Goal: Task Accomplishment & Management: Manage account settings

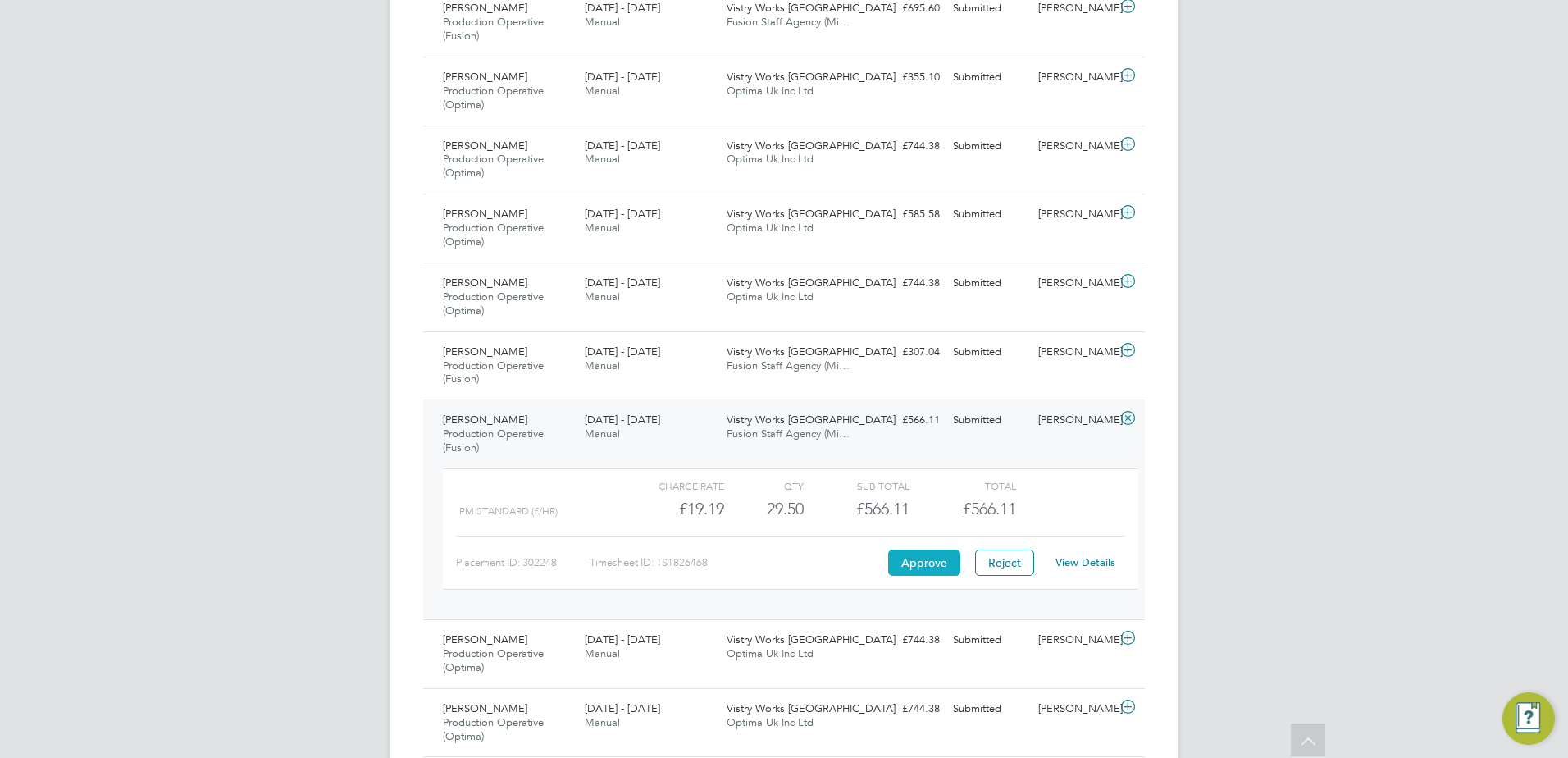
click at [910, 565] on button "Approve" at bounding box center [924, 562] width 72 height 26
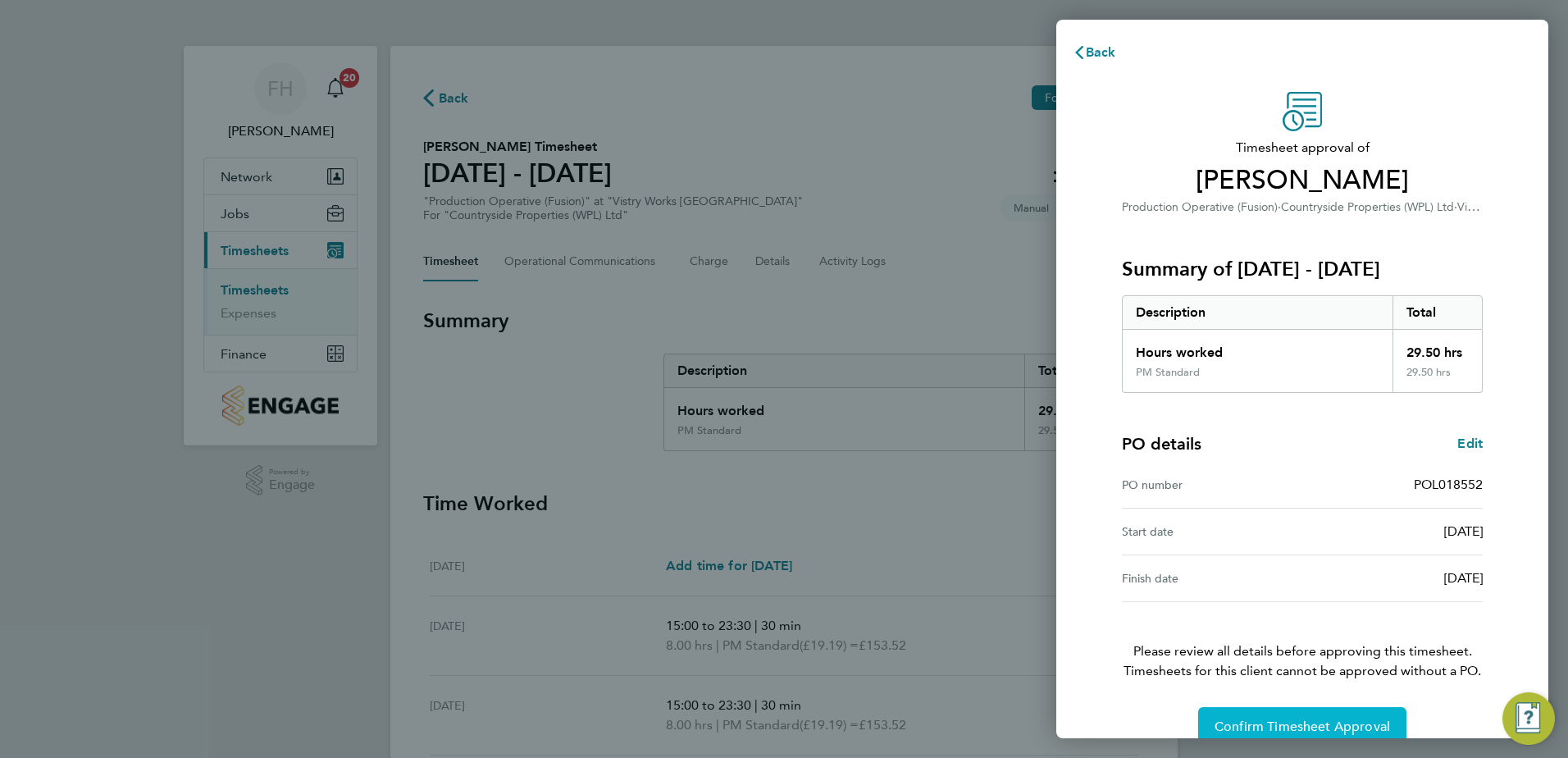
click at [1343, 721] on span "Confirm Timesheet Approval" at bounding box center [1303, 727] width 175 height 16
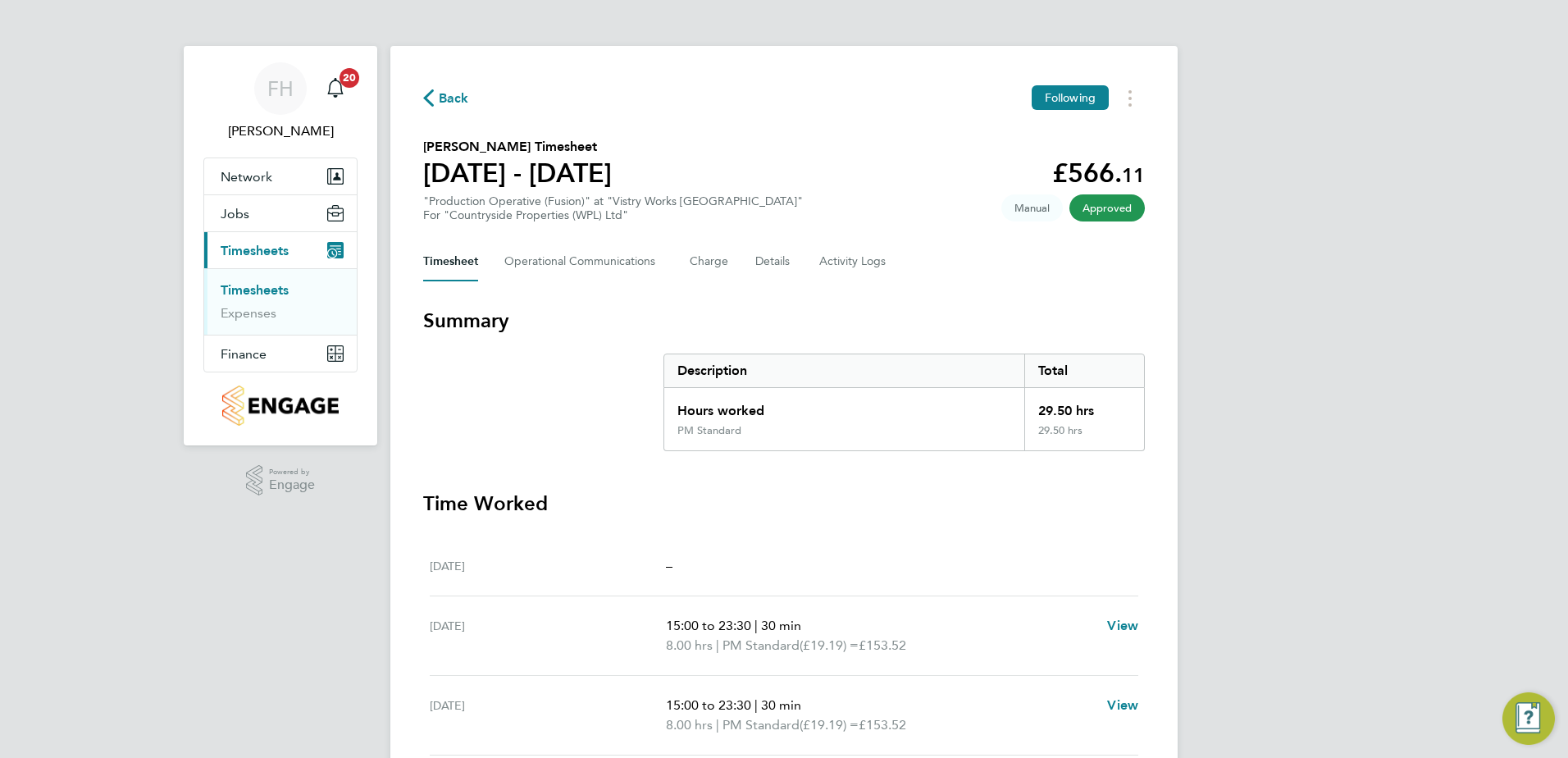
click at [459, 98] on span "Back" at bounding box center [454, 98] width 30 height 20
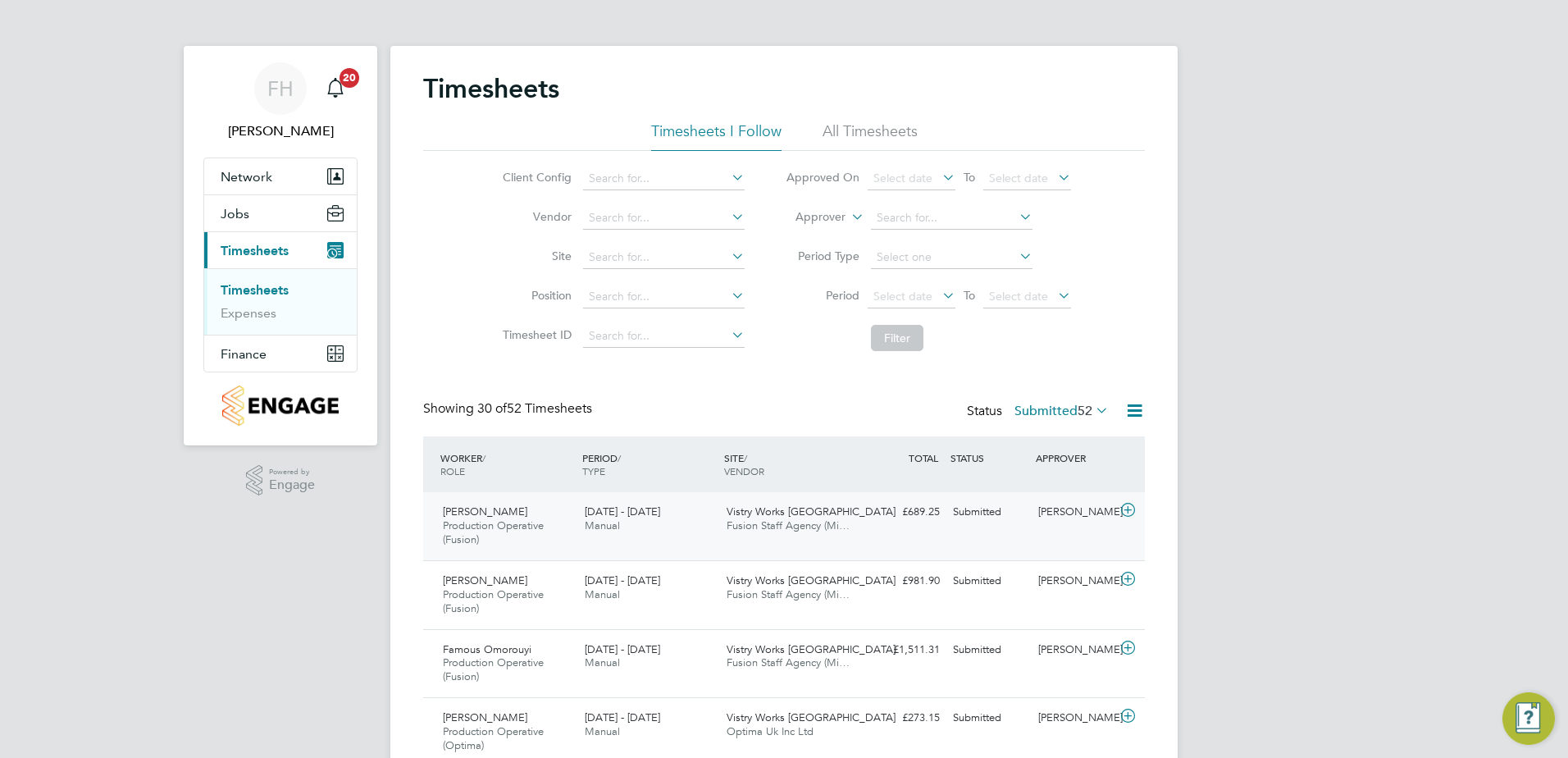
click at [1127, 509] on icon at bounding box center [1128, 510] width 21 height 13
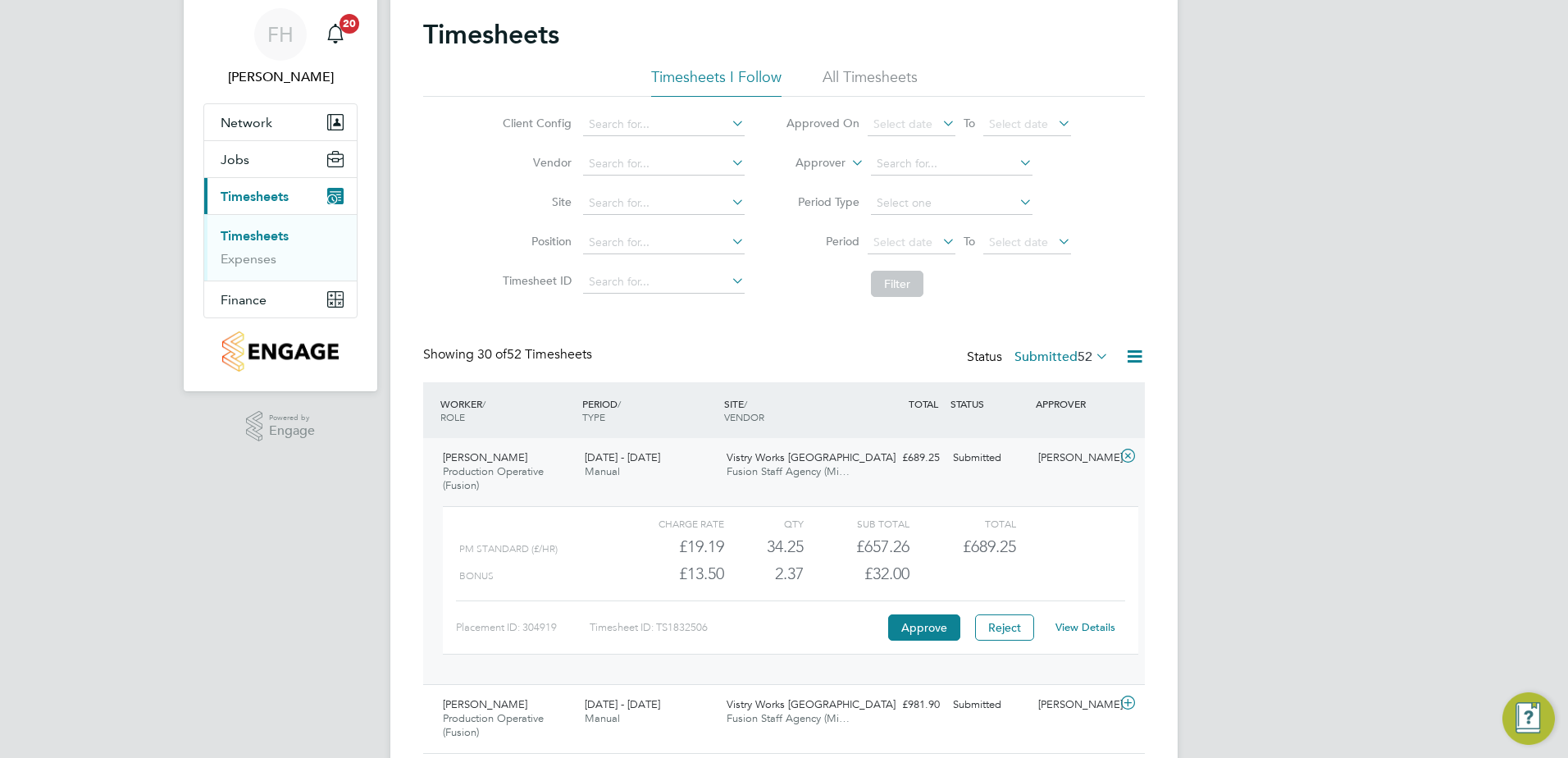
scroll to position [82, 0]
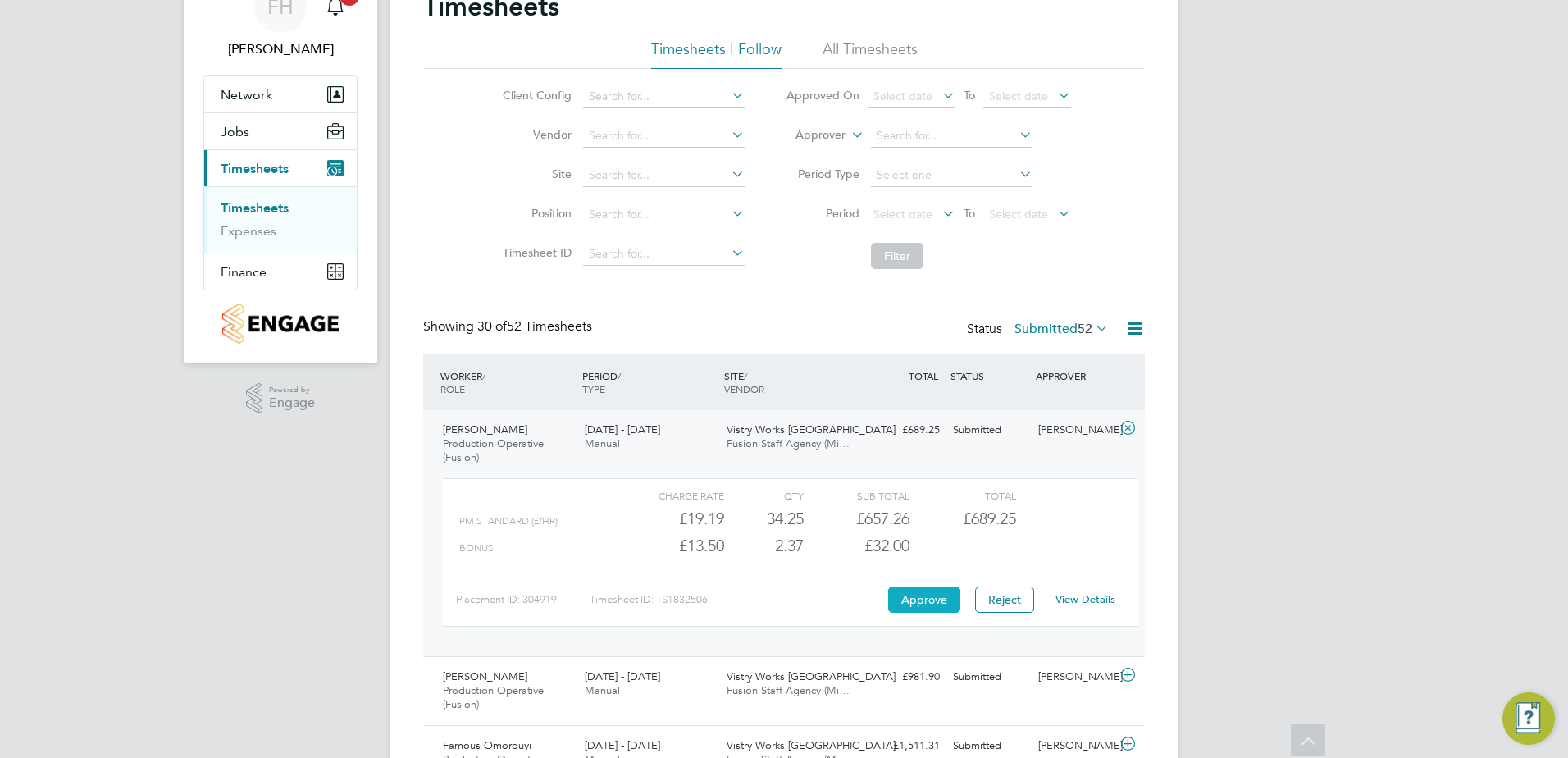
click at [918, 595] on button "Approve" at bounding box center [924, 599] width 72 height 26
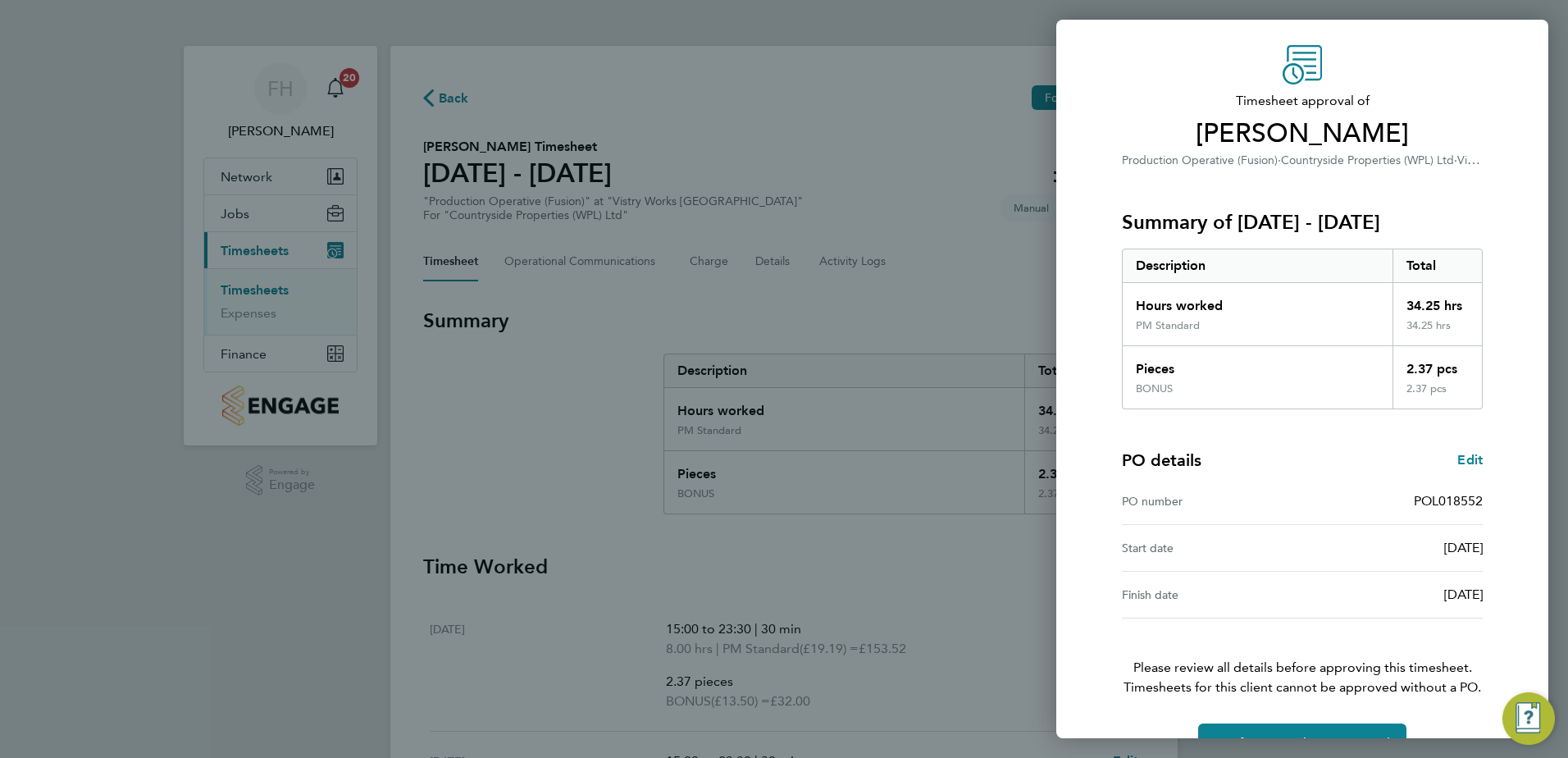
scroll to position [91, 0]
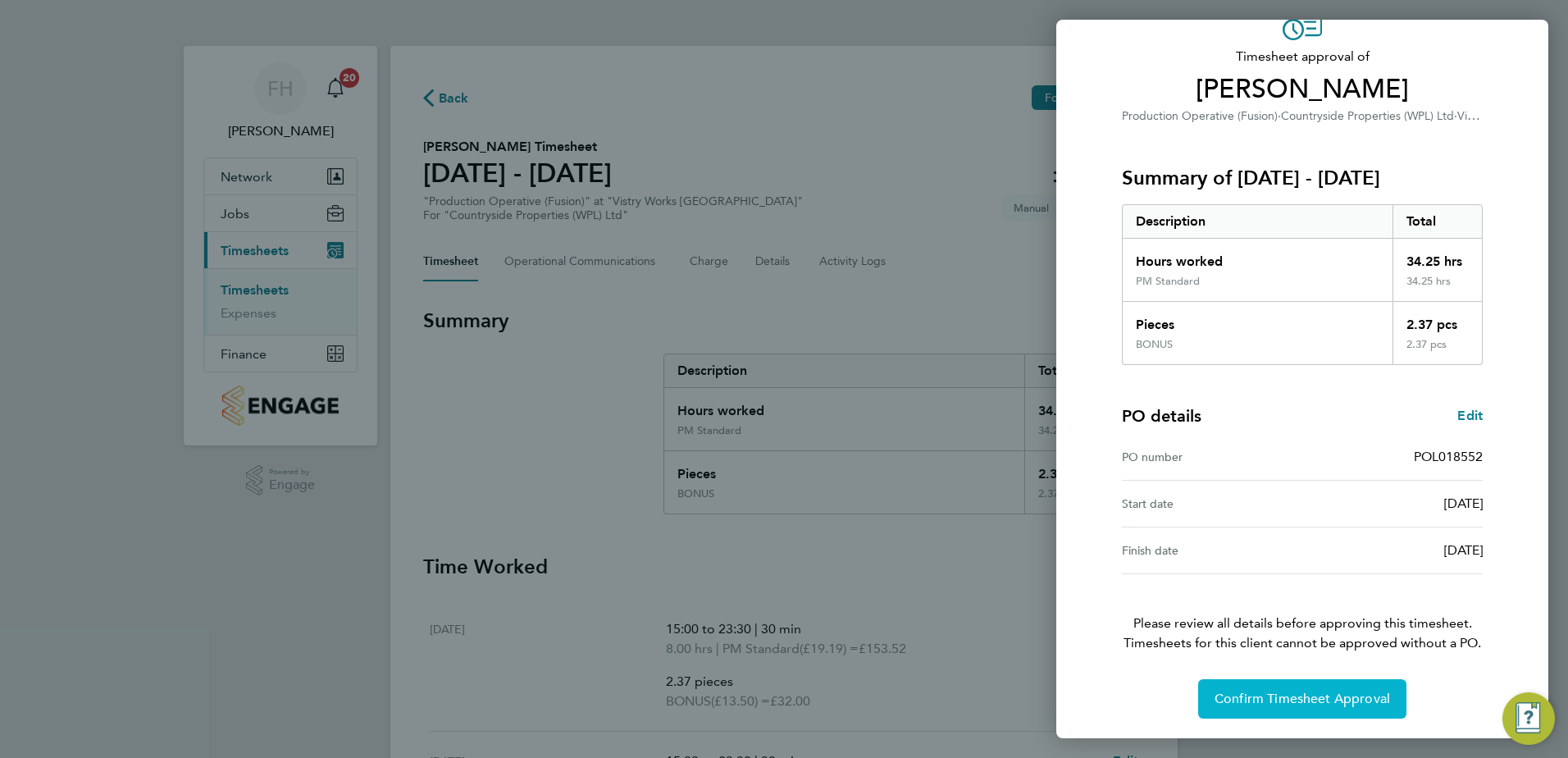
click at [1315, 706] on span "Confirm Timesheet Approval" at bounding box center [1303, 699] width 175 height 16
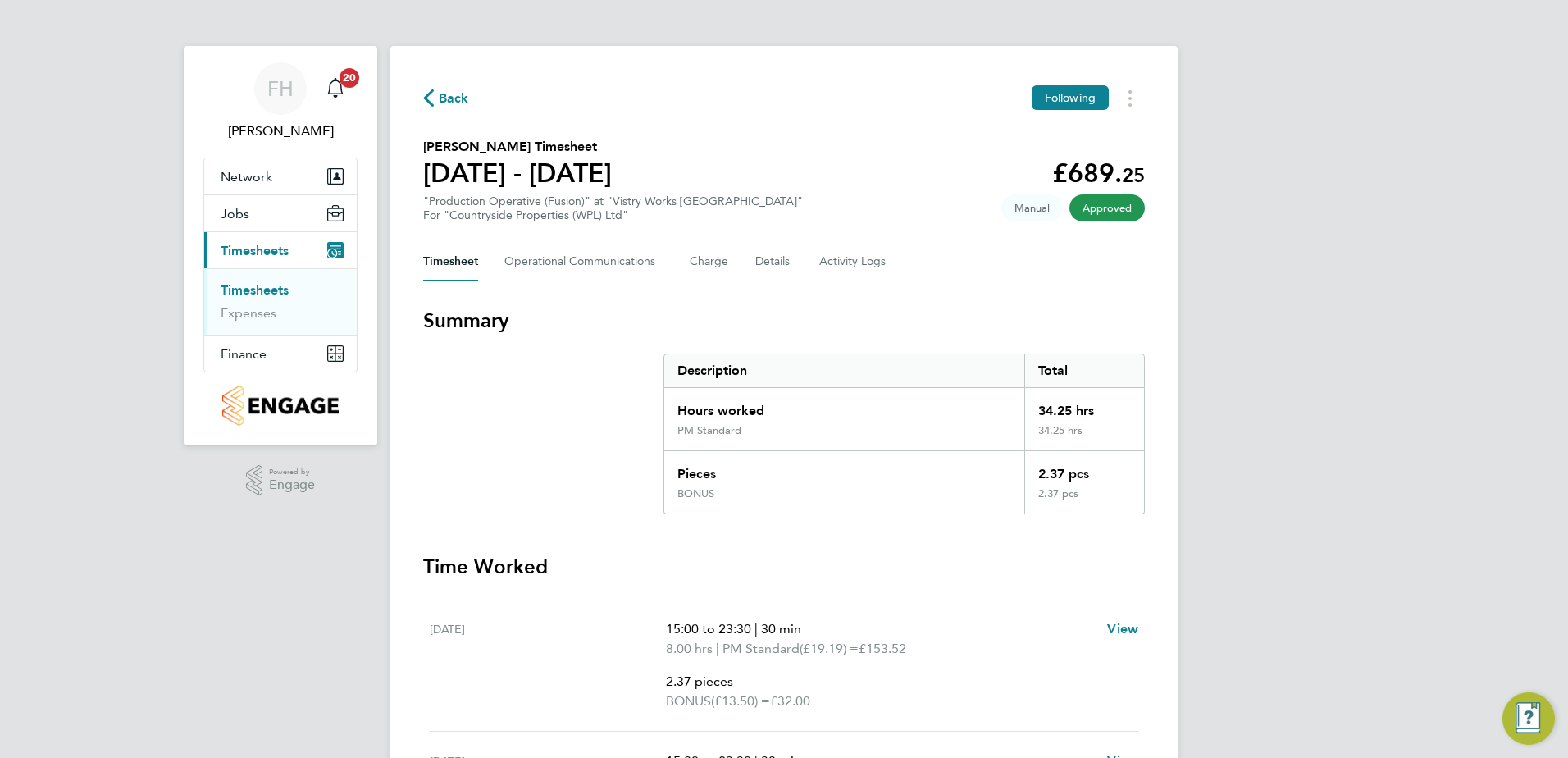
click at [451, 95] on span "Back" at bounding box center [454, 98] width 30 height 20
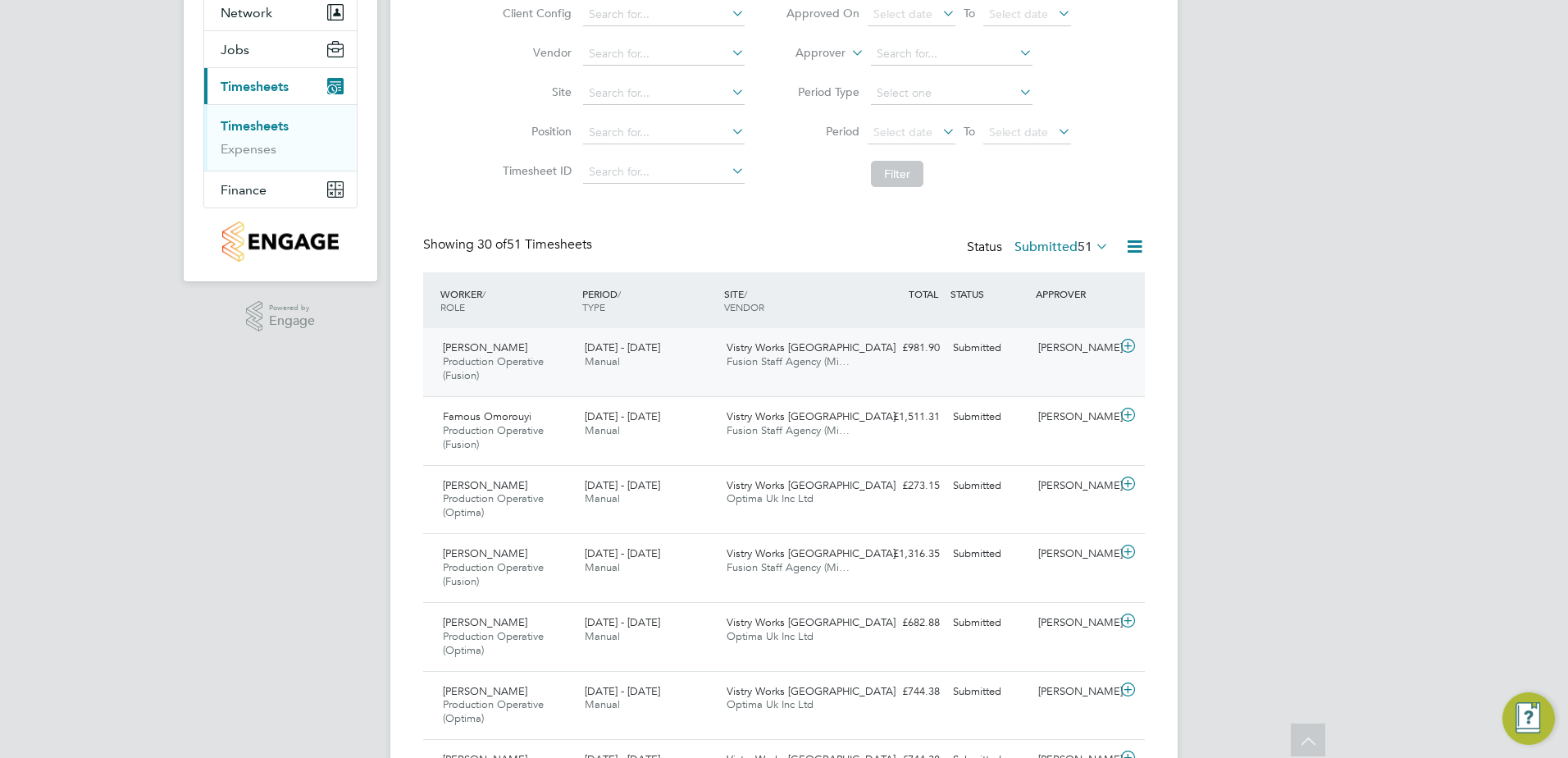
click at [1125, 345] on icon at bounding box center [1128, 346] width 21 height 13
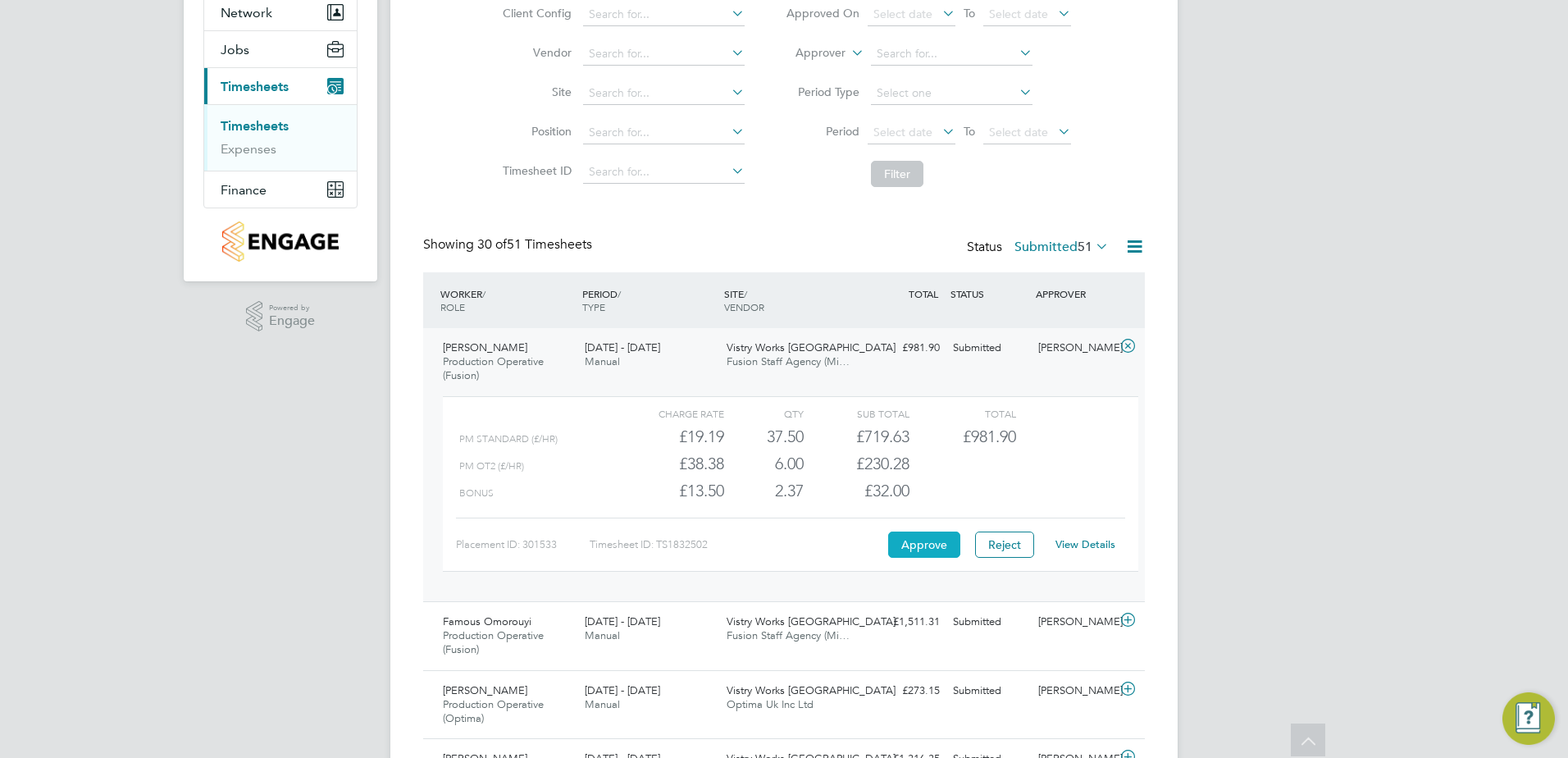
click at [940, 537] on button "Approve" at bounding box center [924, 544] width 72 height 26
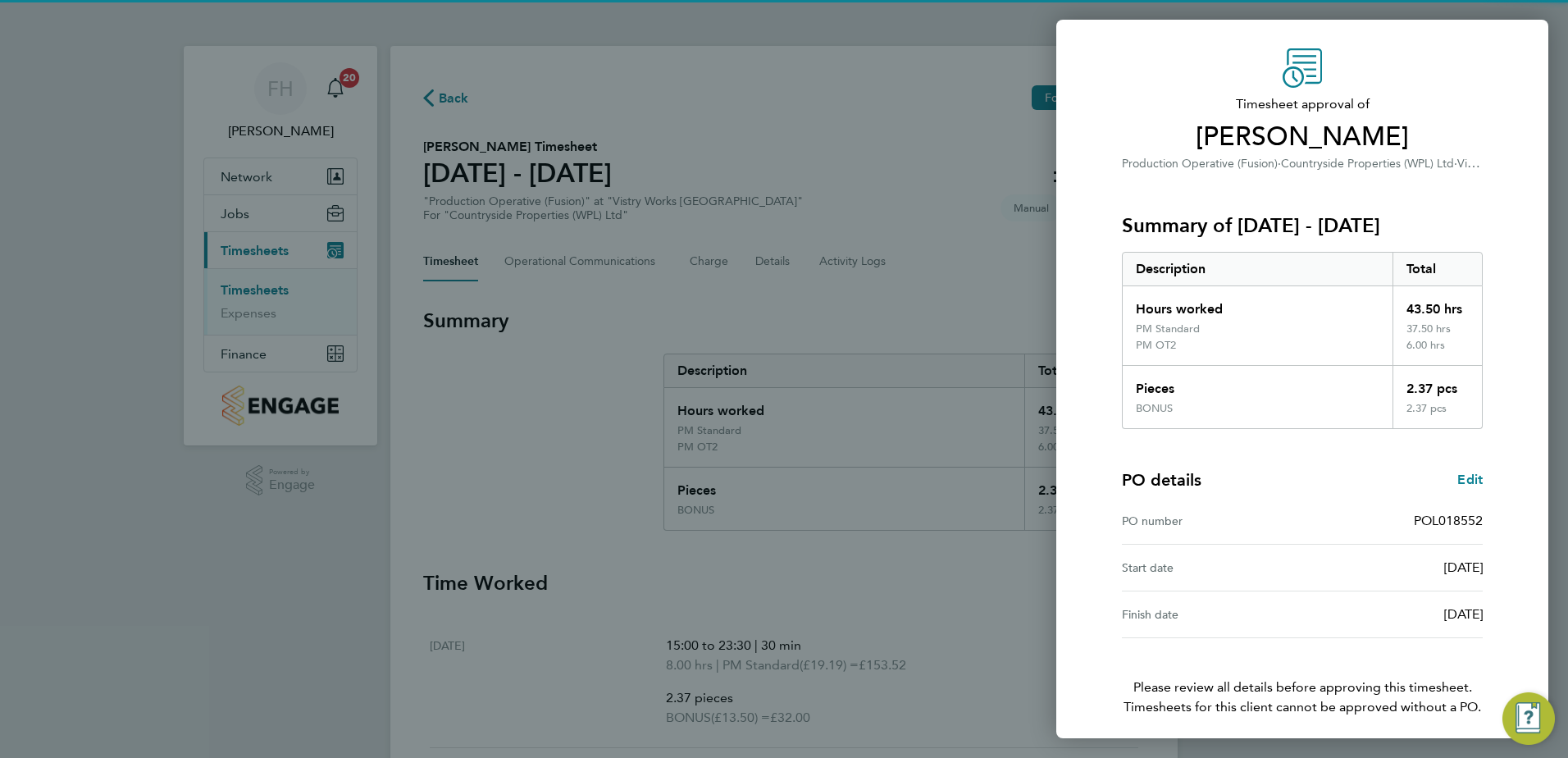
scroll to position [107, 0]
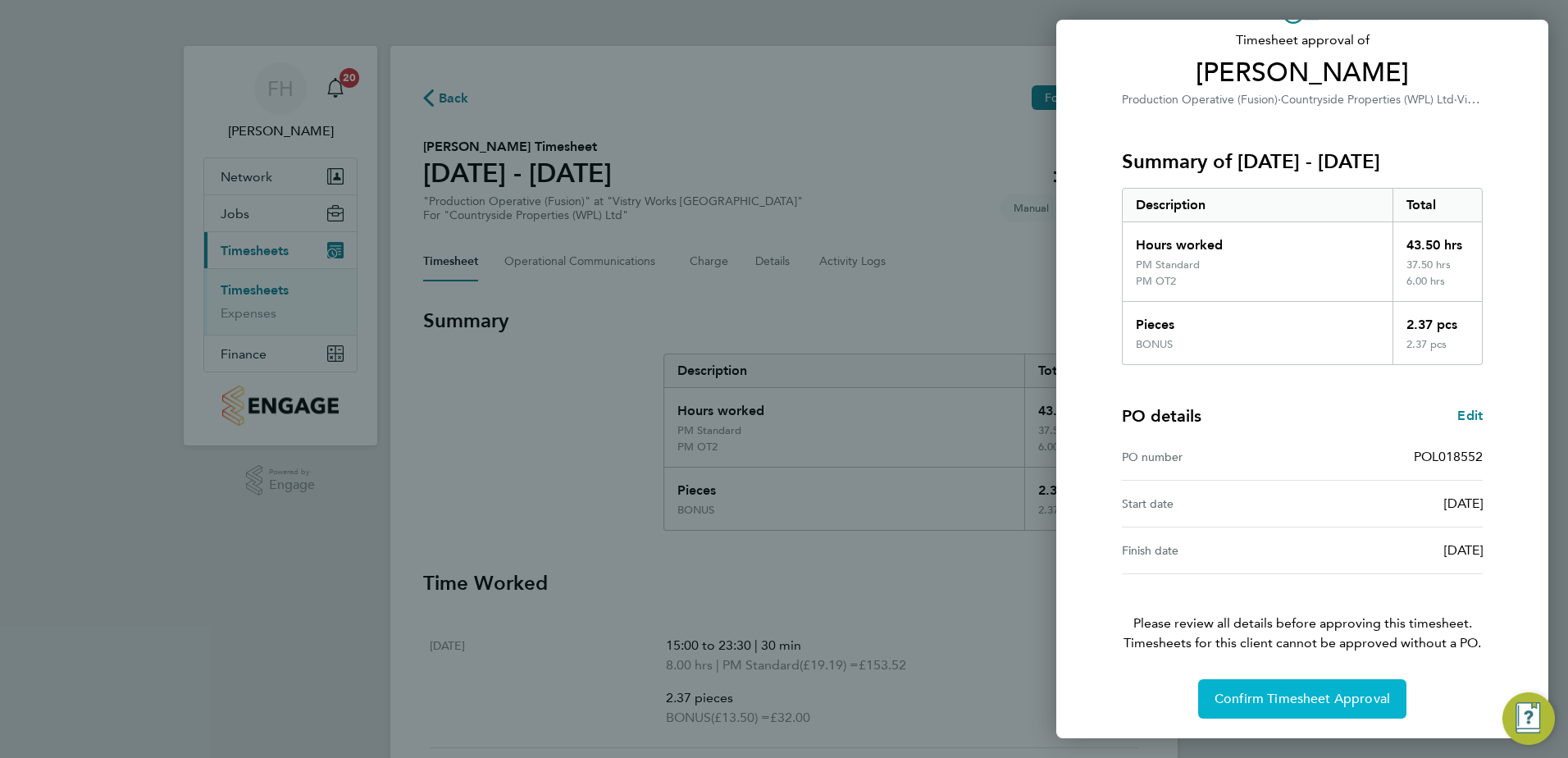
click at [1331, 706] on span "Confirm Timesheet Approval" at bounding box center [1303, 699] width 175 height 16
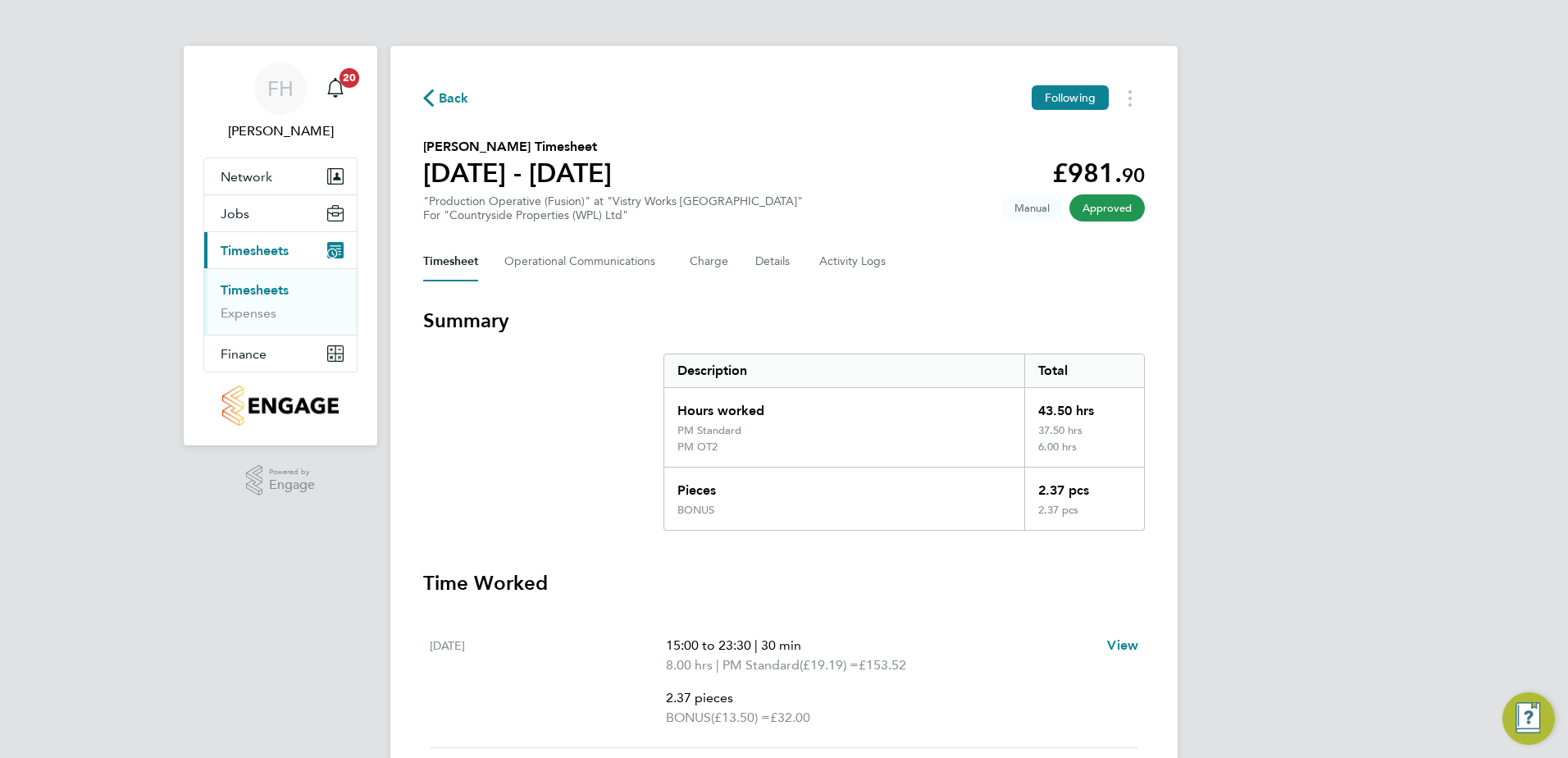
click at [427, 97] on icon "button" at bounding box center [429, 97] width 11 height 17
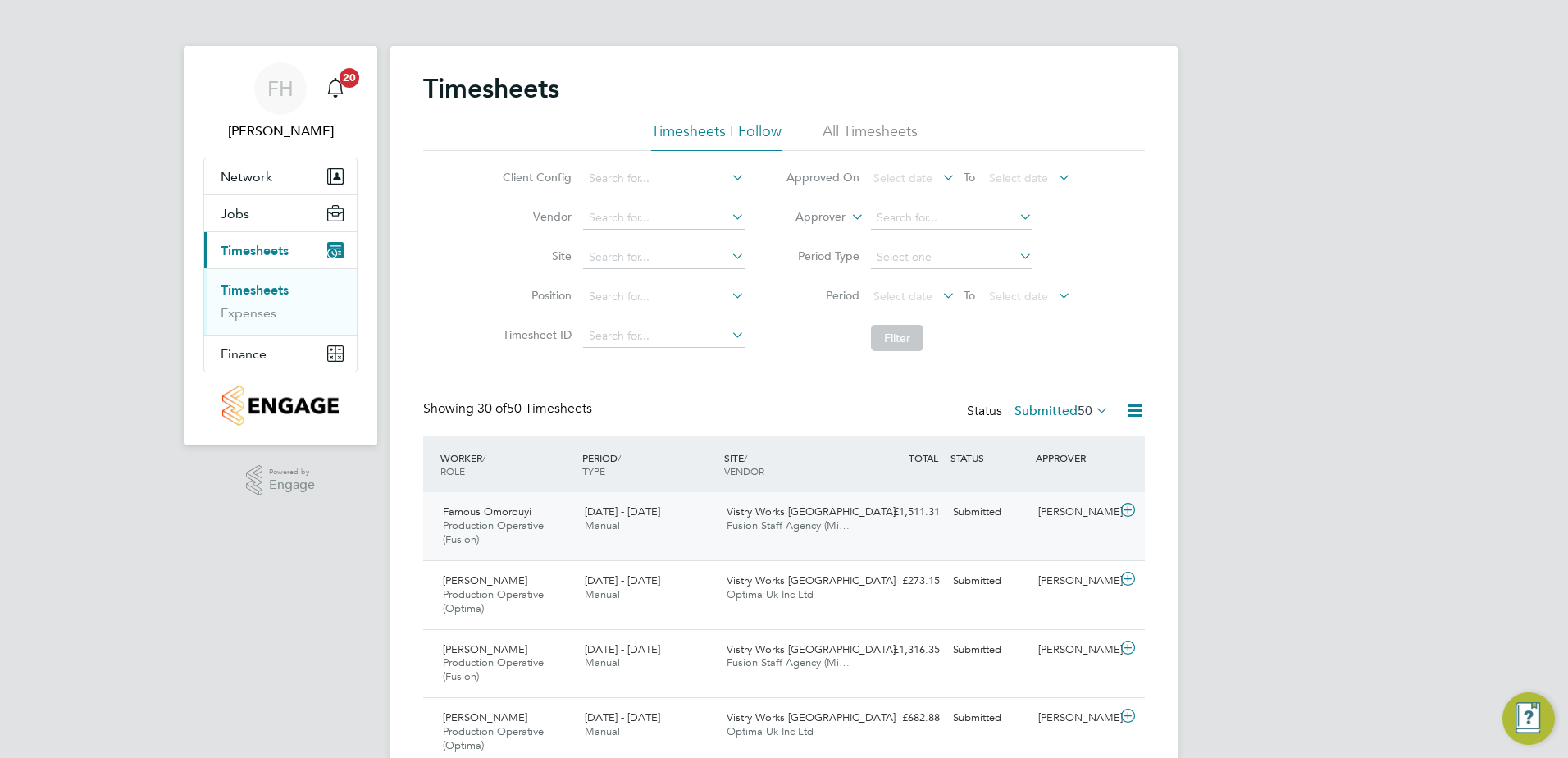
click at [1120, 504] on icon at bounding box center [1128, 510] width 21 height 13
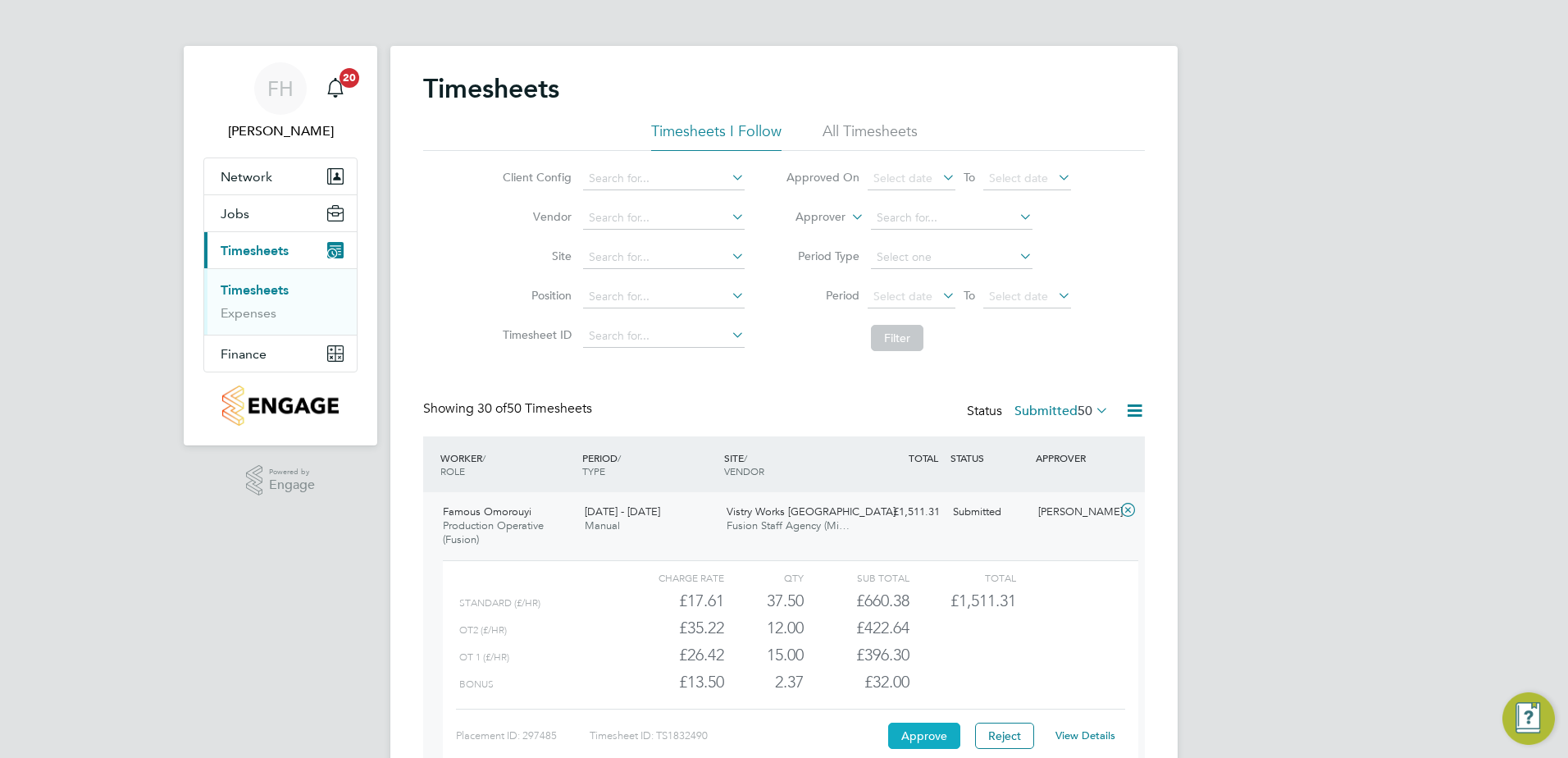
click at [924, 735] on button "Approve" at bounding box center [924, 736] width 72 height 26
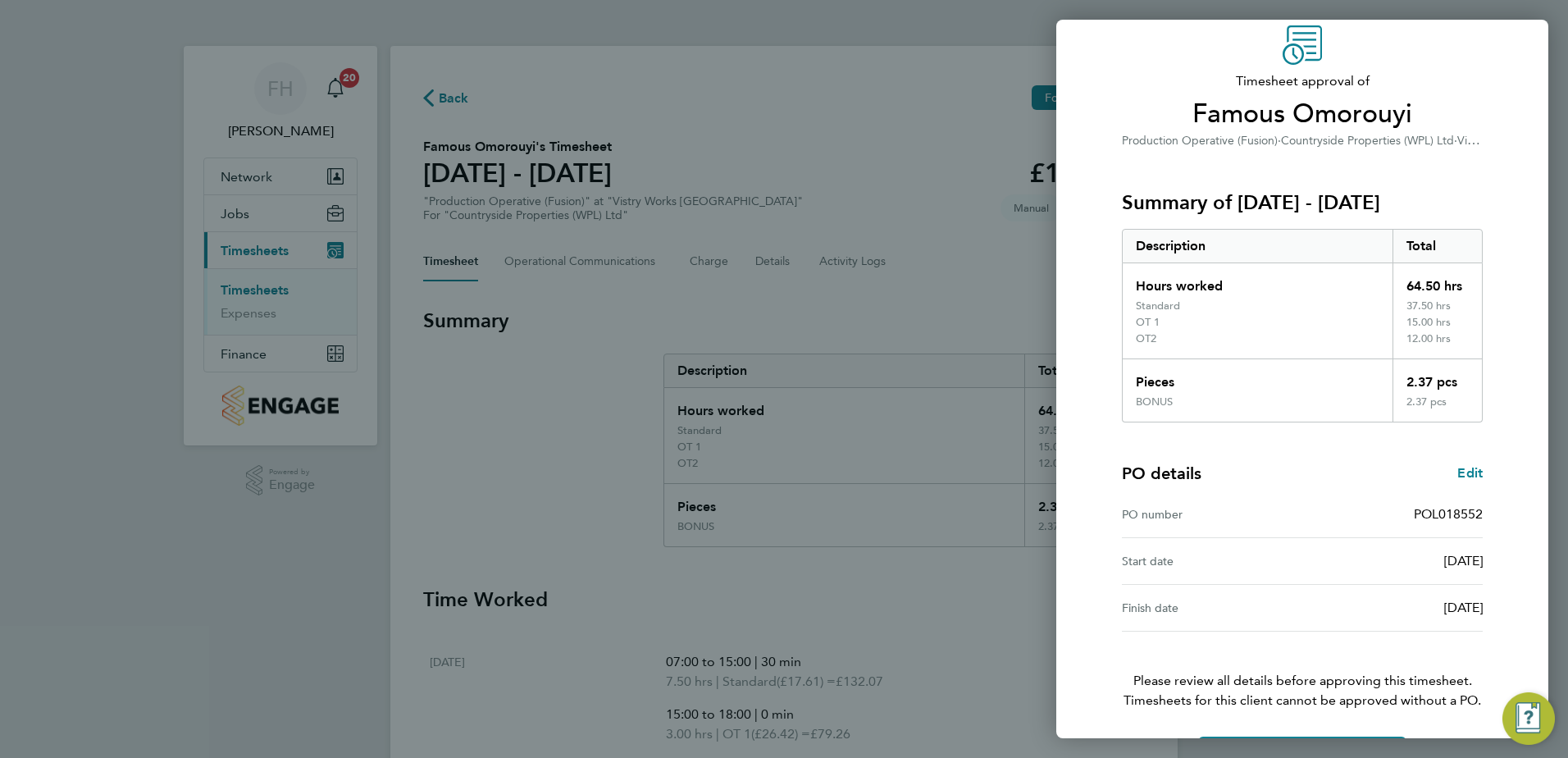
scroll to position [124, 0]
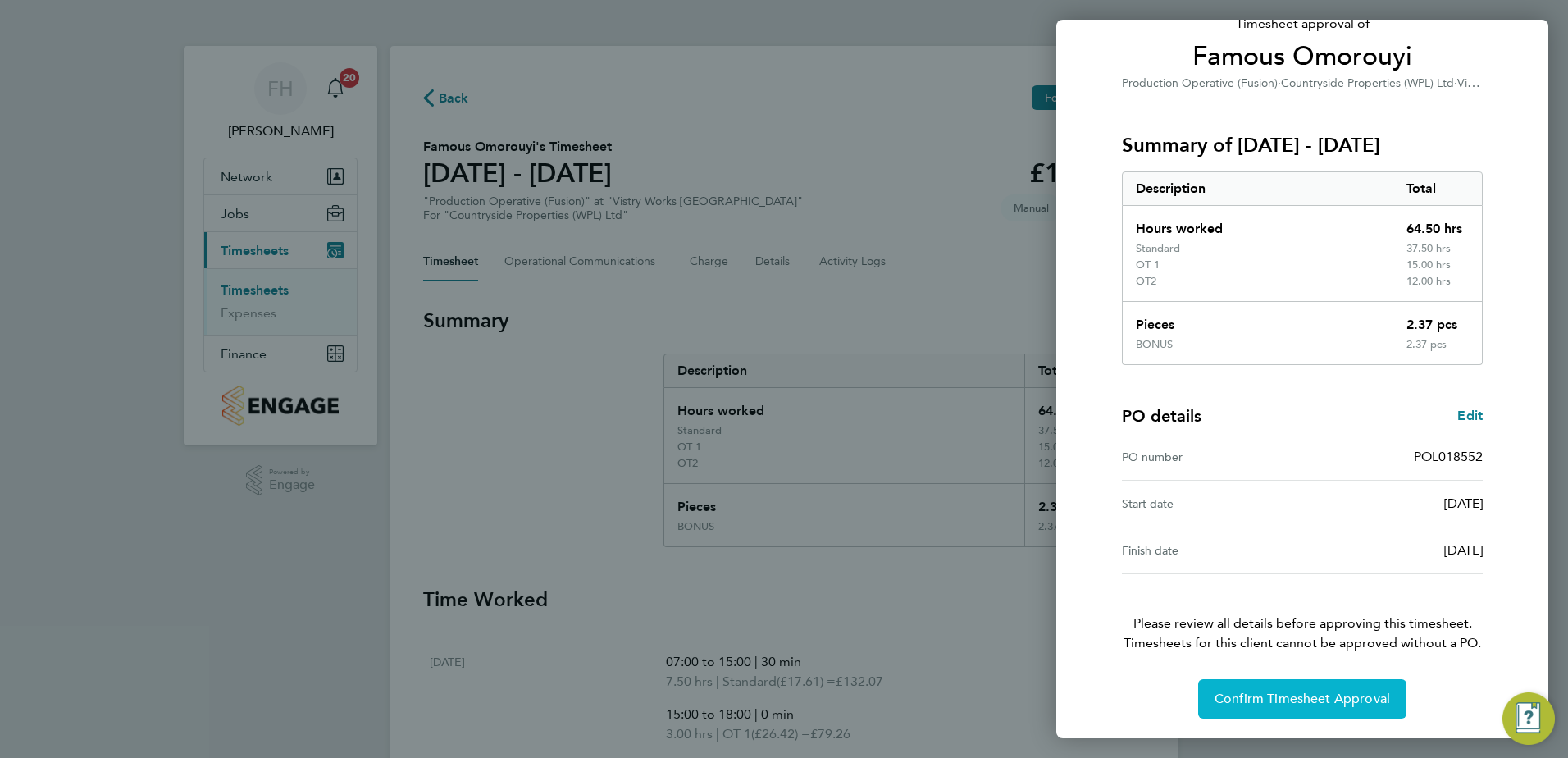
click at [1300, 694] on span "Confirm Timesheet Approval" at bounding box center [1303, 699] width 175 height 16
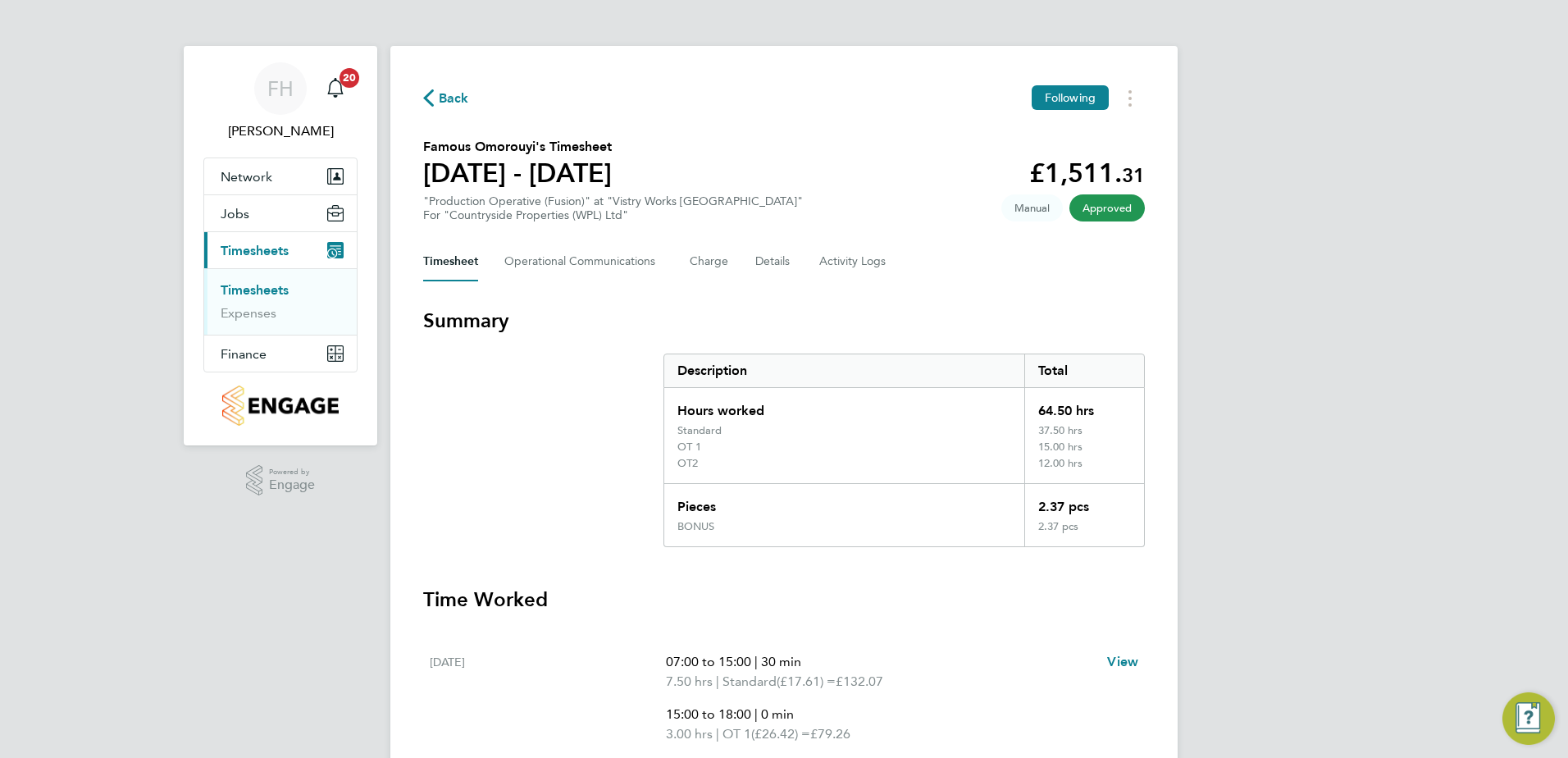
click at [443, 96] on span "Back" at bounding box center [454, 98] width 30 height 20
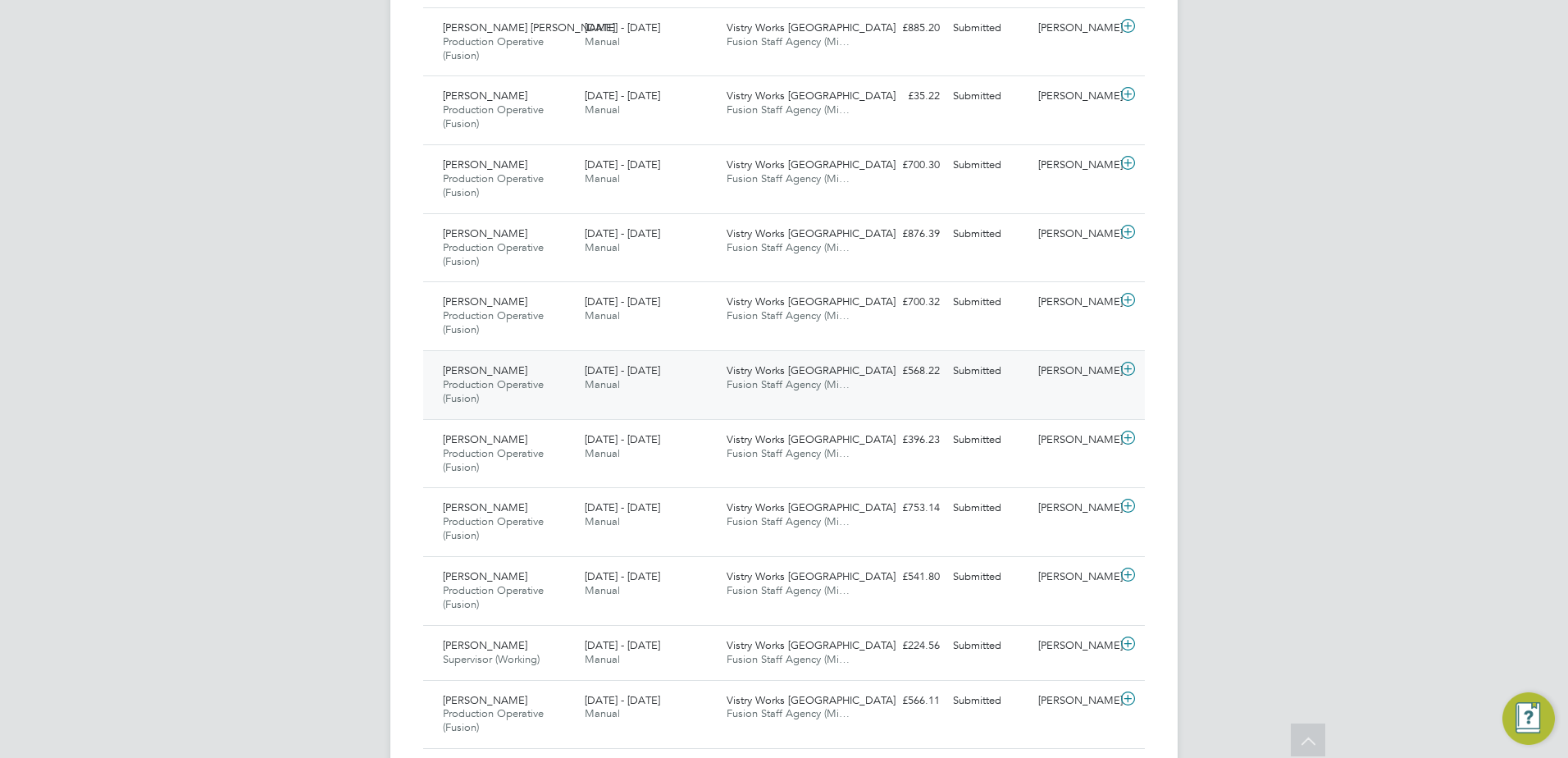
scroll to position [1874, 0]
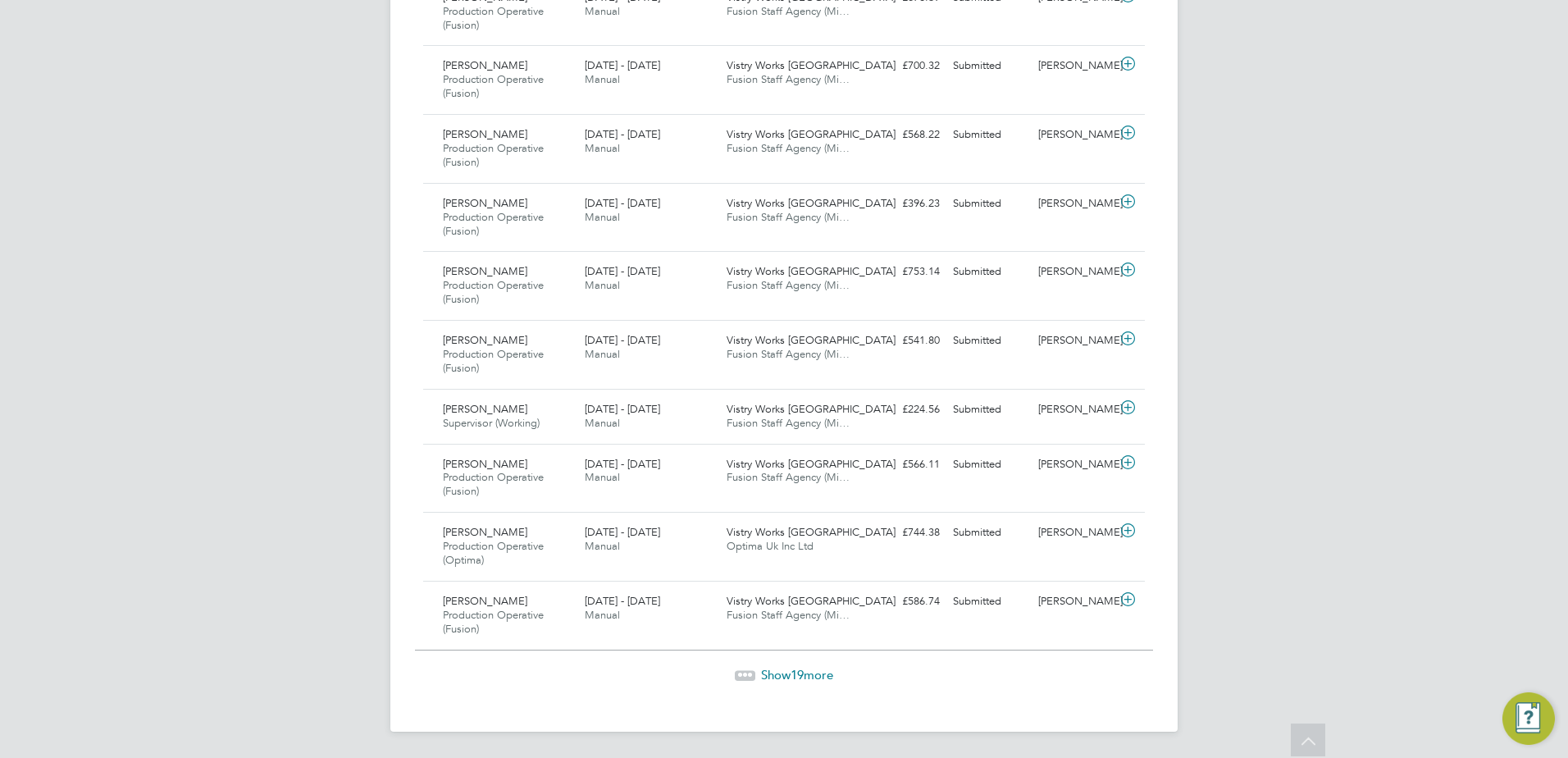
click at [801, 681] on span "19" at bounding box center [797, 674] width 13 height 15
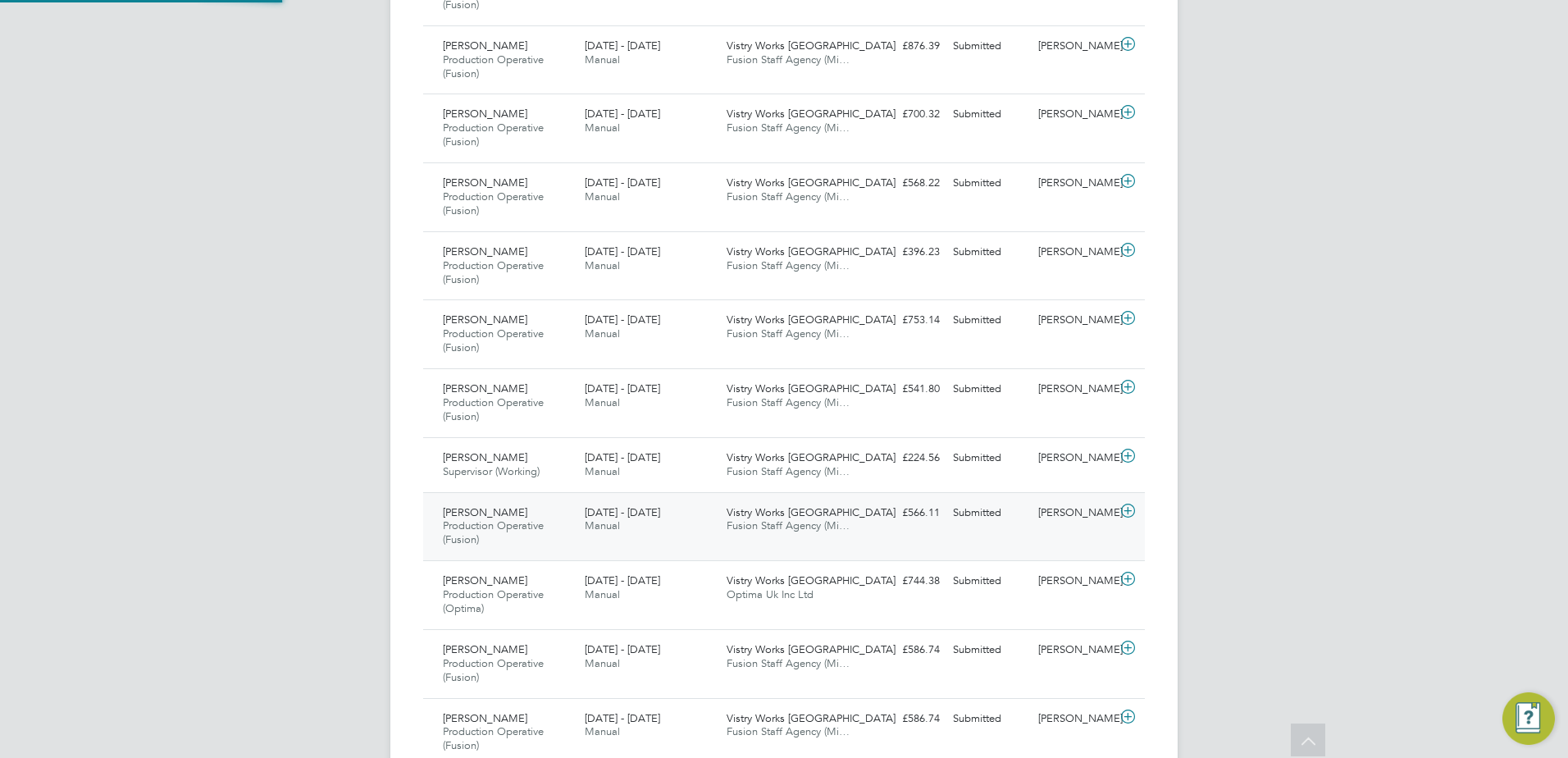
scroll to position [8, 8]
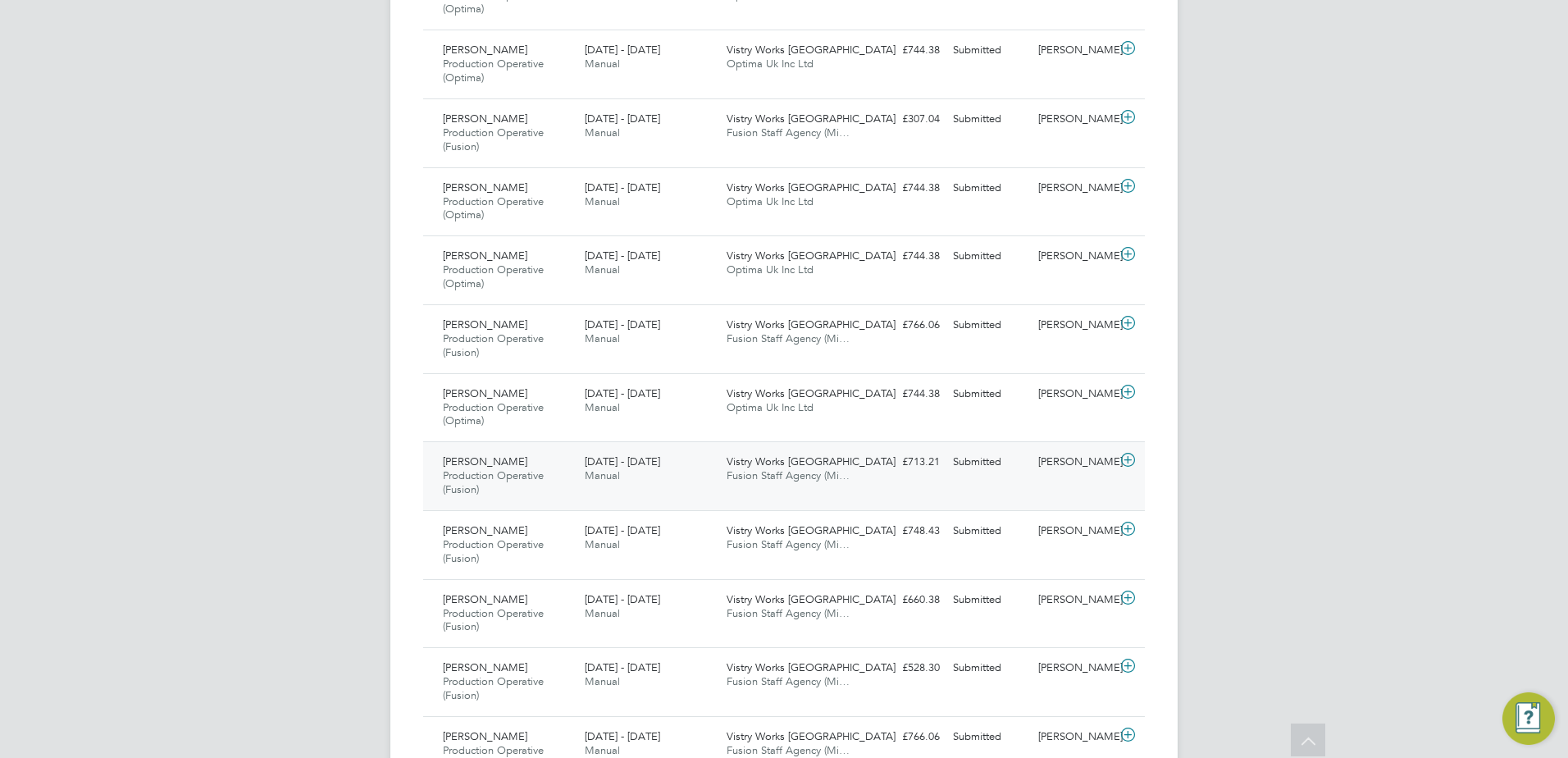
click at [1127, 460] on icon at bounding box center [1128, 460] width 21 height 13
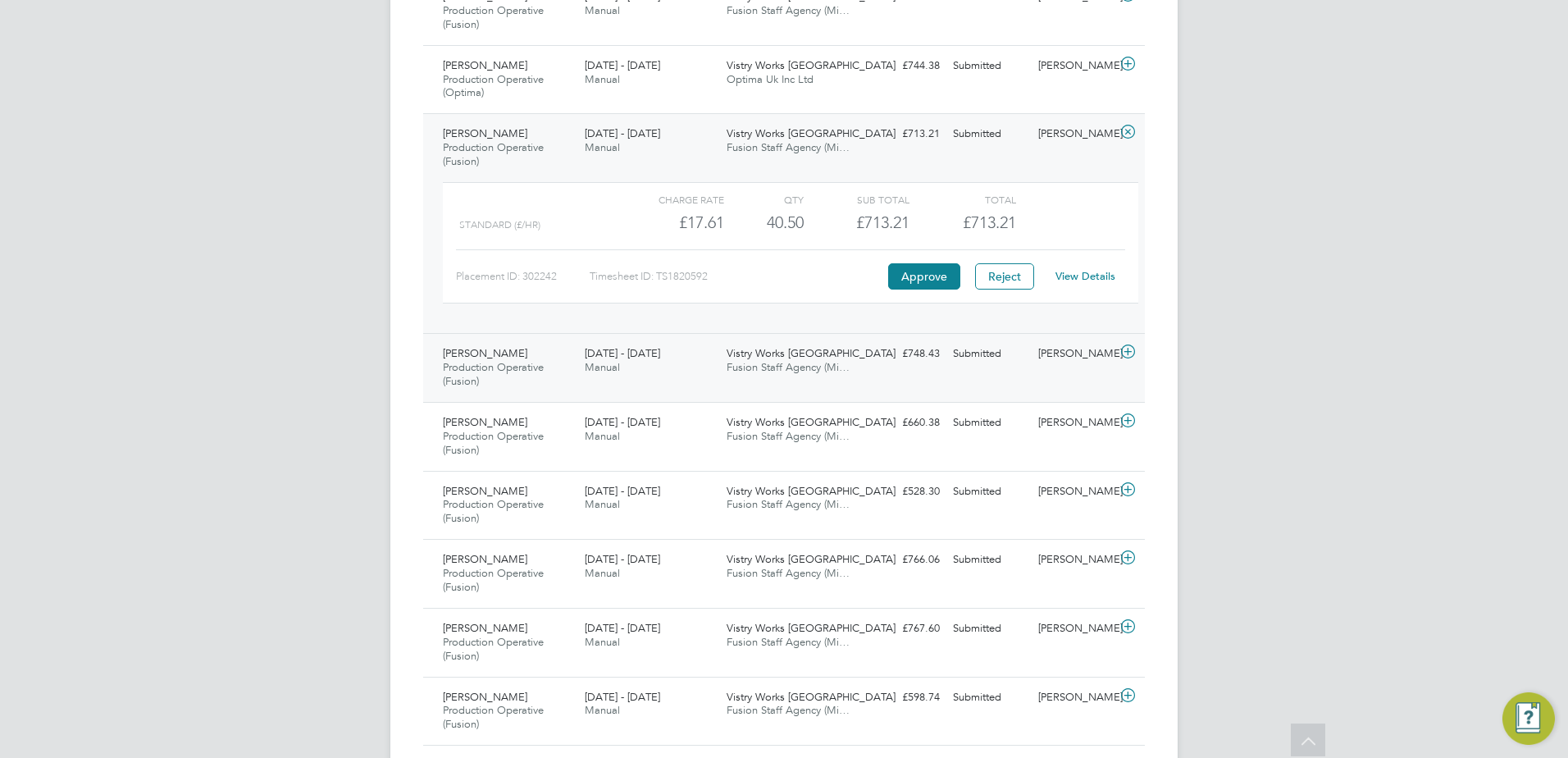
click at [1123, 350] on icon at bounding box center [1128, 351] width 21 height 13
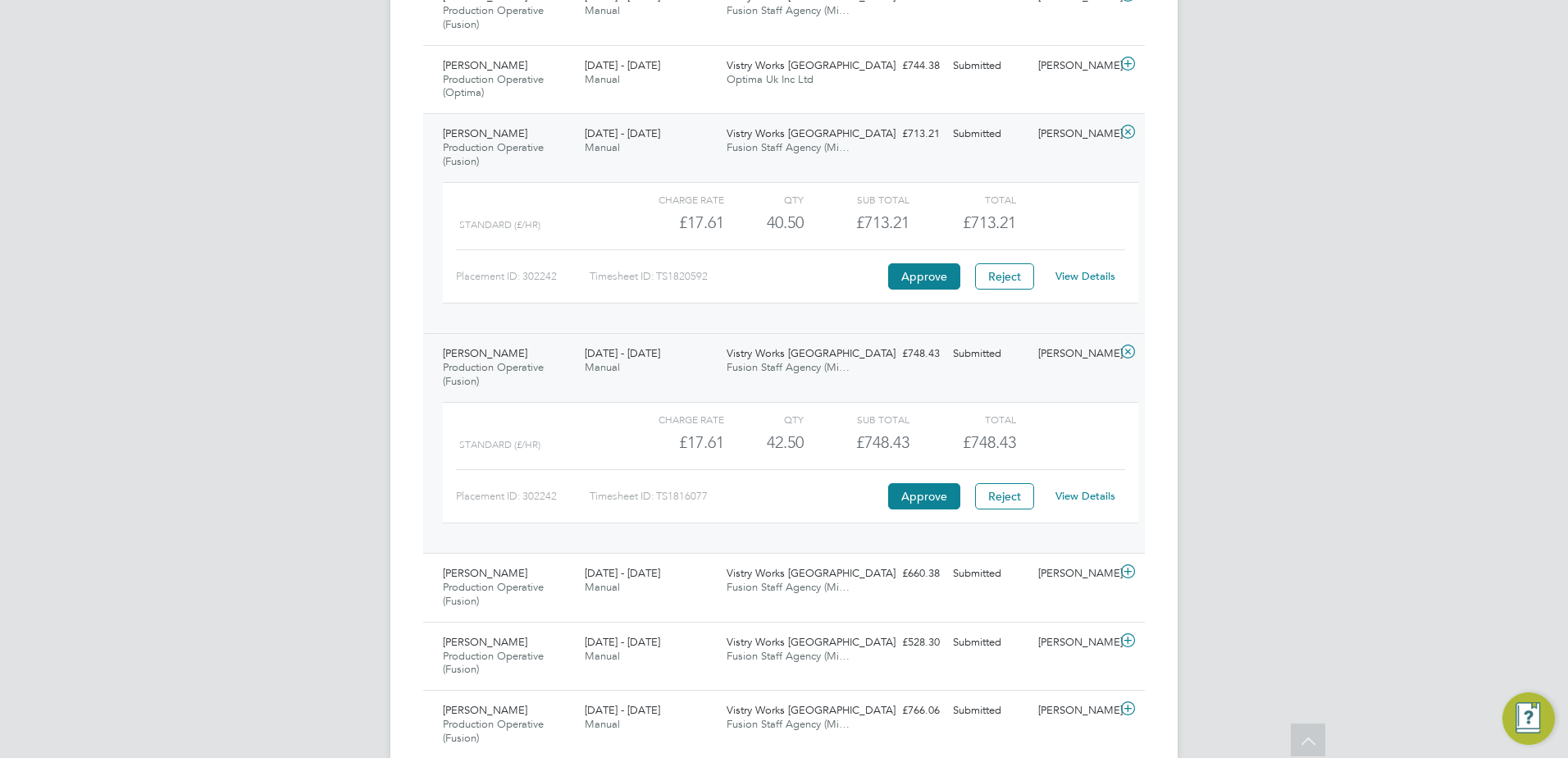
click at [1125, 348] on icon at bounding box center [1128, 351] width 21 height 13
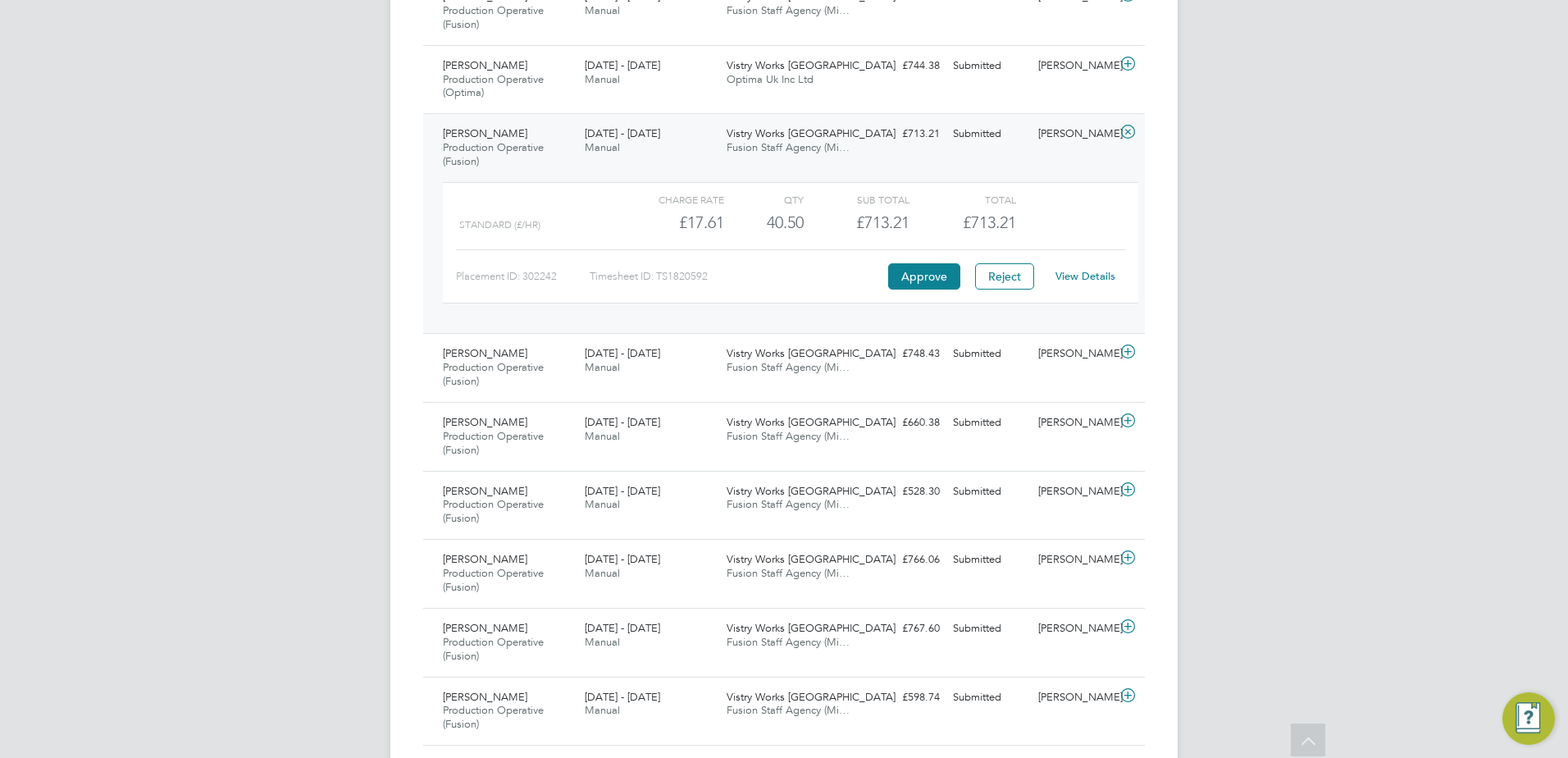
click at [1127, 135] on icon at bounding box center [1128, 131] width 21 height 13
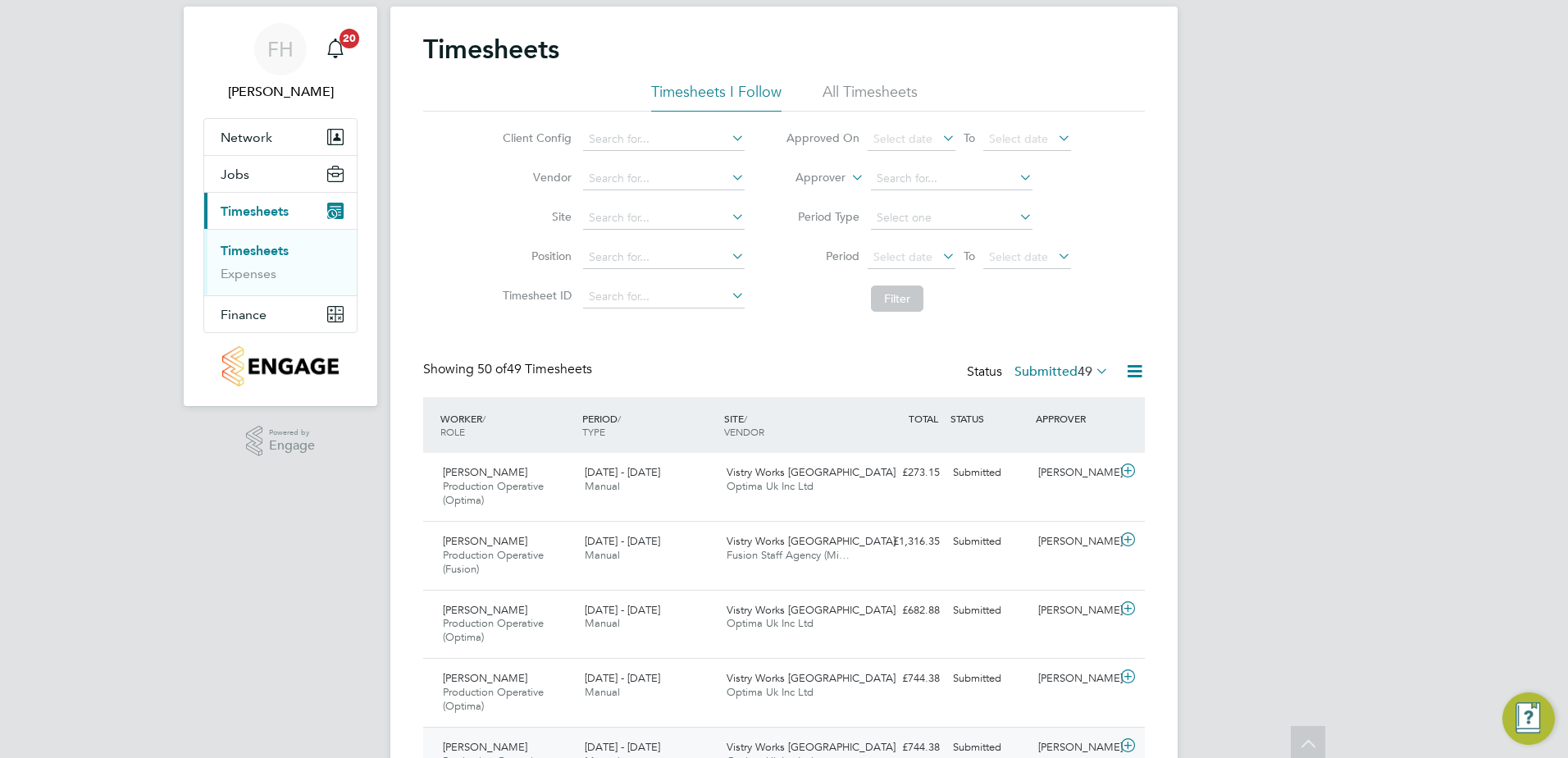
scroll to position [0, 0]
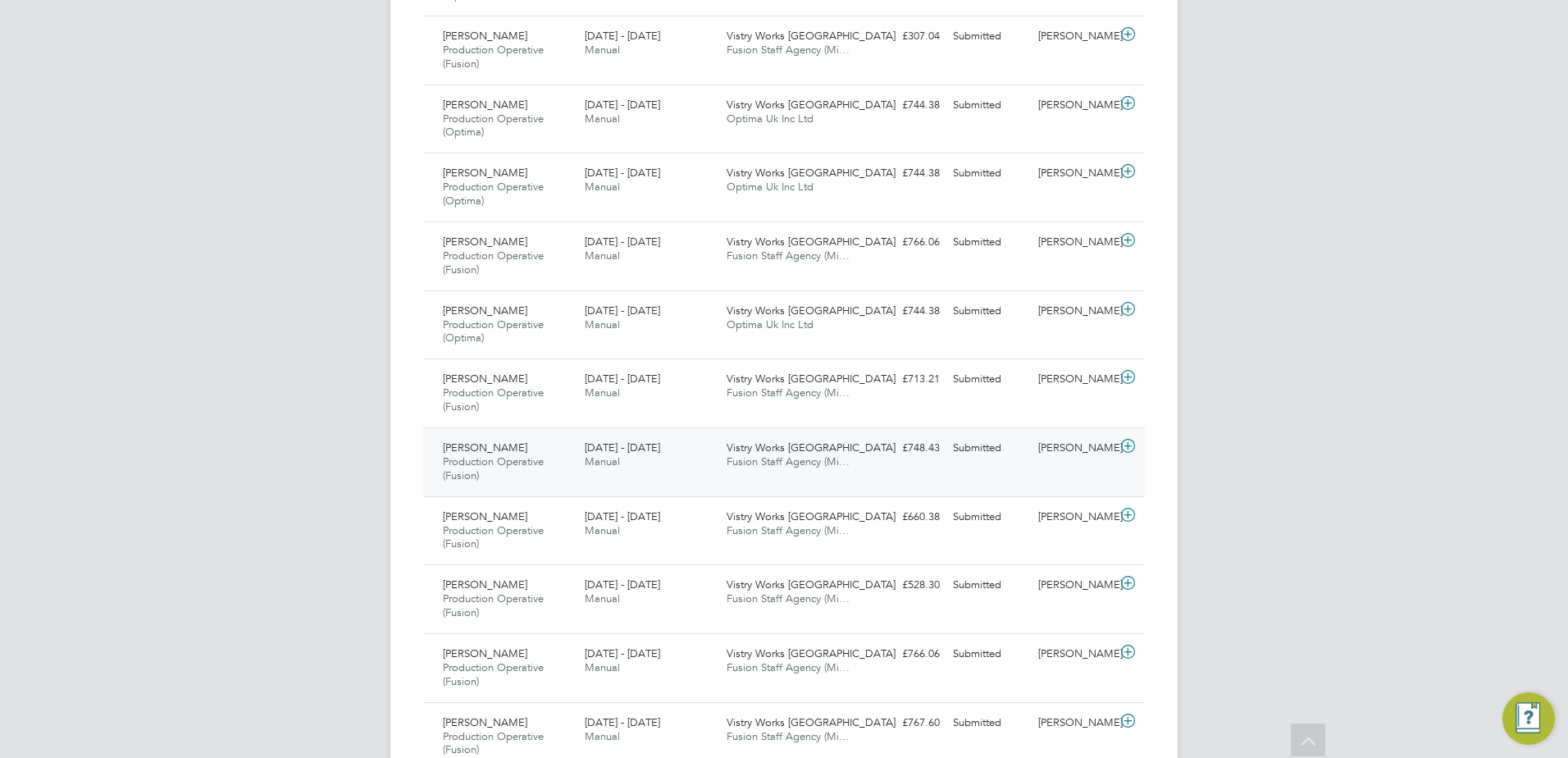
scroll to position [3035, 0]
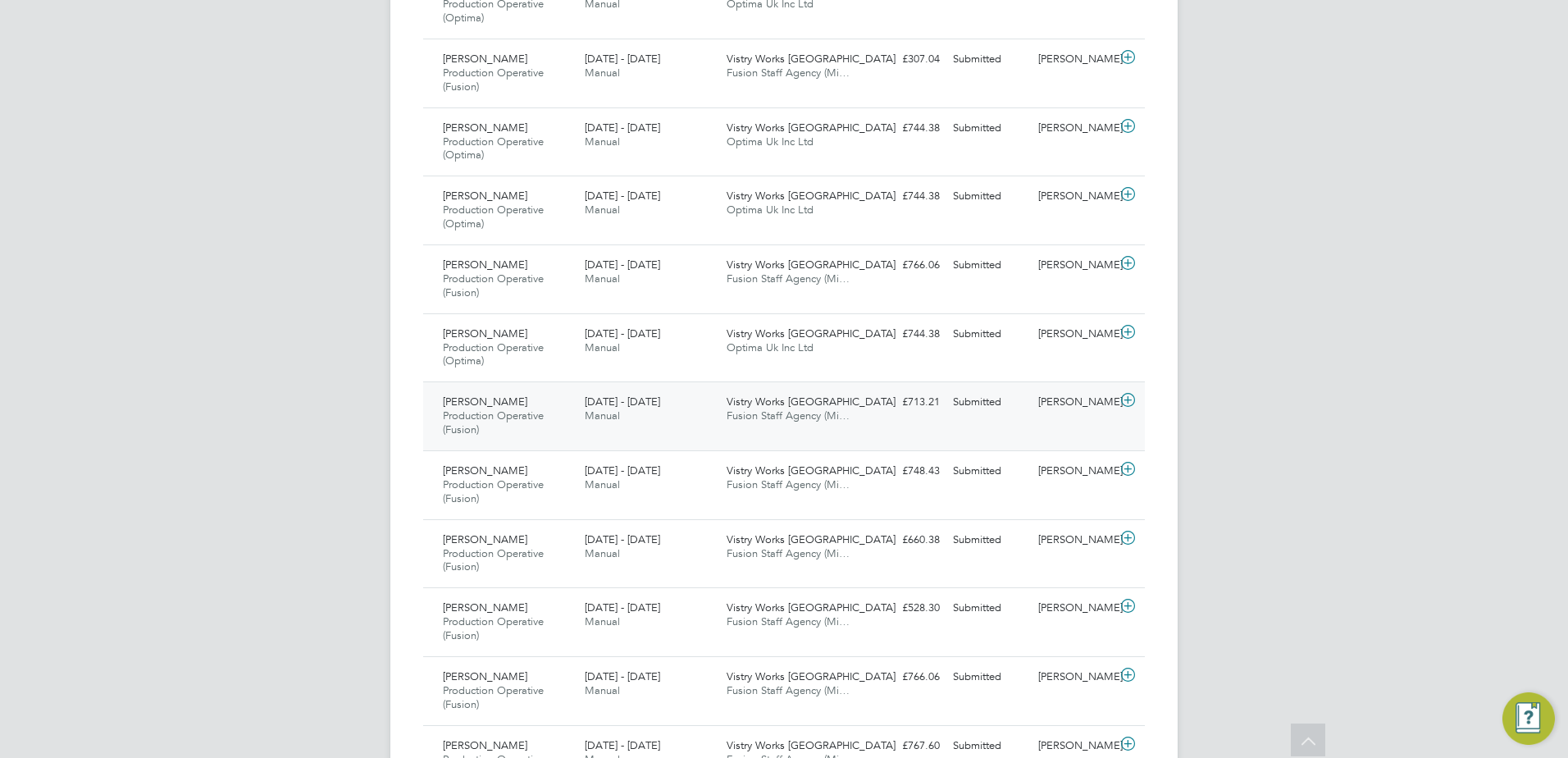
click at [1126, 400] on icon at bounding box center [1128, 400] width 21 height 13
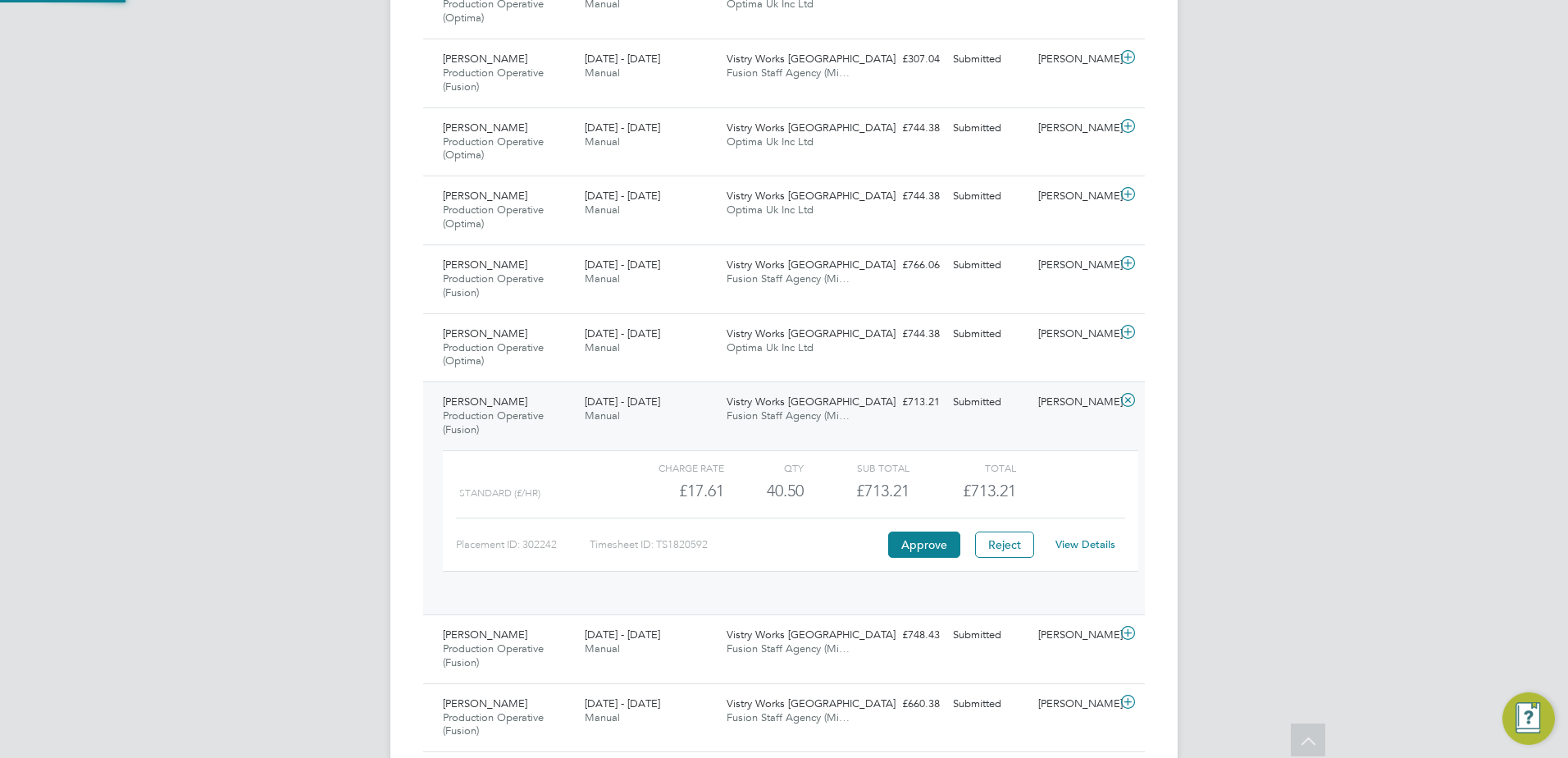
scroll to position [28, 160]
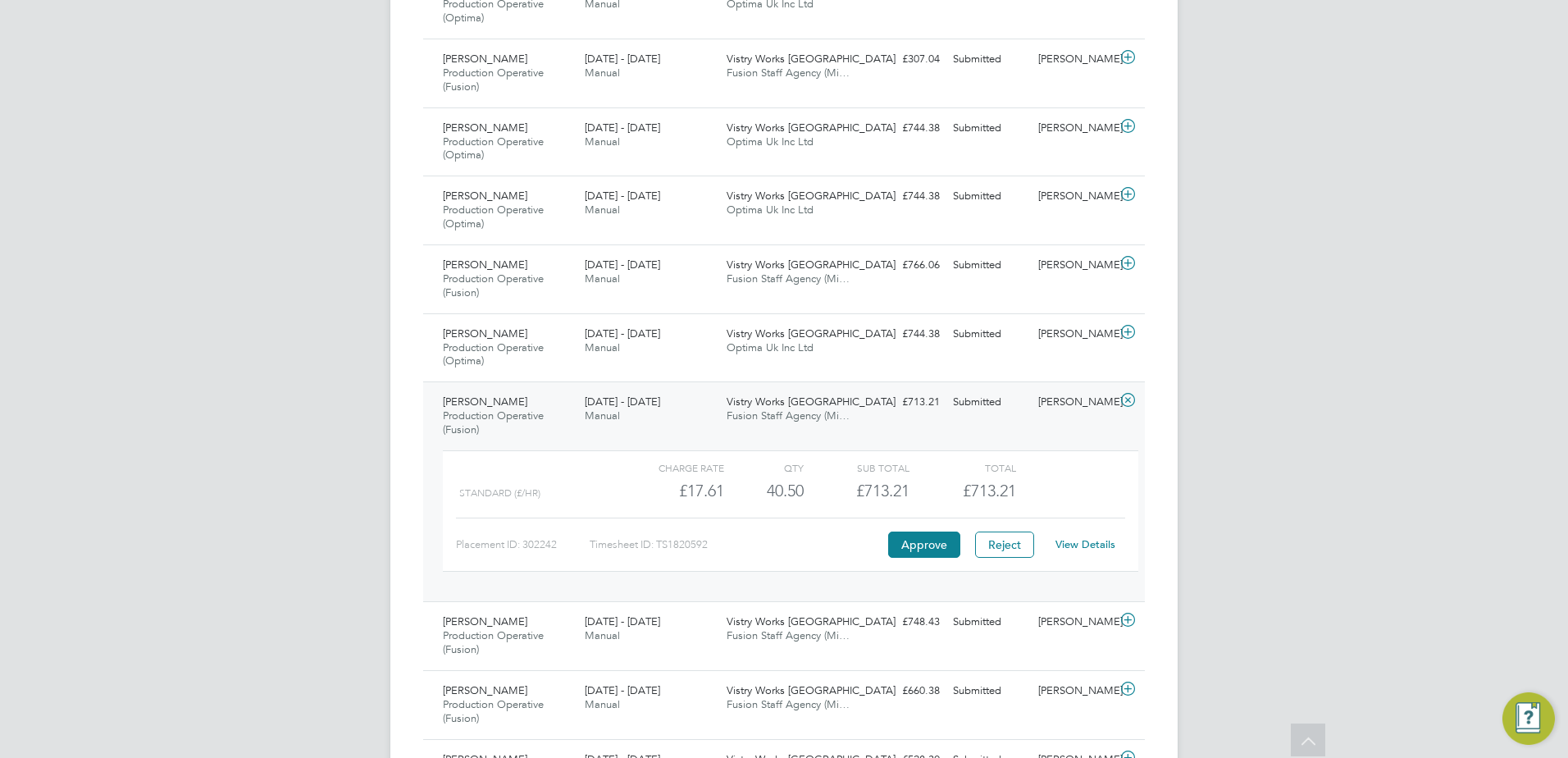
drag, startPoint x: 1559, startPoint y: 501, endPoint x: 1108, endPoint y: 434, distance: 455.9
click at [1108, 434] on div "Lewis Kemp Production Operative (Fusion) 8 - 14 Sep 2025 8 - 14 Sep 2025 Manual…" at bounding box center [784, 492] width 722 height 220
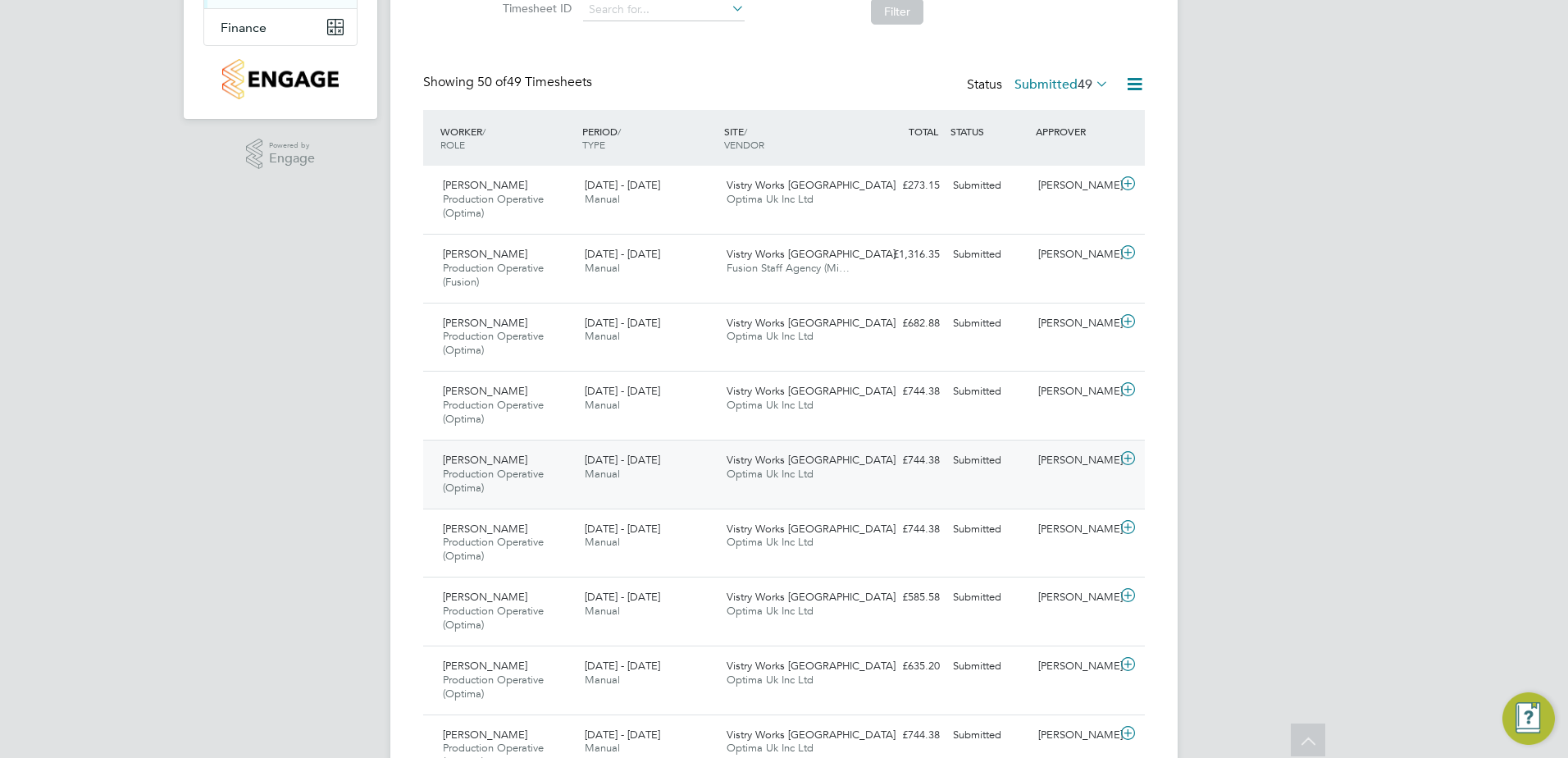
scroll to position [0, 0]
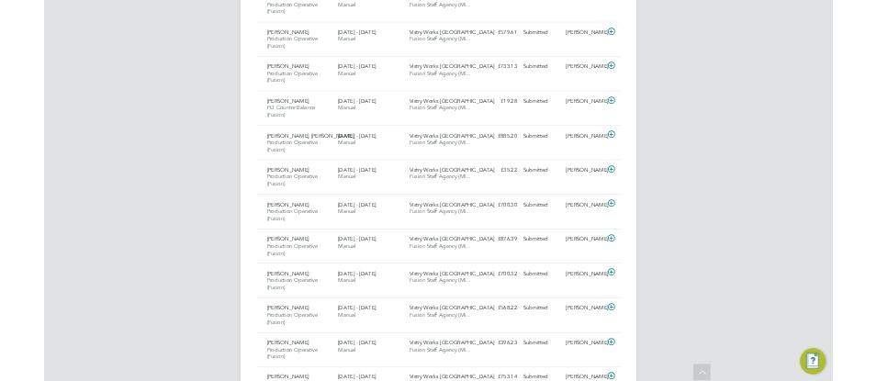
scroll to position [1652, 0]
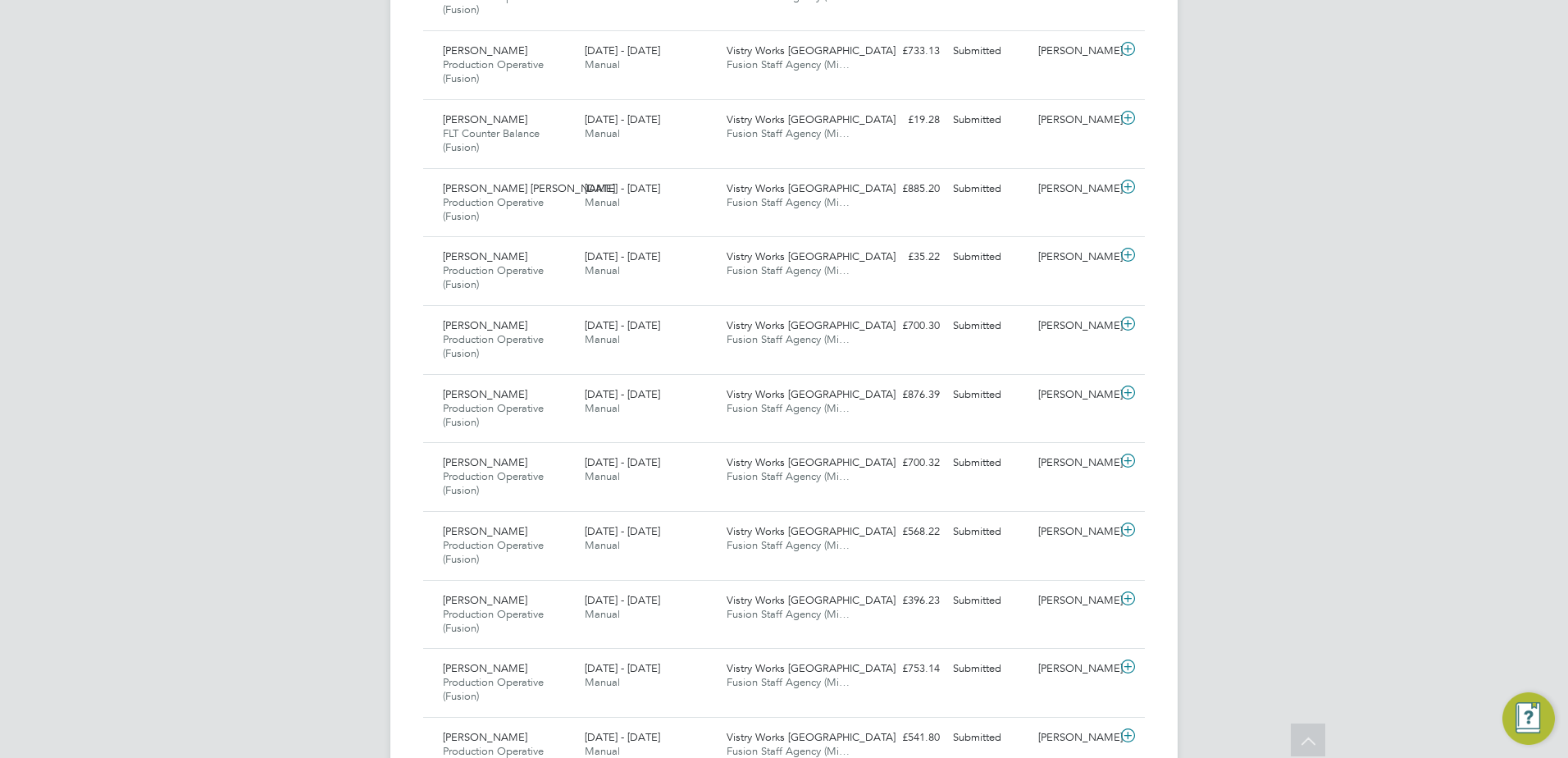
click at [1441, 444] on div "FH Fidel Hill Notifications 20 Applications: Network Team Members Sites Workers…" at bounding box center [784, 501] width 1568 height 3956
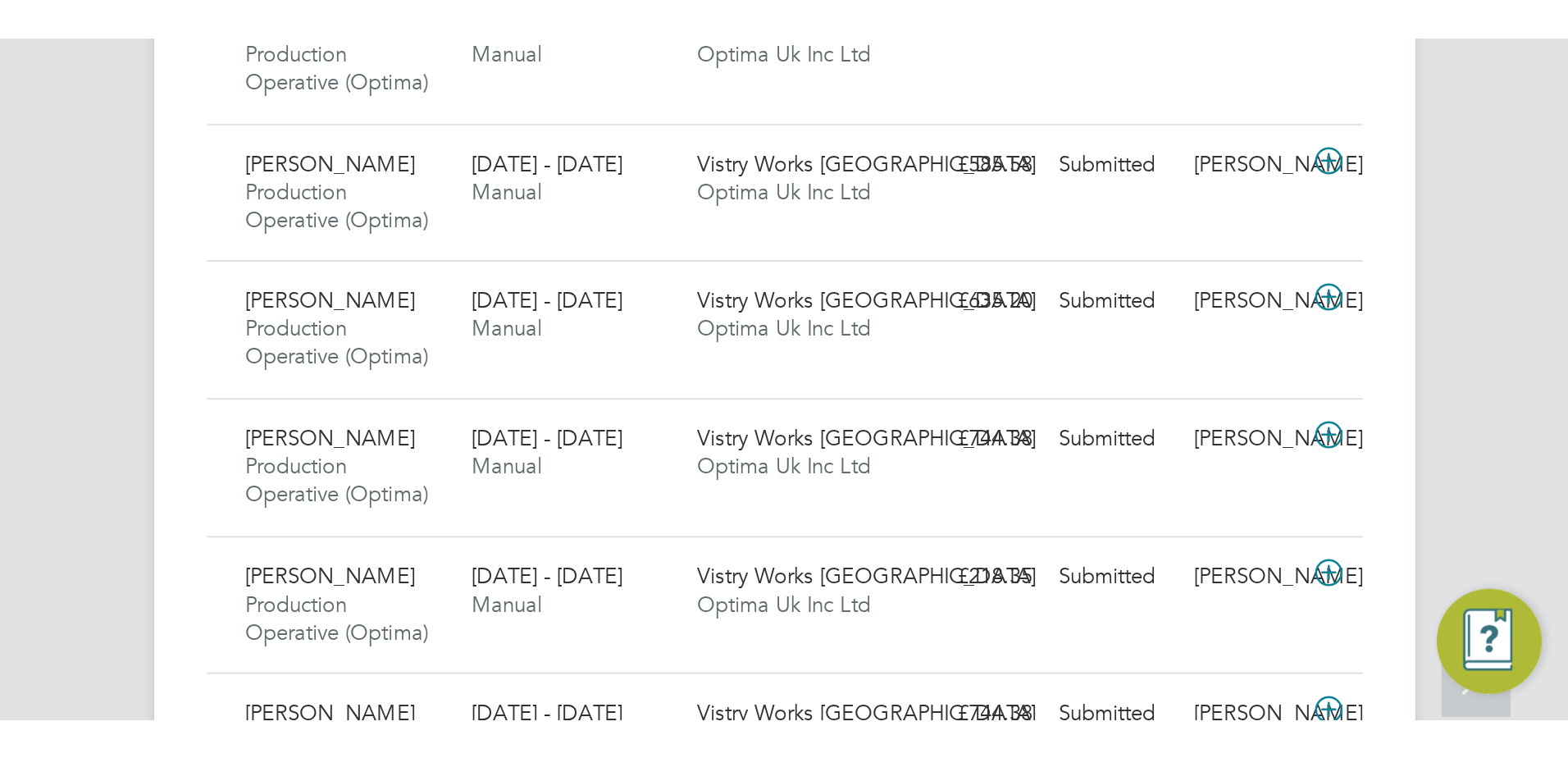
scroll to position [8, 8]
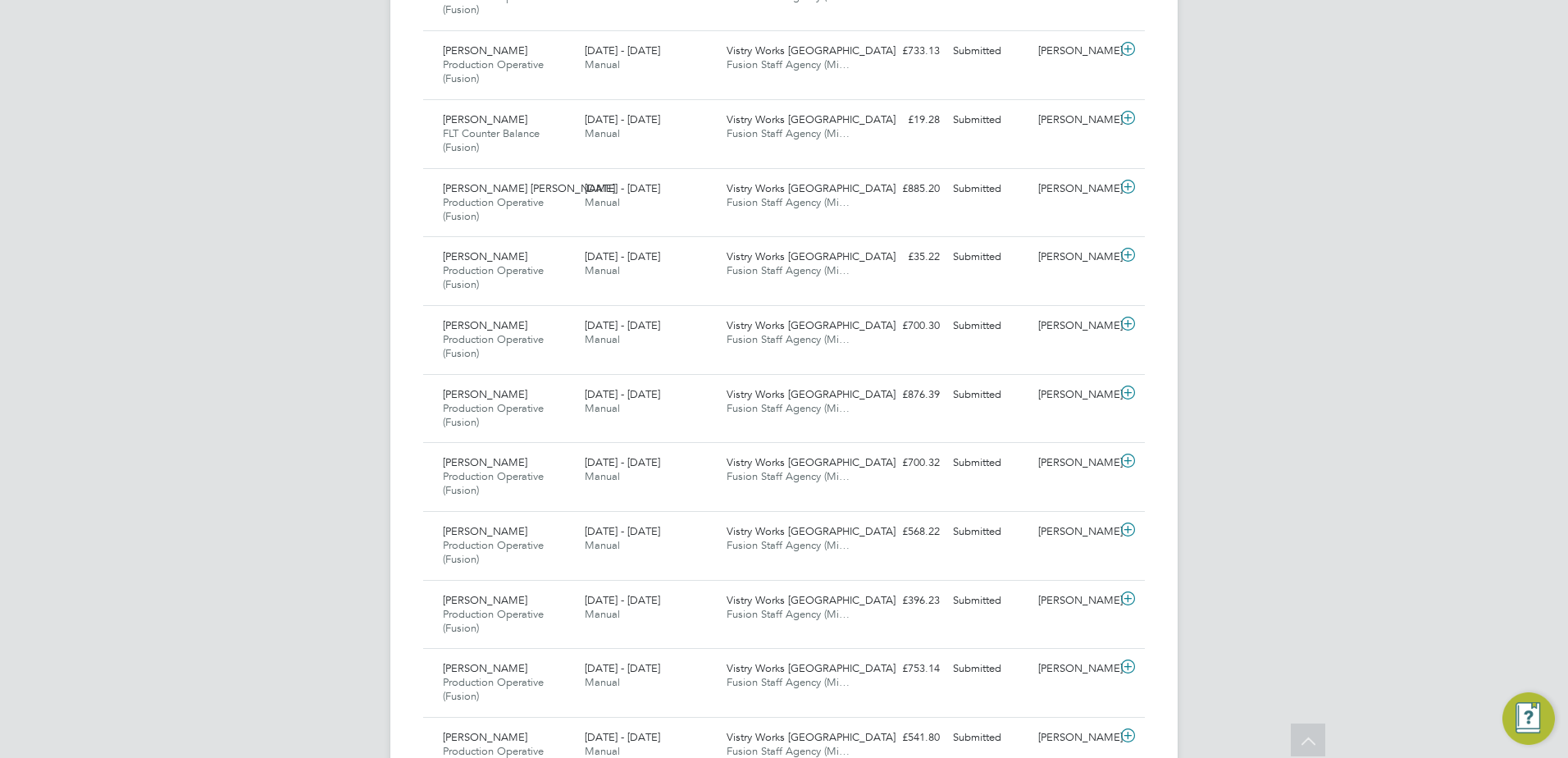
click at [1340, 455] on div "FH Fidel Hill Notifications 20 Applications: Network Team Members Sites Workers…" at bounding box center [784, 501] width 1568 height 3956
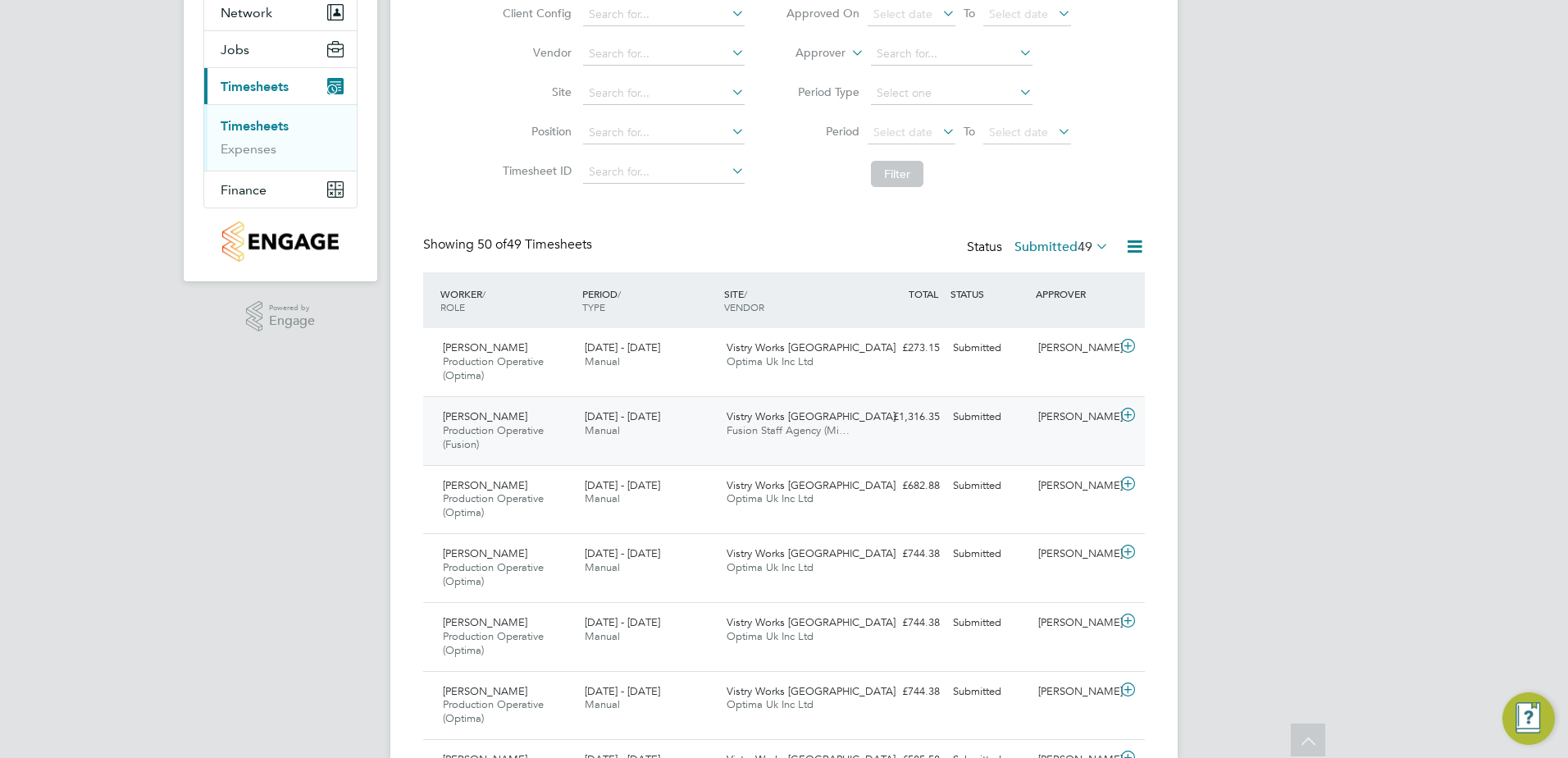
click at [1126, 415] on icon at bounding box center [1128, 415] width 21 height 13
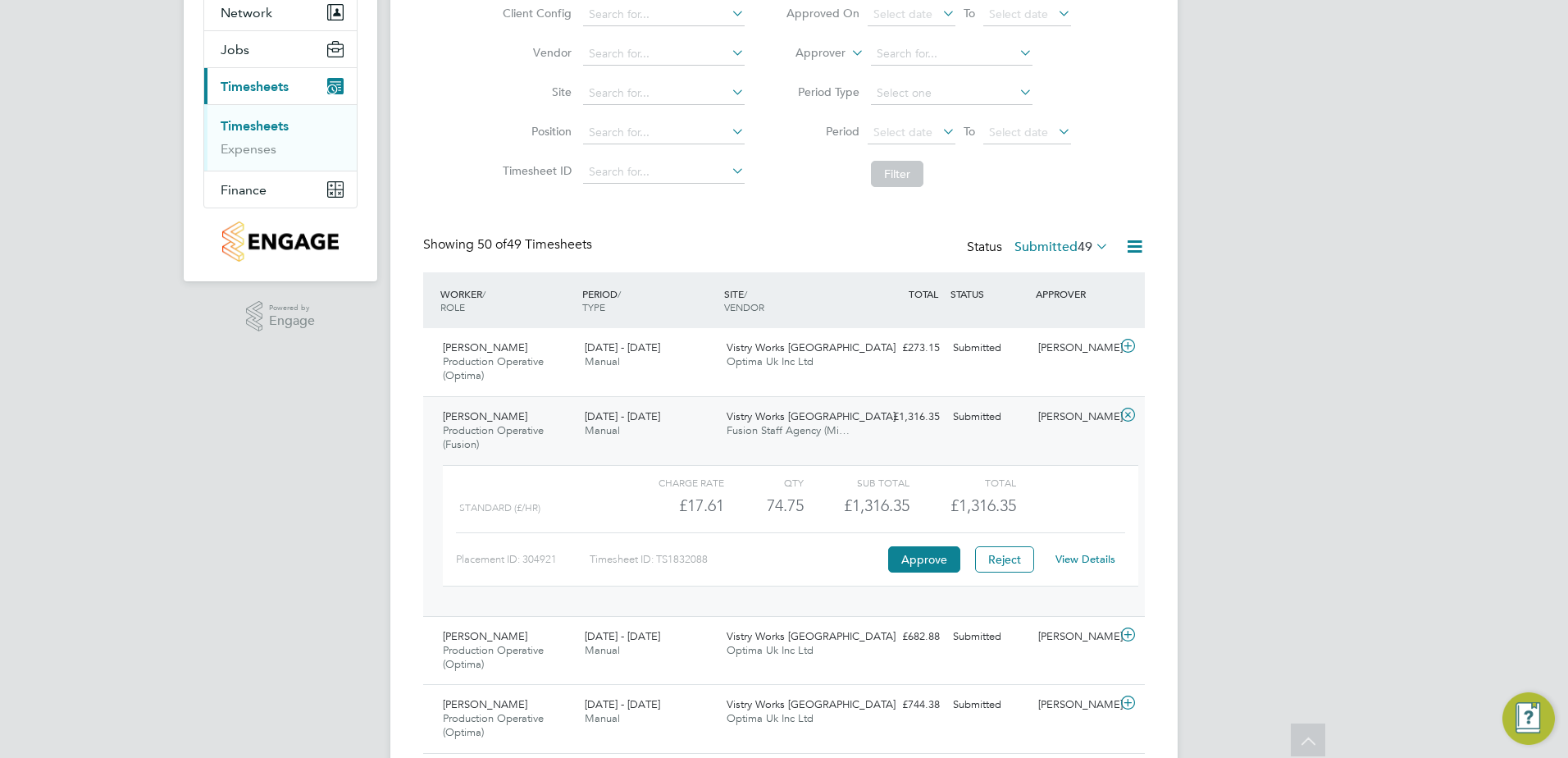
click at [1075, 555] on link "View Details" at bounding box center [1085, 560] width 60 height 14
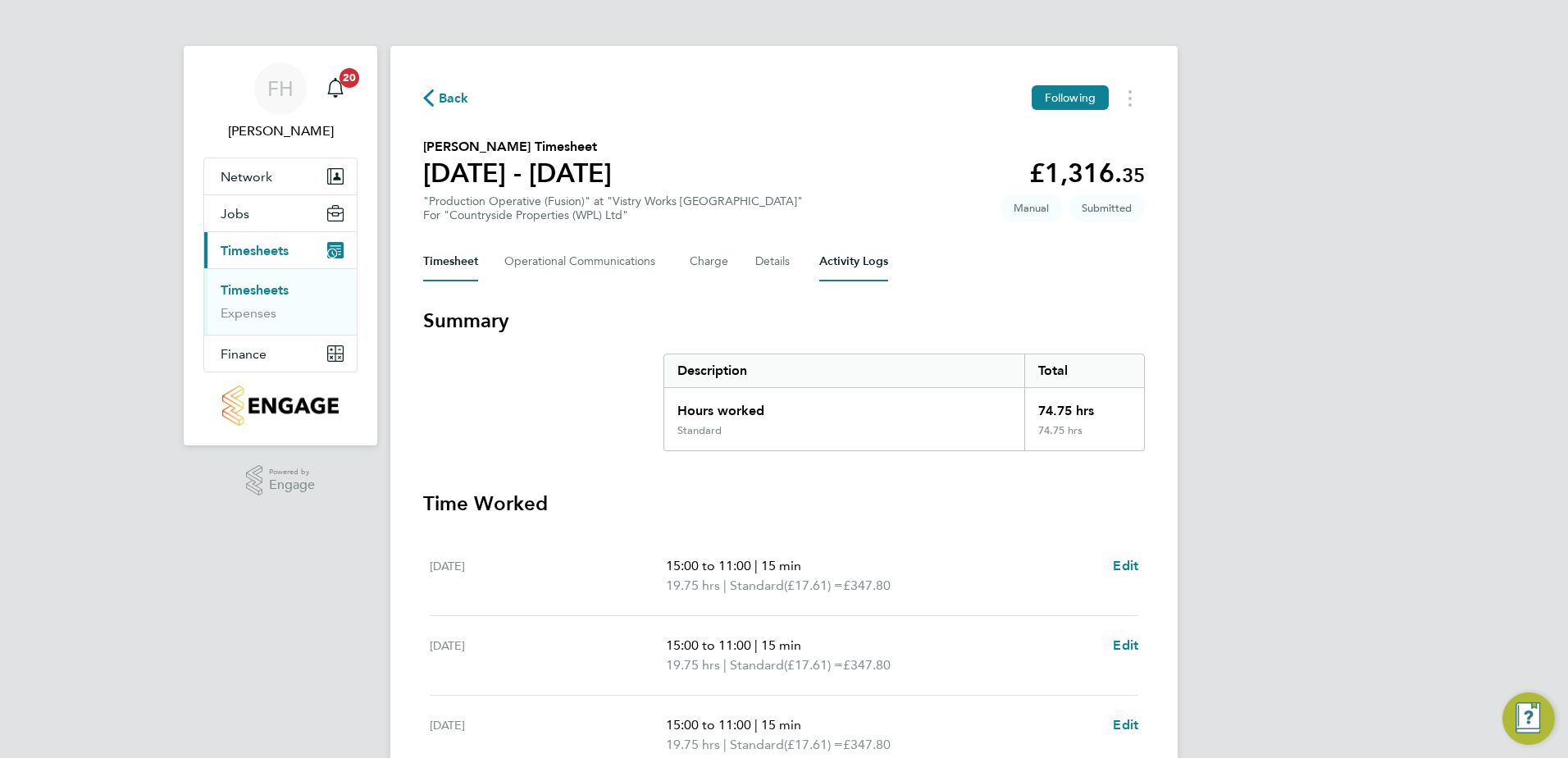
click at [863, 253] on Logs-tab "Activity Logs" at bounding box center [853, 262] width 69 height 39
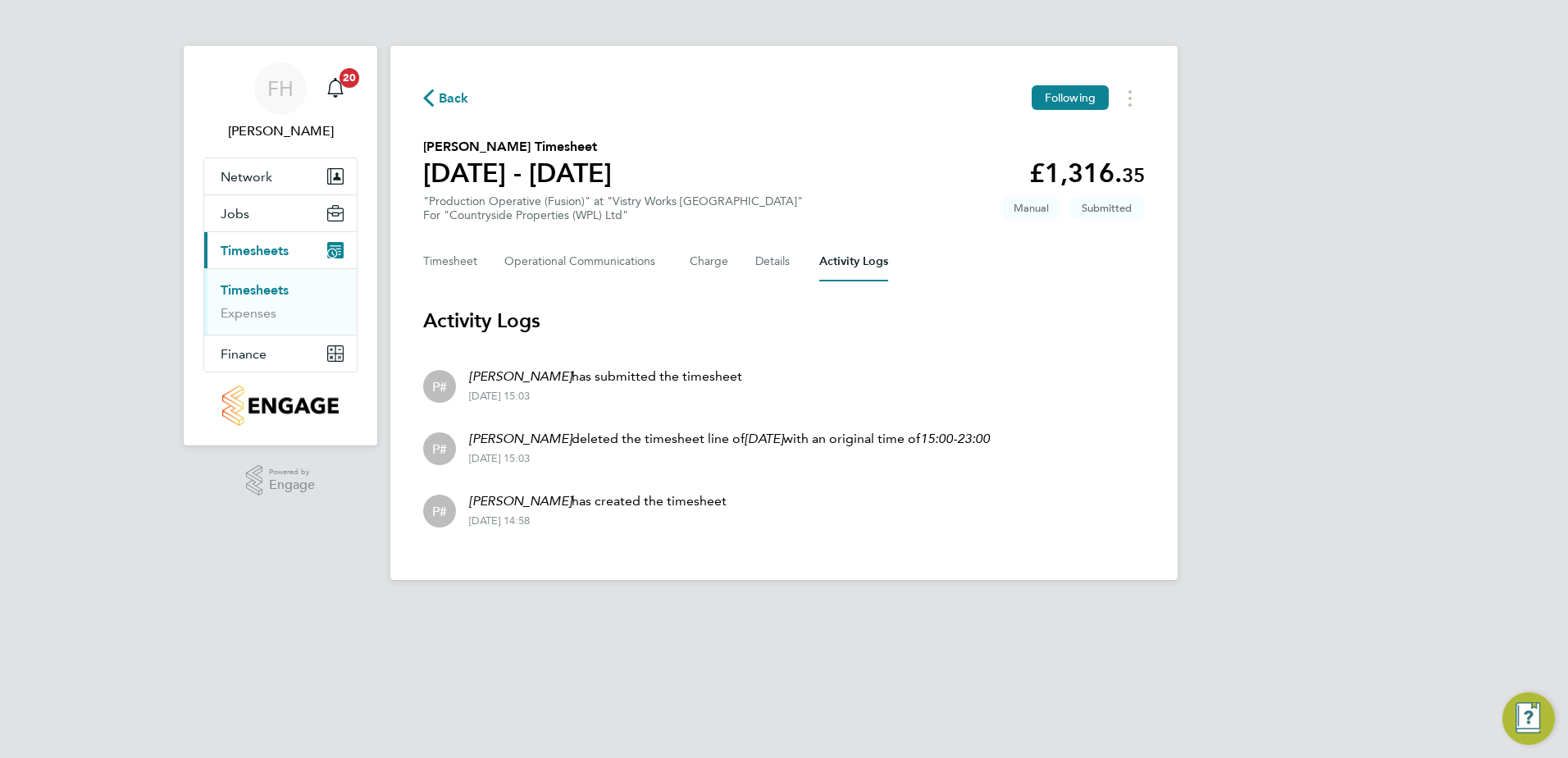
click at [437, 105] on span "Back" at bounding box center [446, 97] width 46 height 15
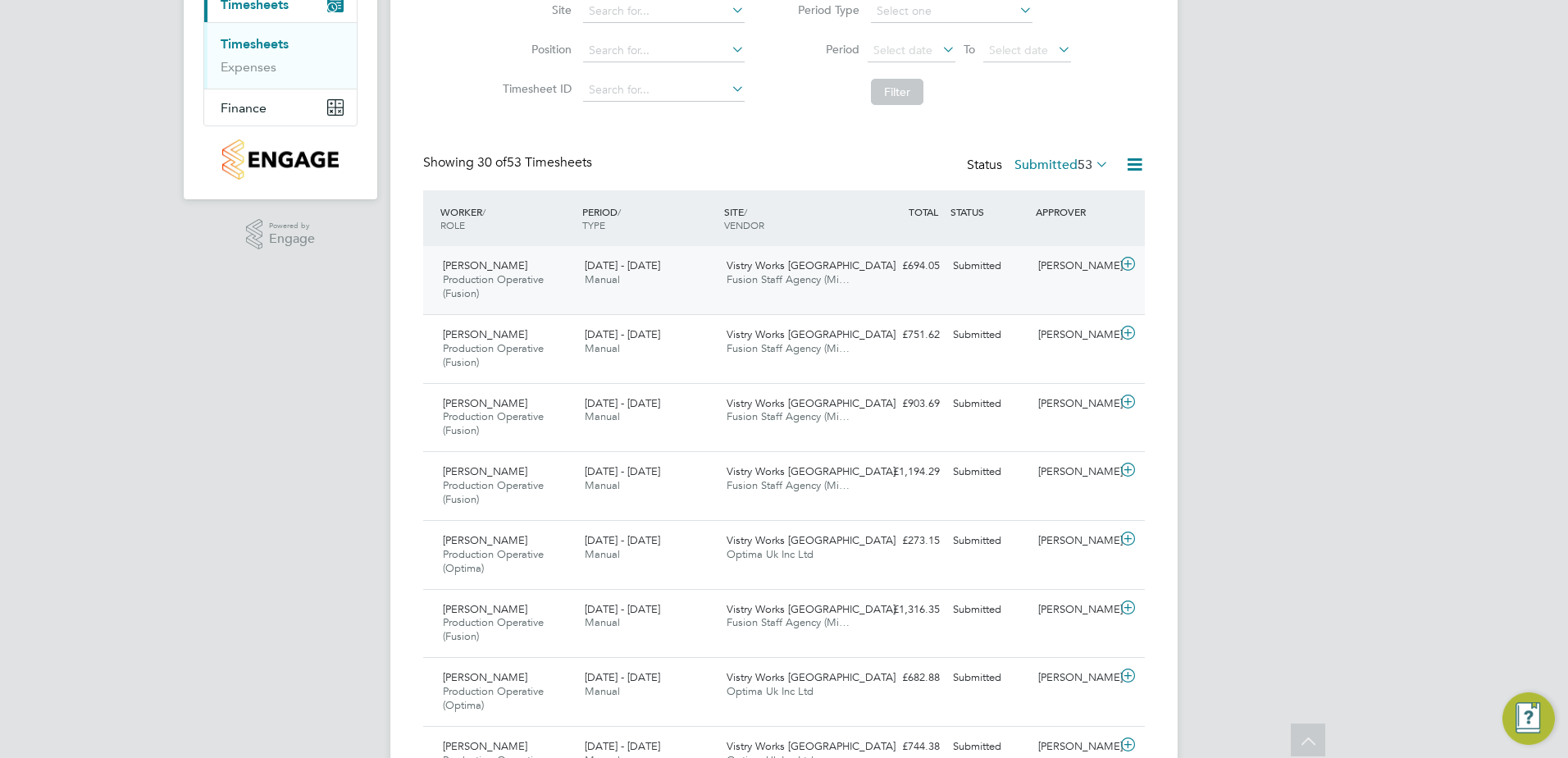
click at [1127, 263] on icon at bounding box center [1128, 264] width 21 height 13
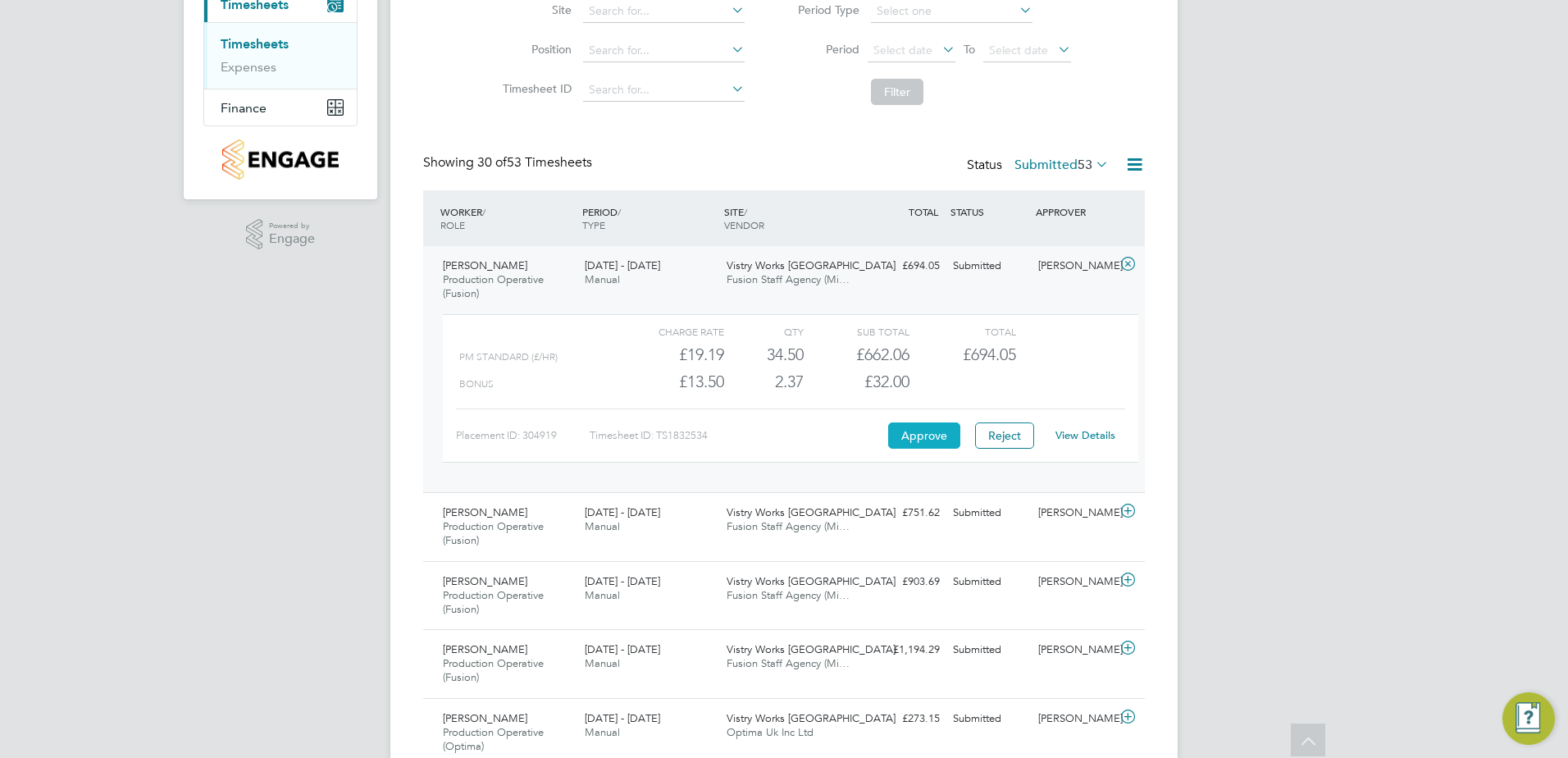
click at [942, 429] on button "Approve" at bounding box center [924, 435] width 72 height 26
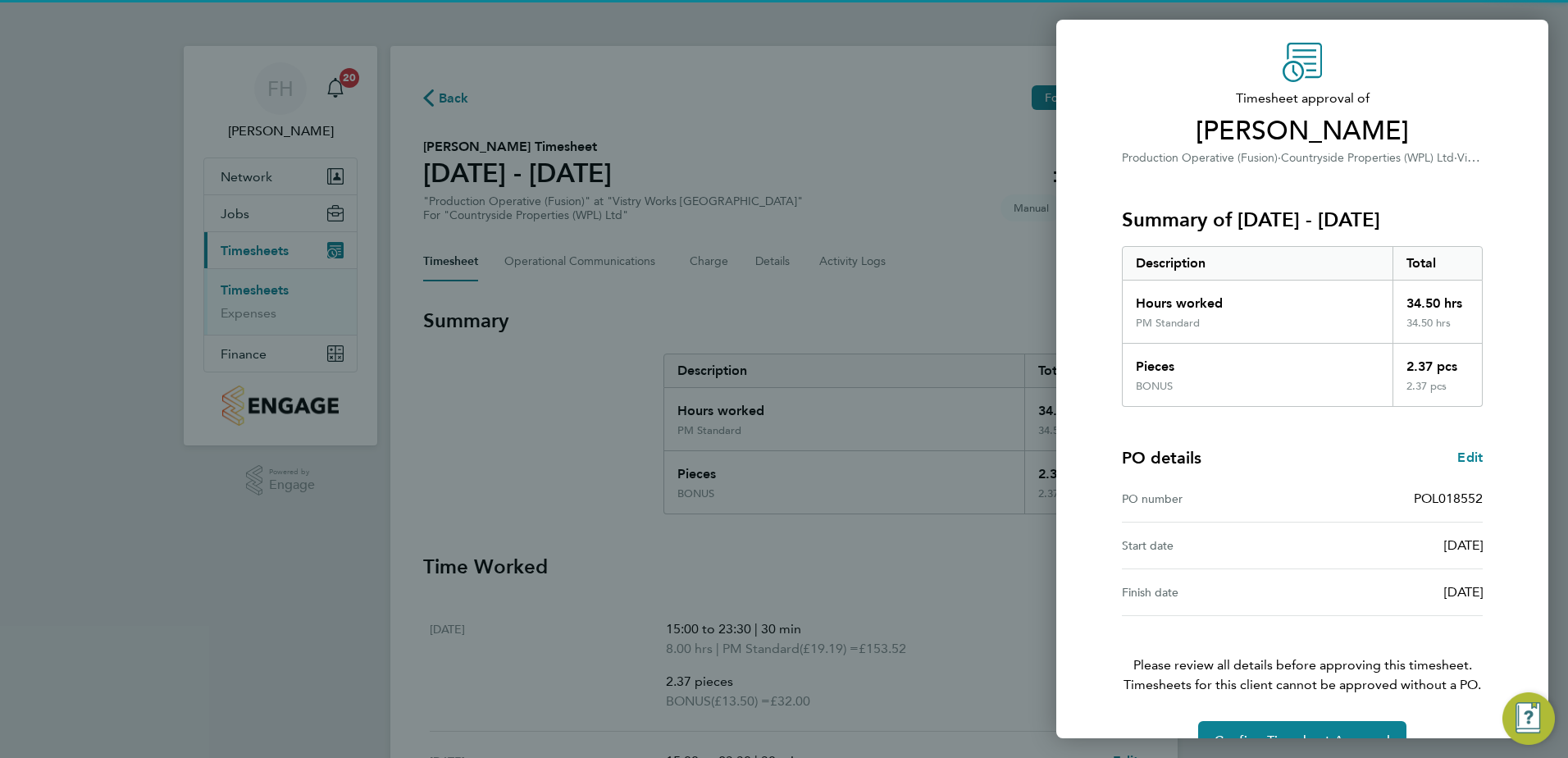
scroll to position [91, 0]
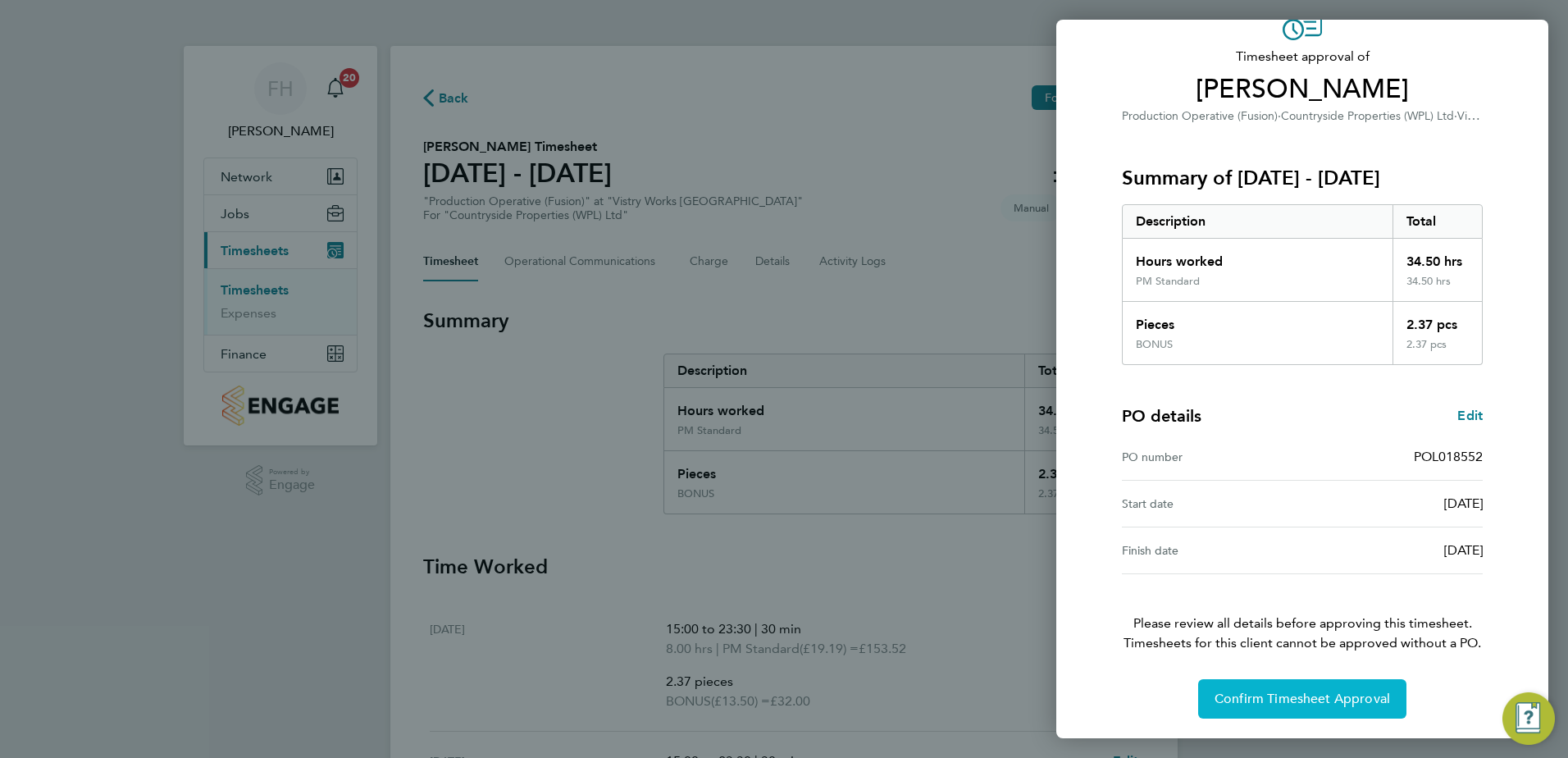
click at [1345, 708] on button "Confirm Timesheet Approval" at bounding box center [1302, 699] width 208 height 39
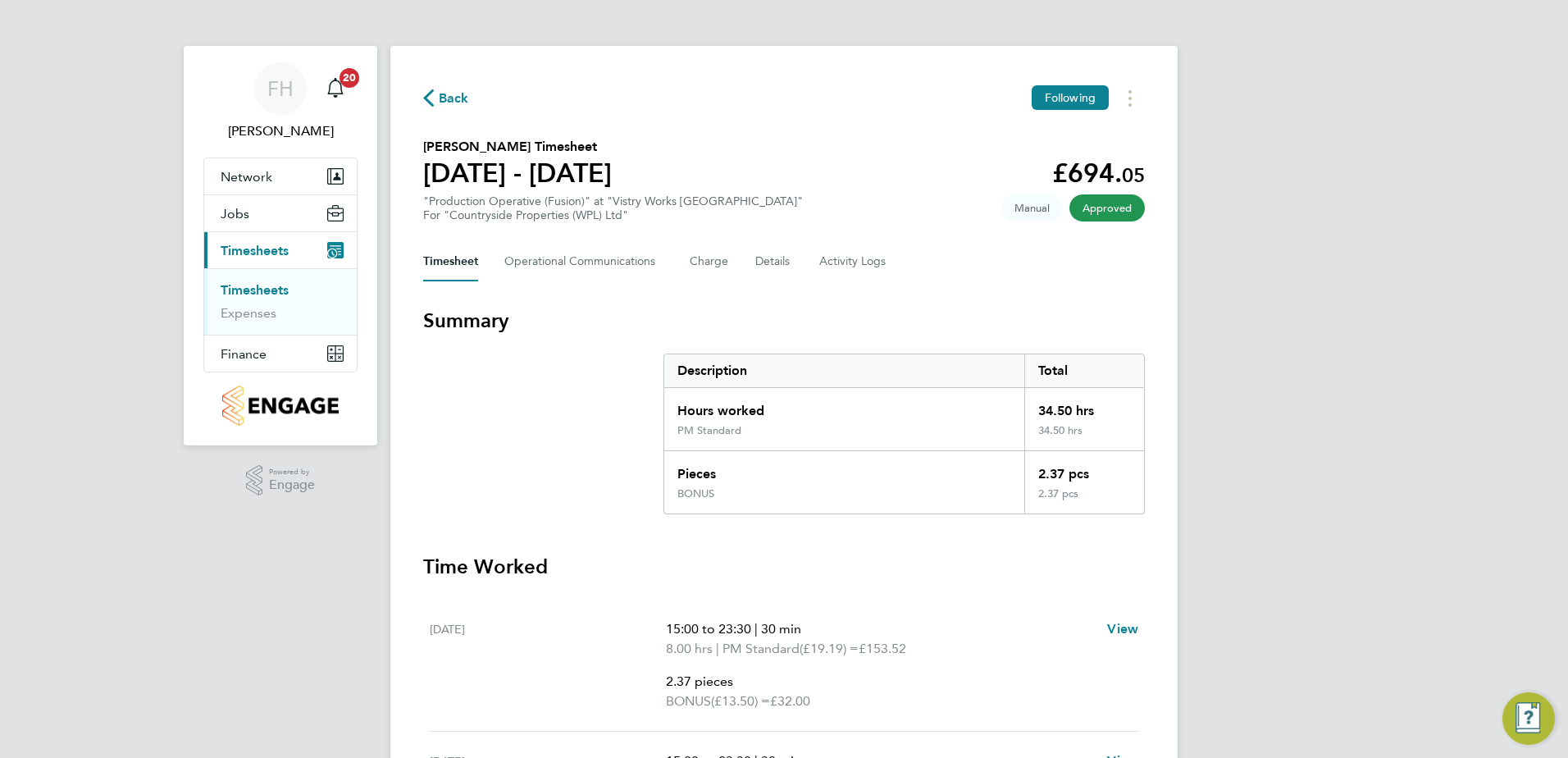
click at [444, 102] on span "Back" at bounding box center [454, 98] width 30 height 20
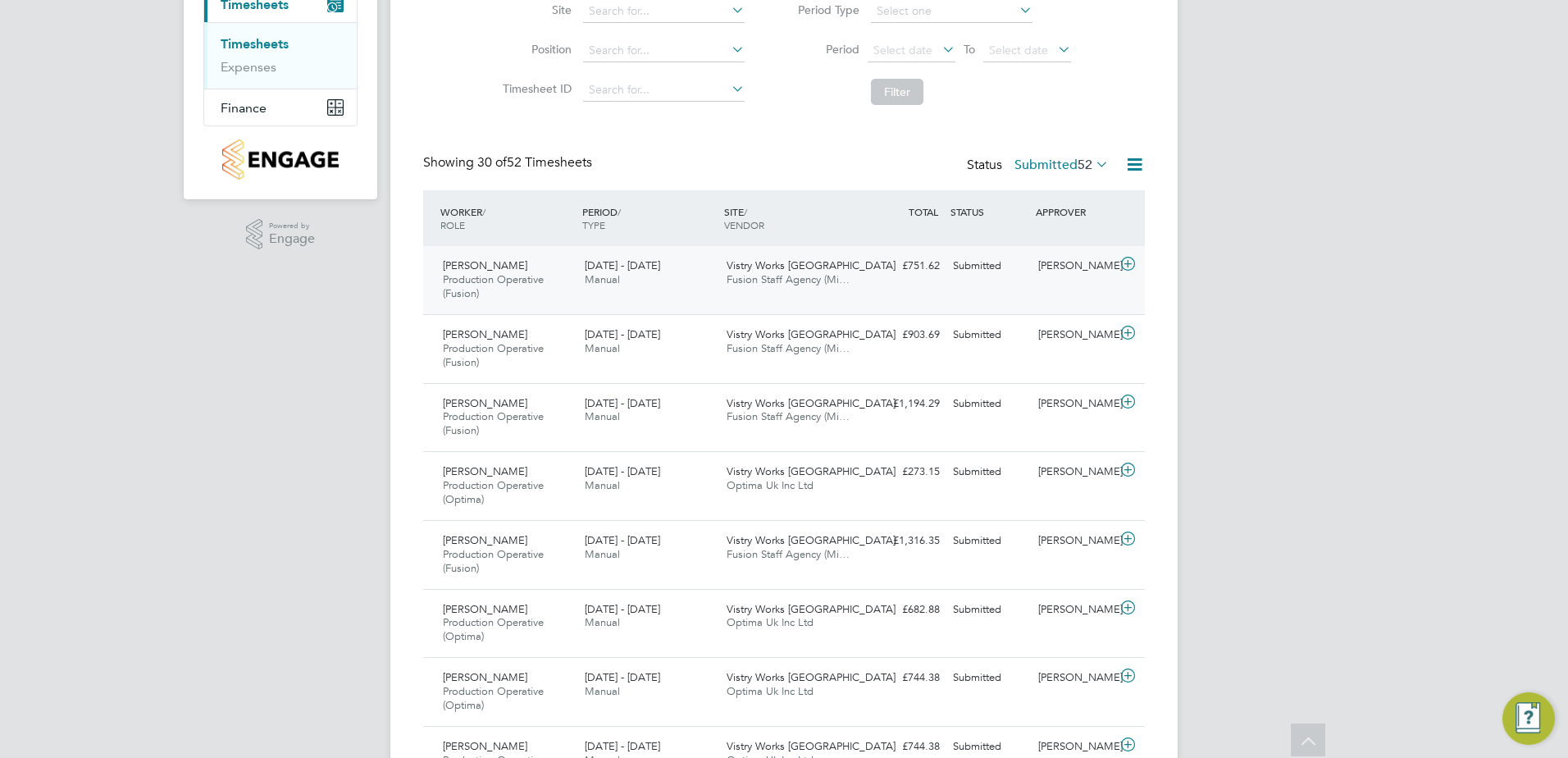
click at [1130, 265] on icon at bounding box center [1128, 264] width 21 height 13
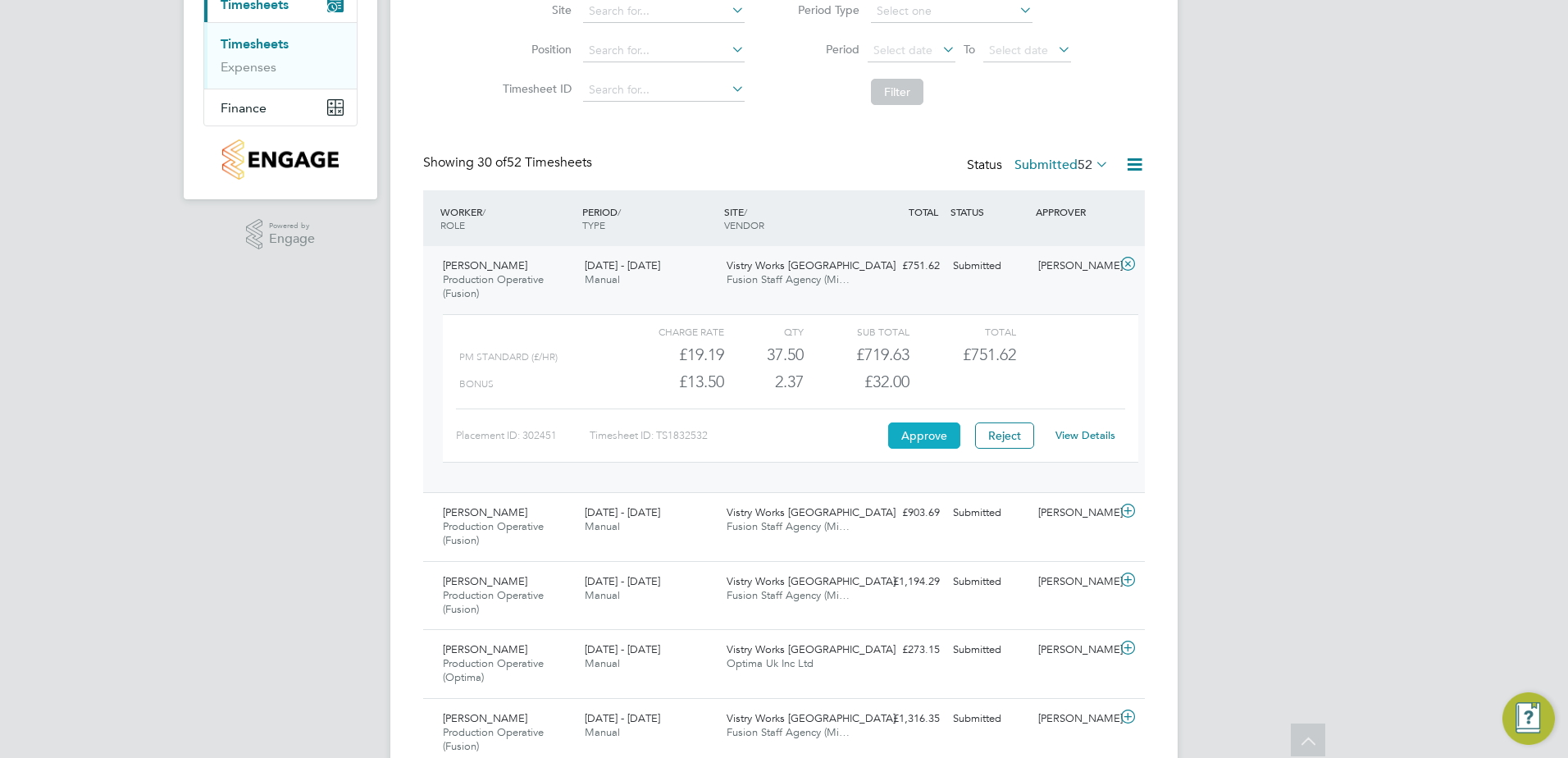
click at [901, 434] on button "Approve" at bounding box center [924, 435] width 72 height 26
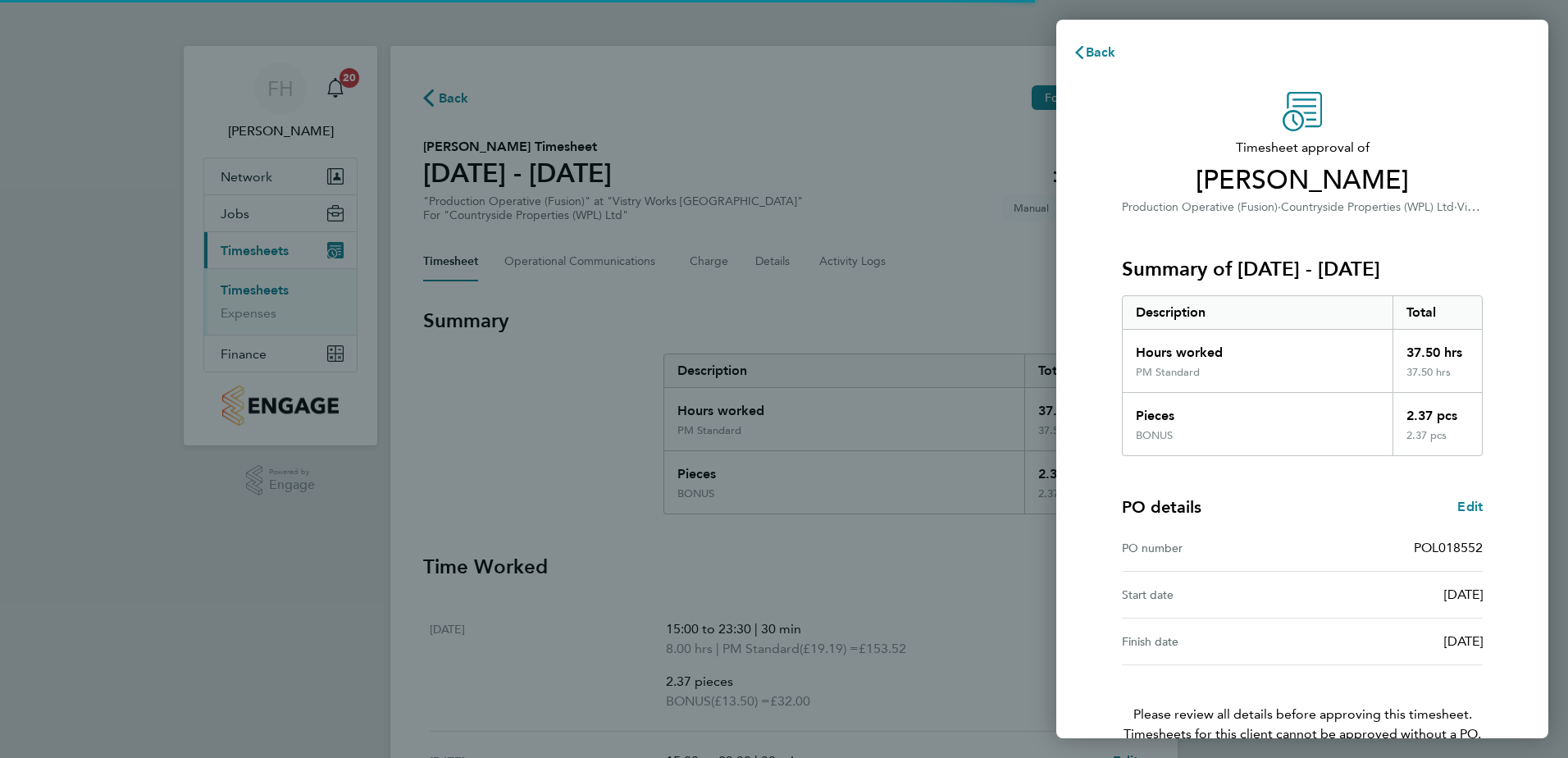
scroll to position [91, 0]
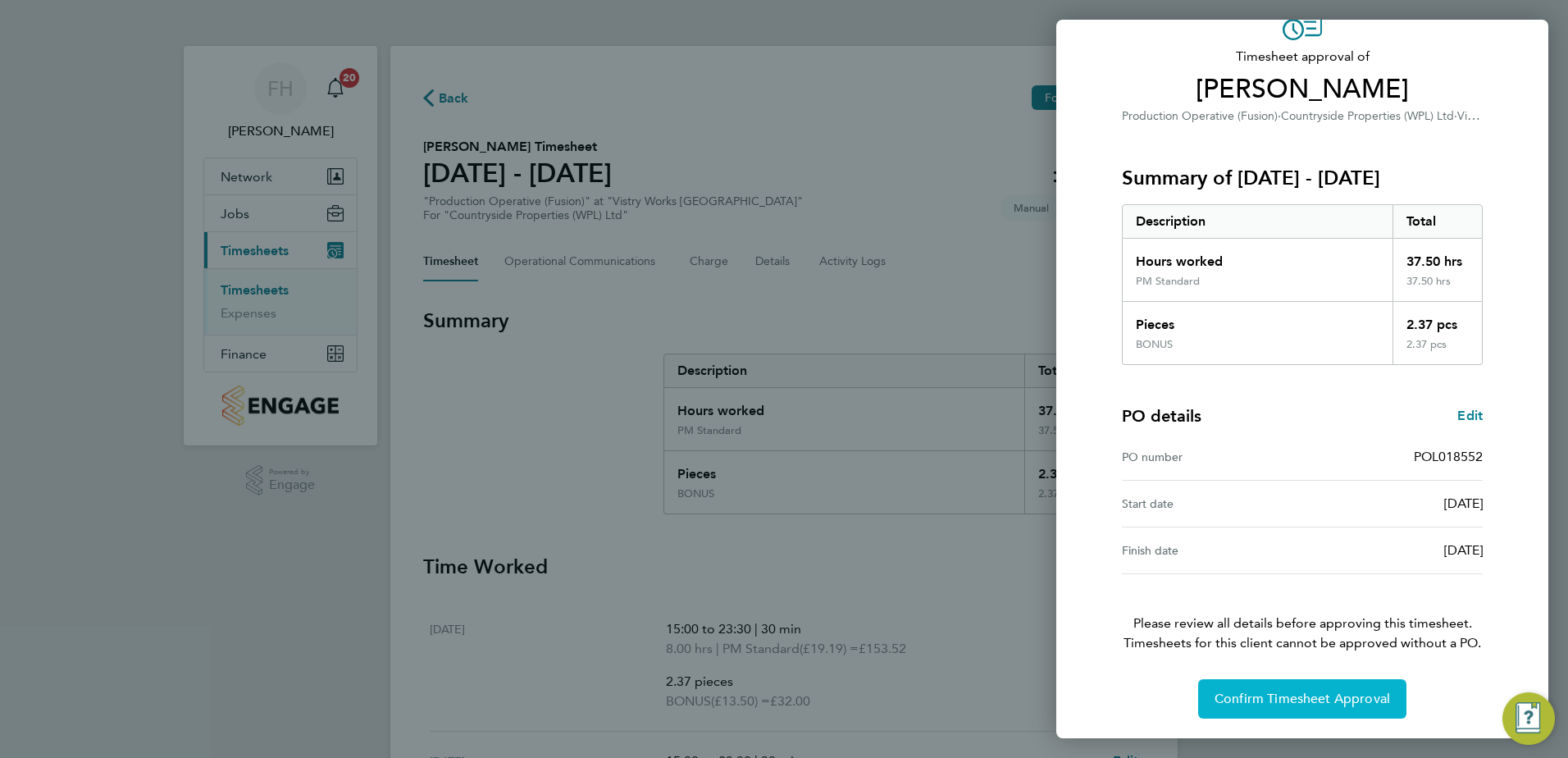
click at [1270, 686] on button "Confirm Timesheet Approval" at bounding box center [1302, 699] width 208 height 39
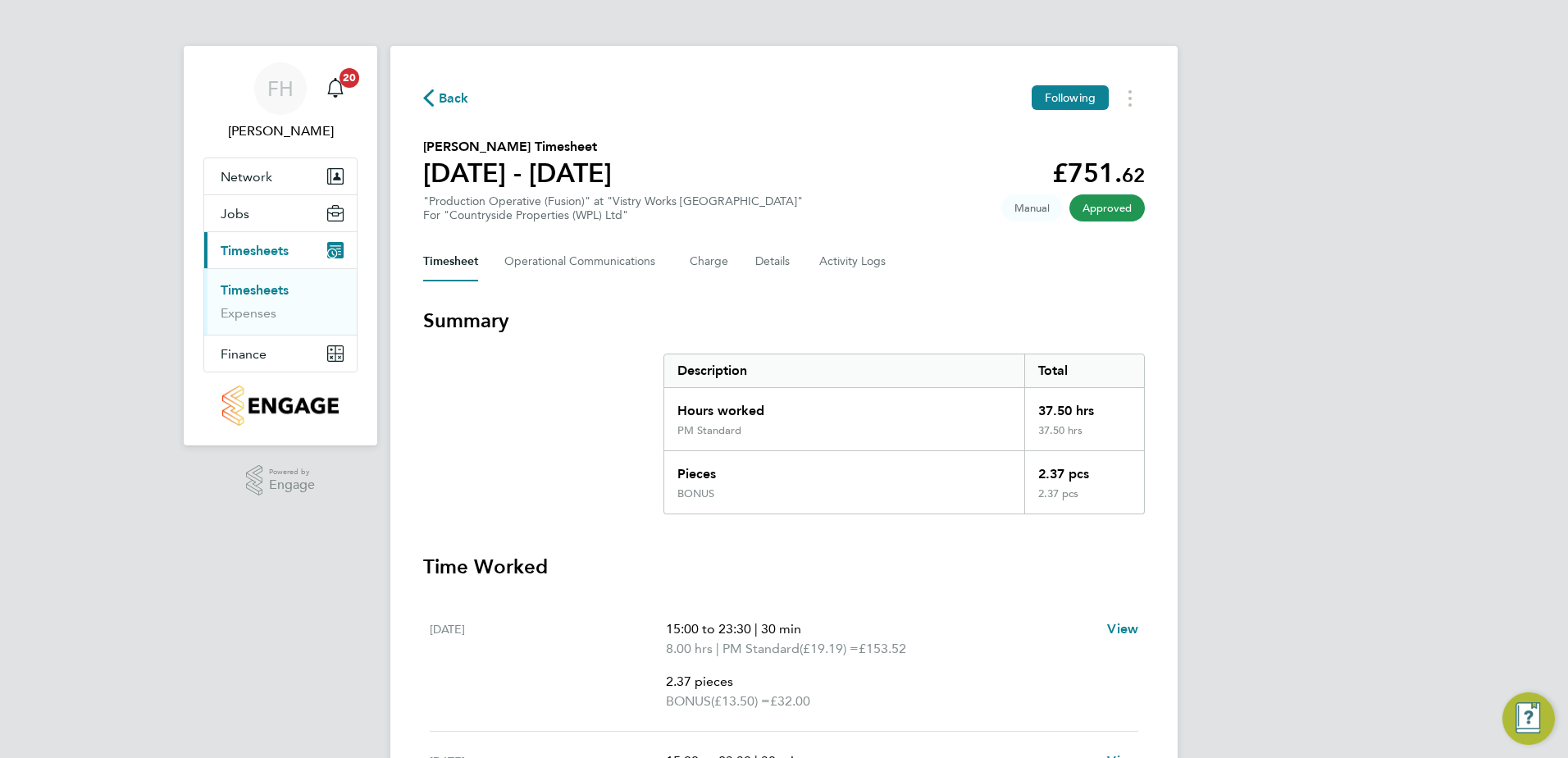
click at [455, 100] on span "Back" at bounding box center [454, 98] width 30 height 20
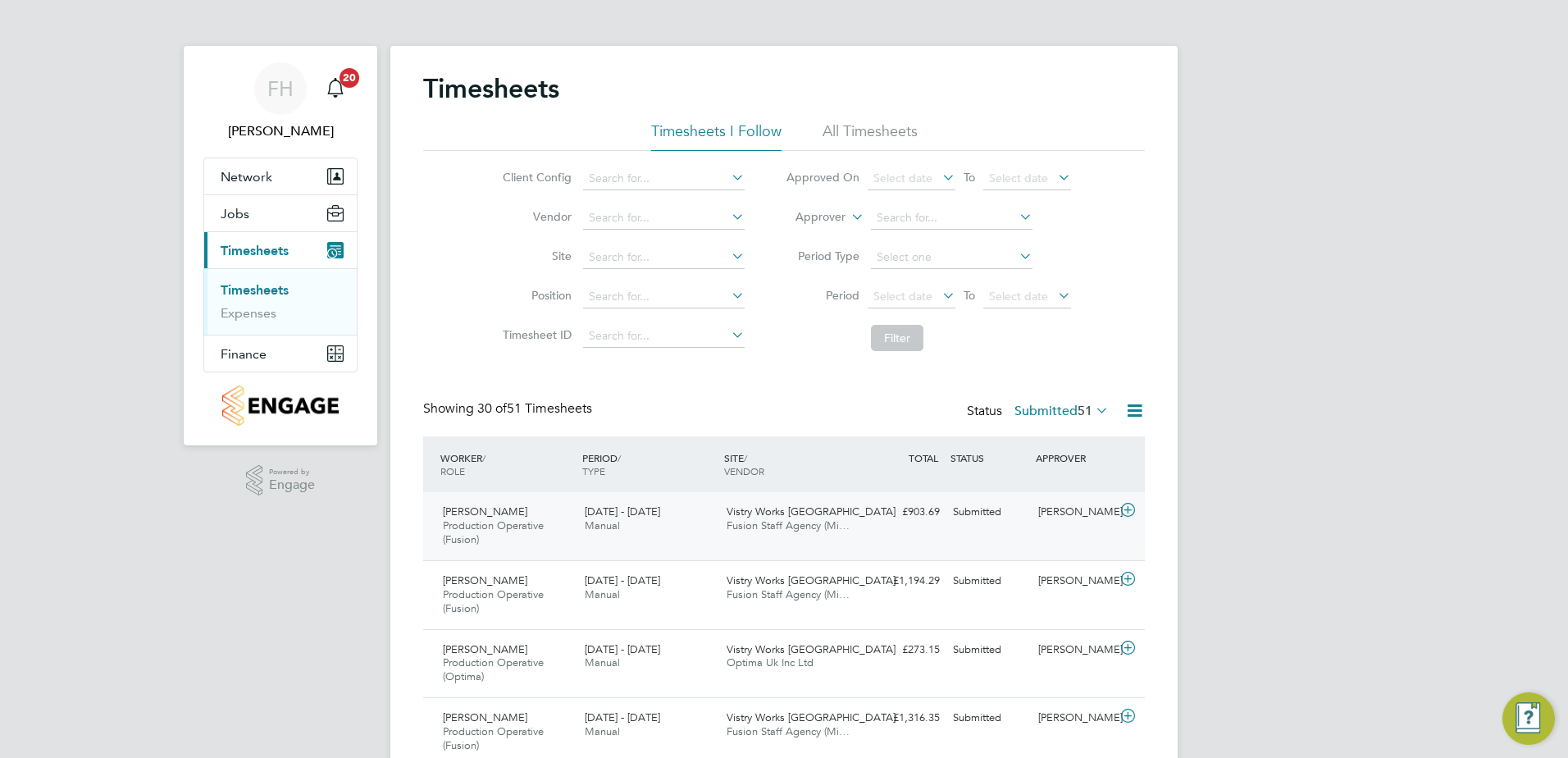
click at [1127, 507] on icon at bounding box center [1128, 510] width 21 height 13
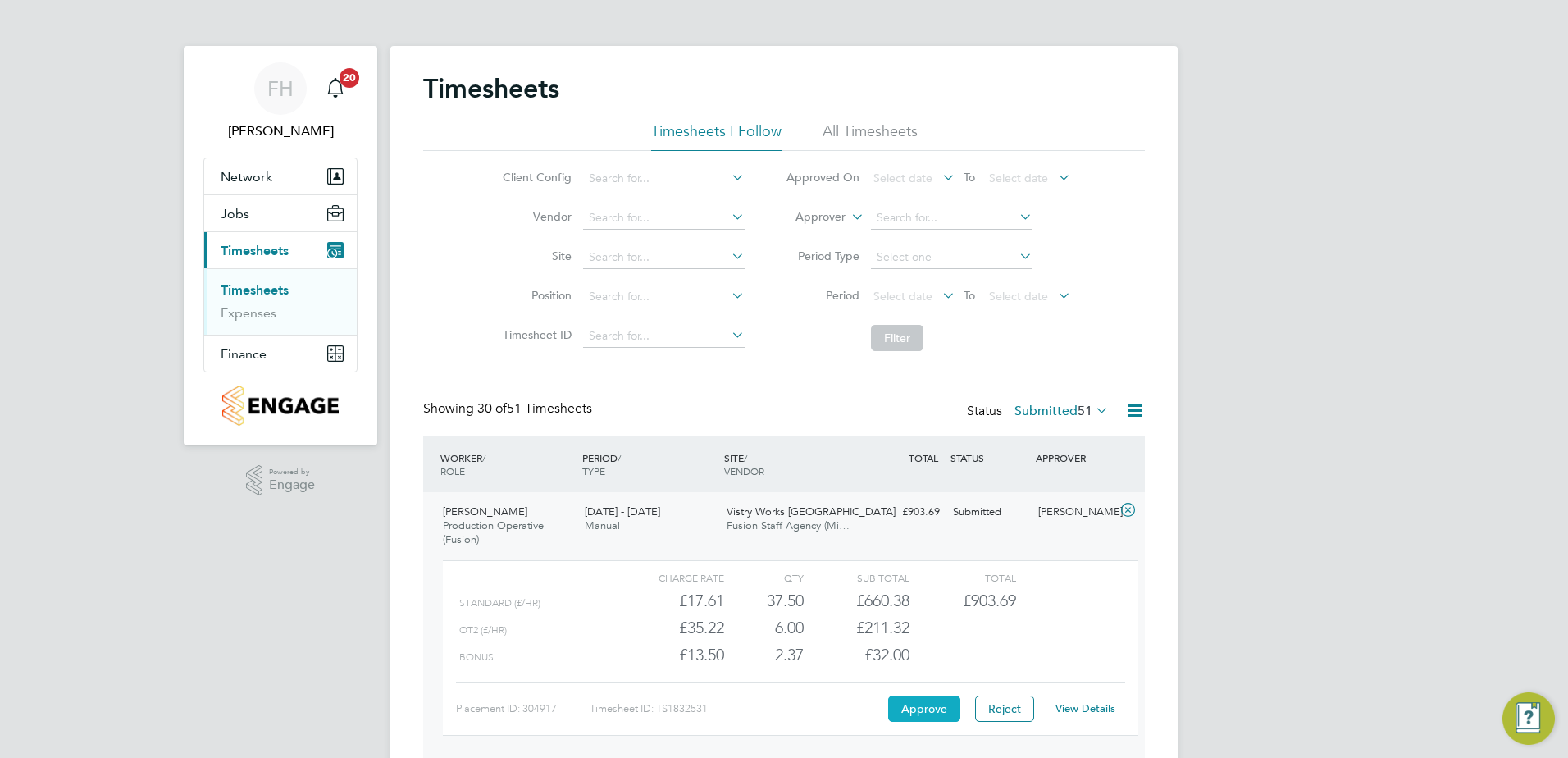
click at [936, 707] on button "Approve" at bounding box center [924, 708] width 72 height 26
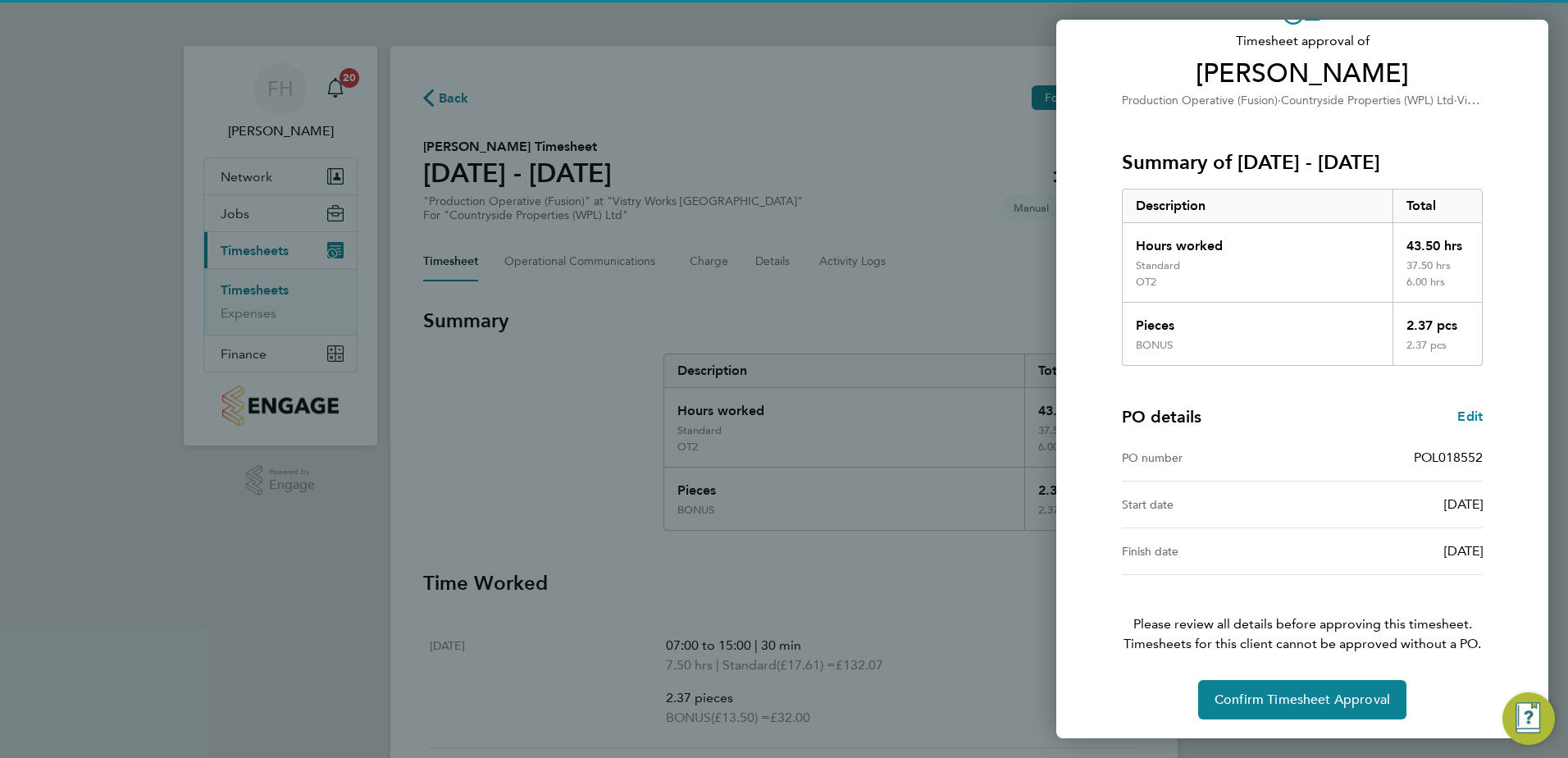
scroll to position [107, 0]
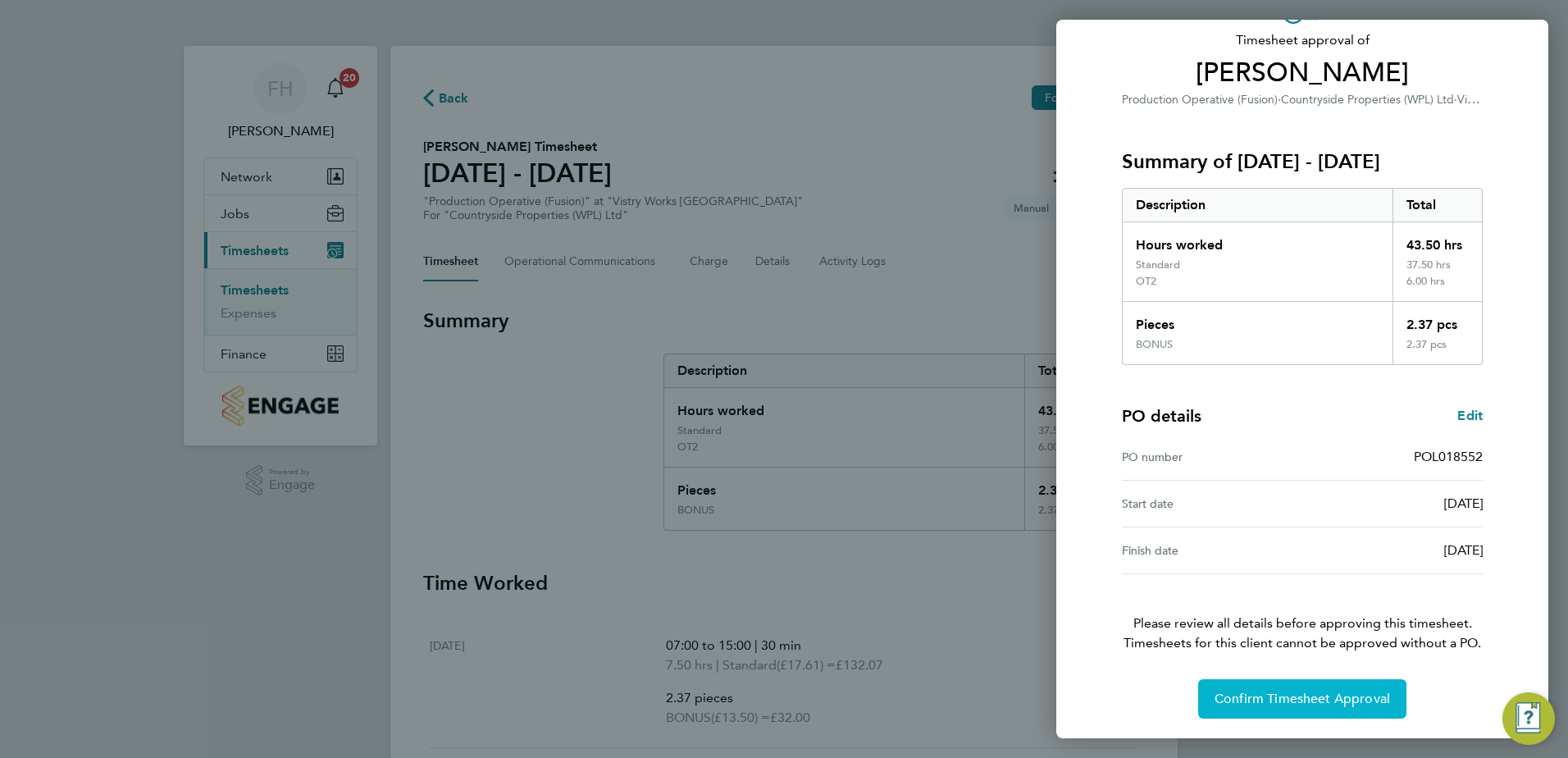
click at [1363, 705] on span "Confirm Timesheet Approval" at bounding box center [1303, 699] width 175 height 16
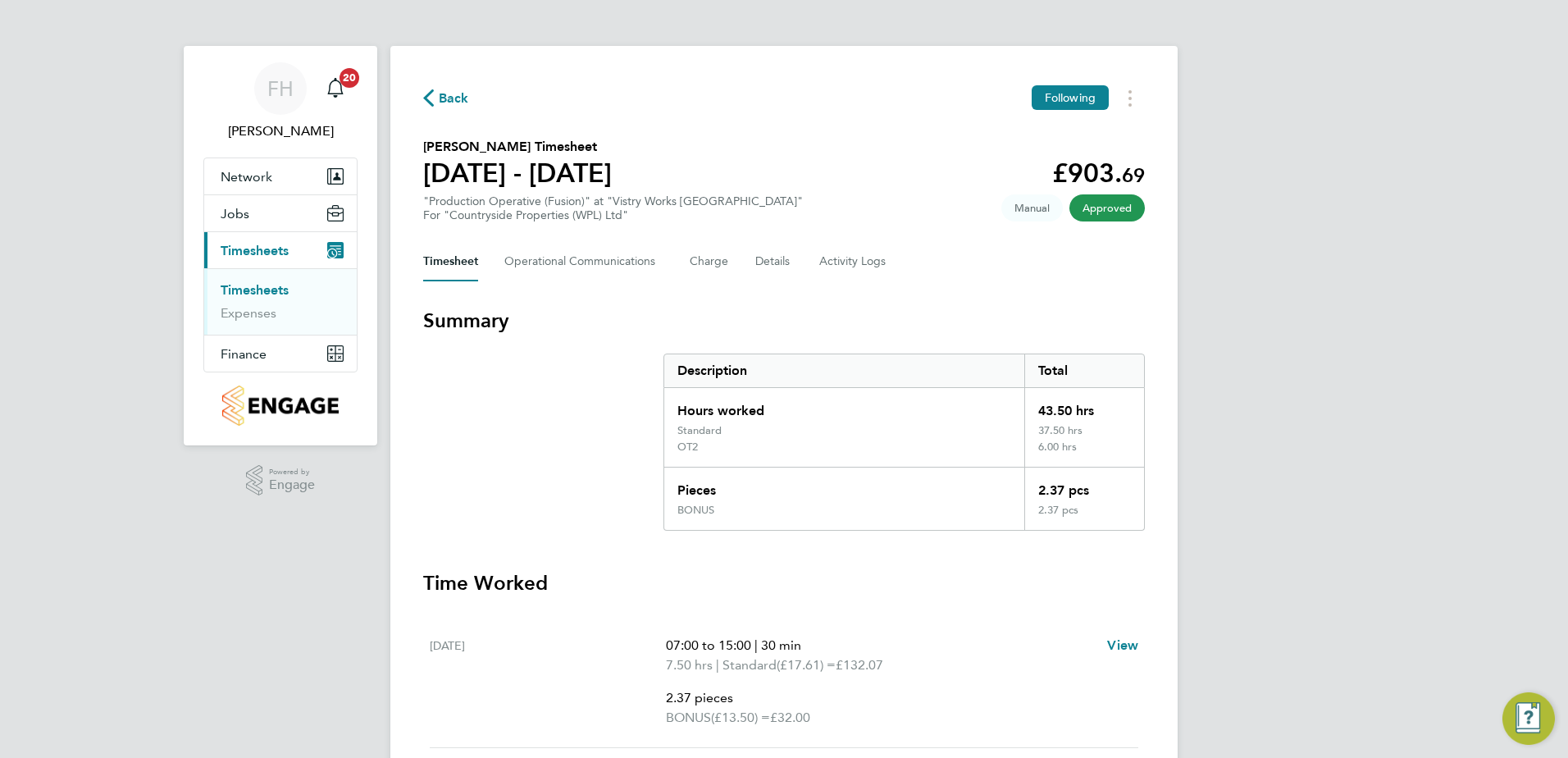
click at [444, 93] on span "Back" at bounding box center [454, 98] width 30 height 20
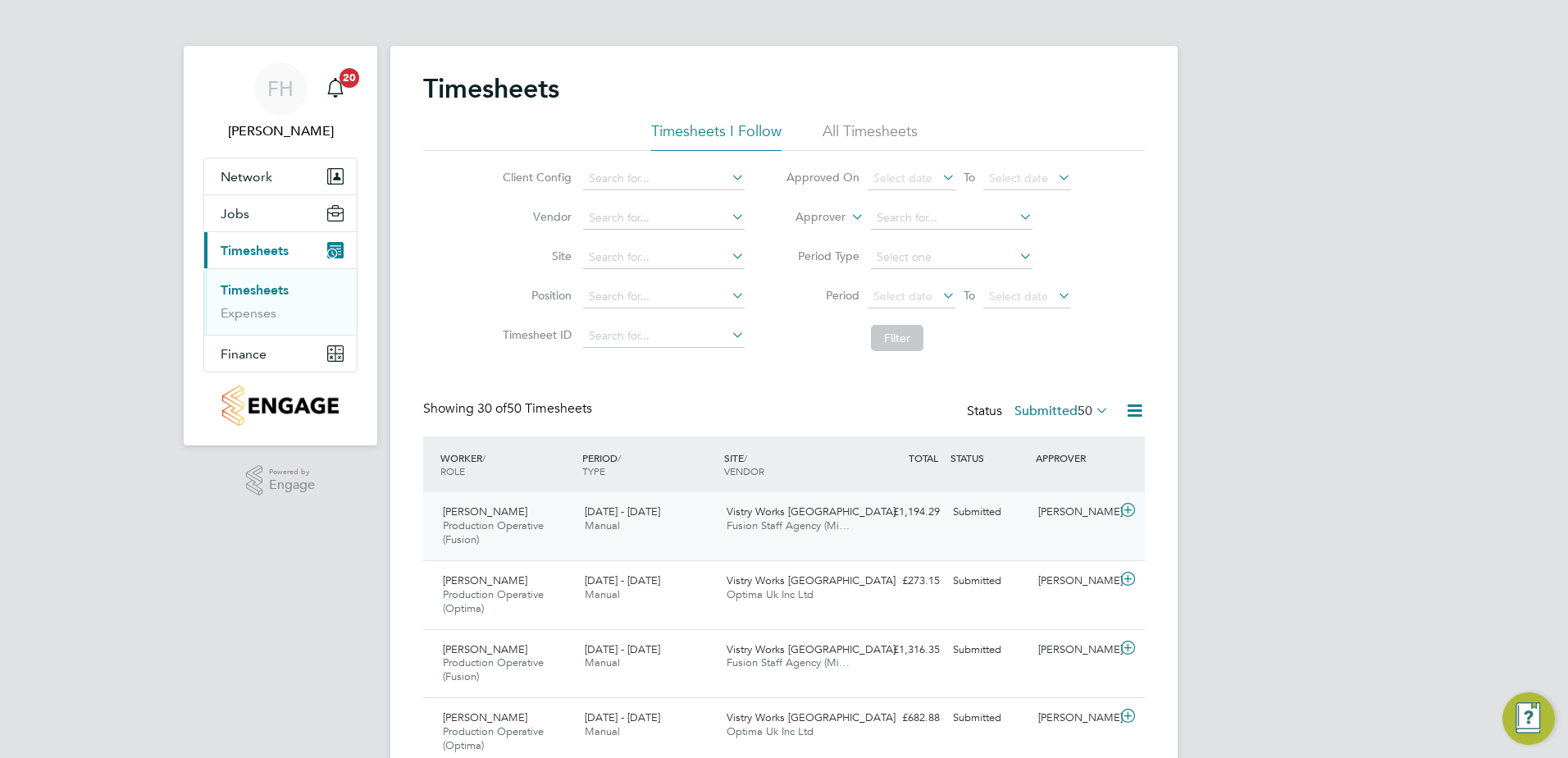
click at [1128, 510] on icon at bounding box center [1128, 510] width 21 height 13
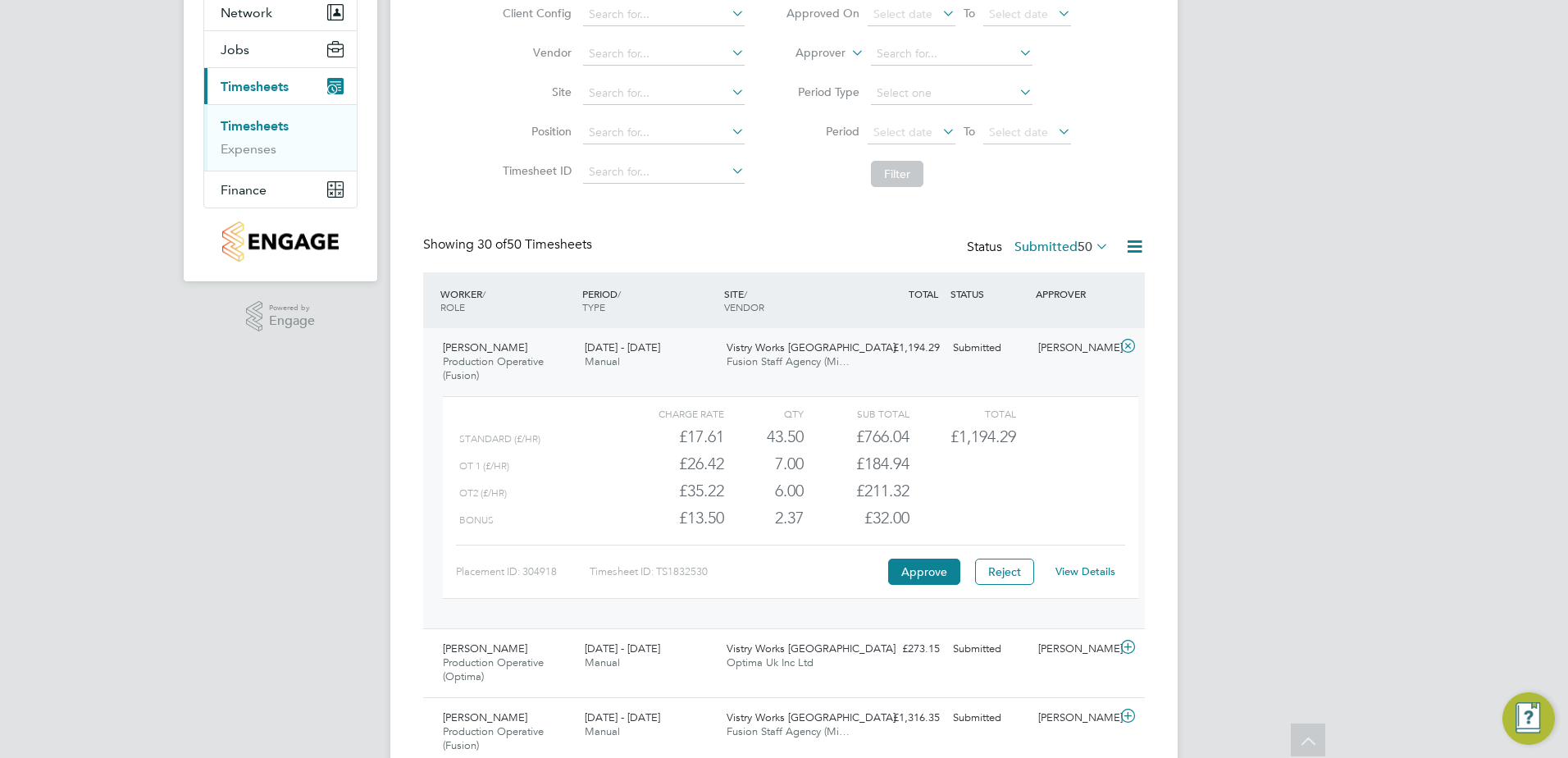
click at [1016, 536] on div "Charge rate QTY Sub Total Total Standard (£/HR) £17.61 43.5 43.50 44 £766.04 £1…" at bounding box center [791, 497] width 695 height 203
click at [1132, 342] on icon at bounding box center [1128, 346] width 21 height 13
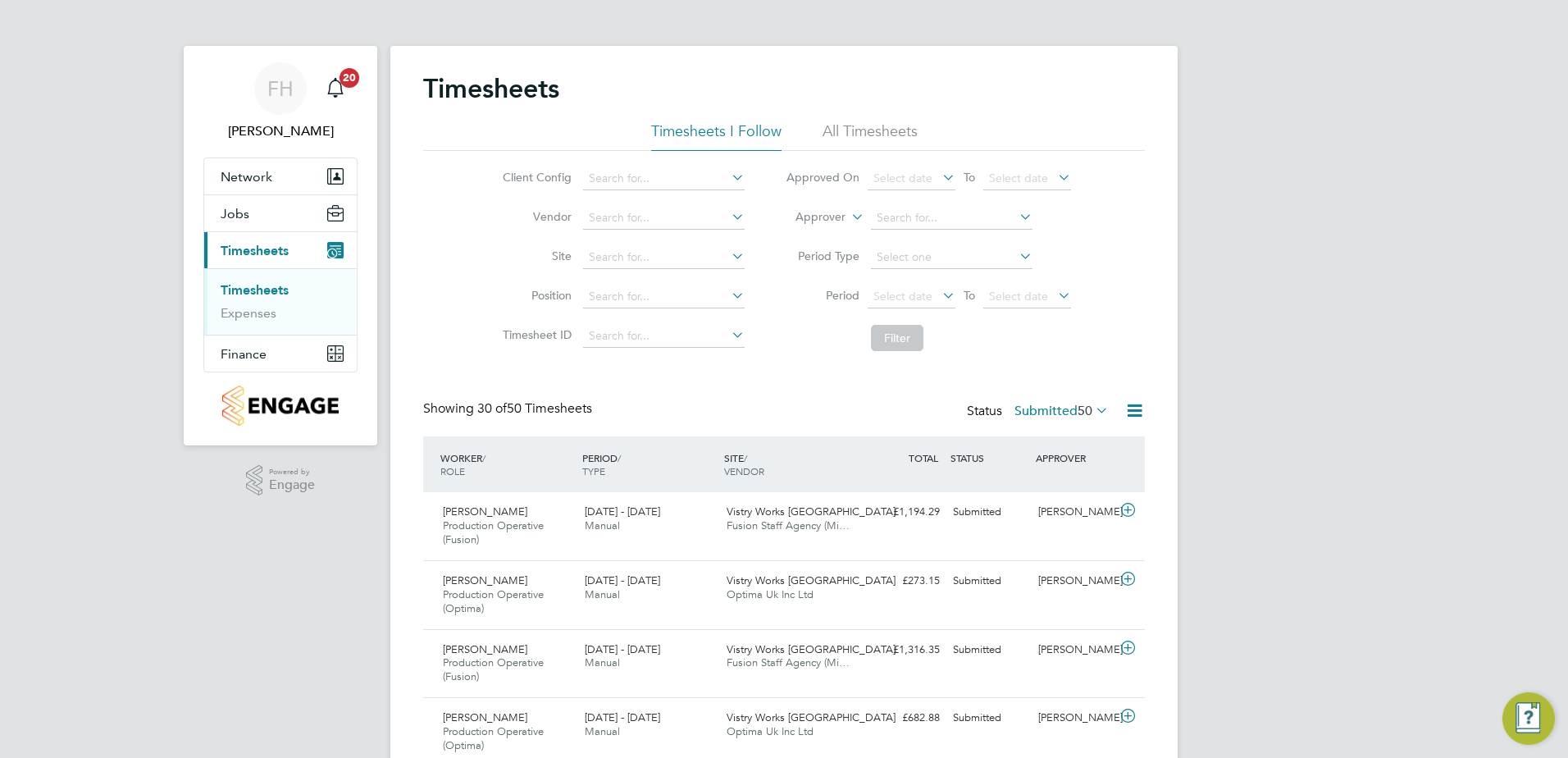
drag, startPoint x: 1199, startPoint y: 479, endPoint x: 1103, endPoint y: 475, distance: 96.1
click at [1144, 457] on div at bounding box center [1130, 451] width 29 height 16
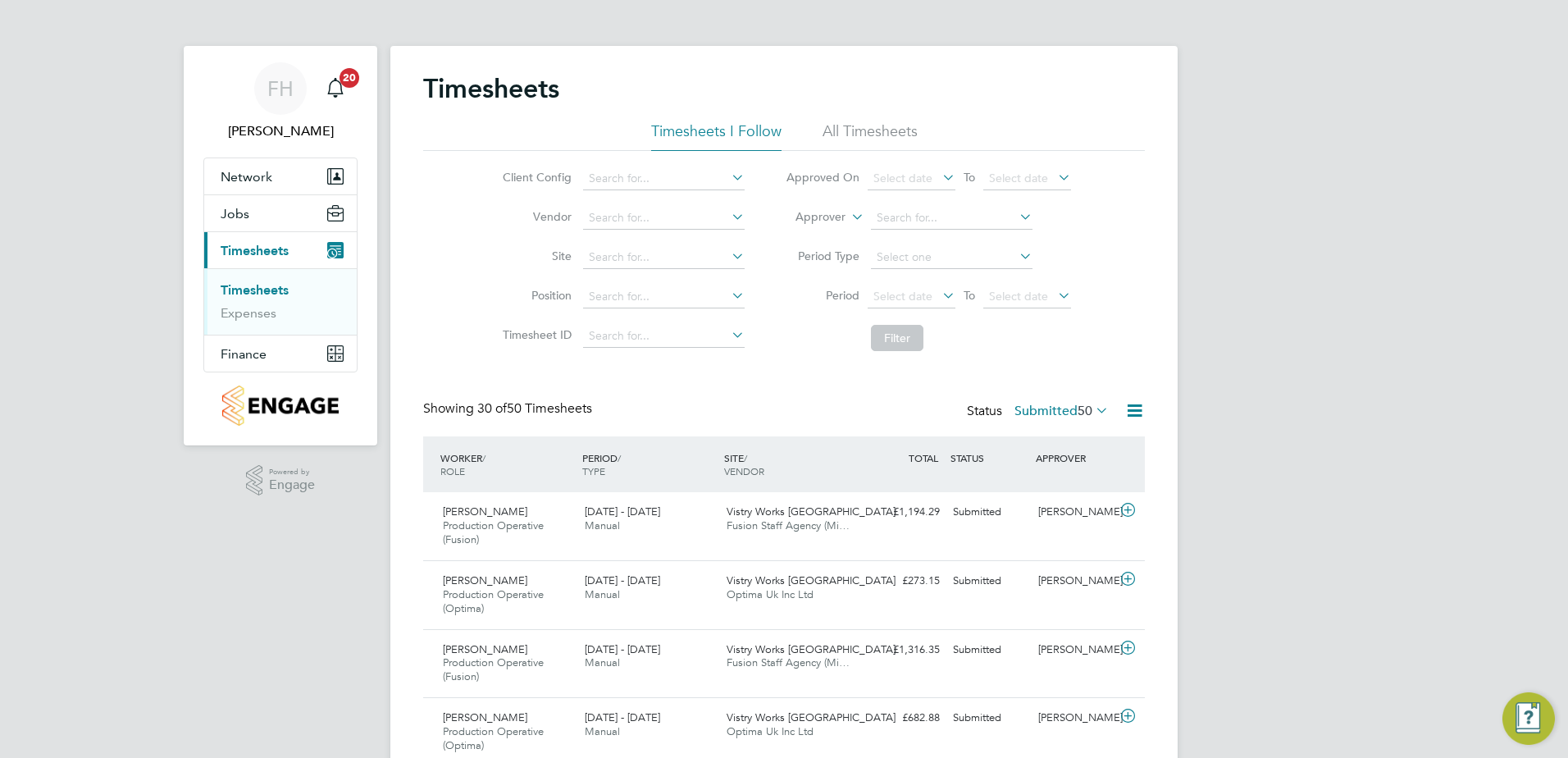
click at [1103, 475] on div "WORKER / ROLE WORKER / PERIOD PERIOD / TYPE SITE / VENDOR TOTAL TOTAL / STATUS …" at bounding box center [784, 464] width 722 height 55
